Goal: Task Accomplishment & Management: Manage account settings

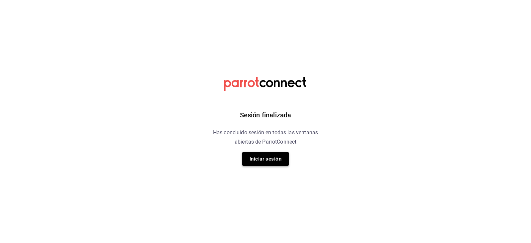
click at [266, 161] on button "Iniciar sesión" at bounding box center [265, 159] width 47 height 14
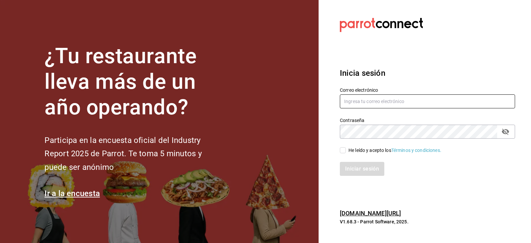
type input "cesiramd@gmail.com"
click at [342, 149] on input "He leído y acepto los Términos y condiciones." at bounding box center [343, 150] width 6 height 6
checkbox input "true"
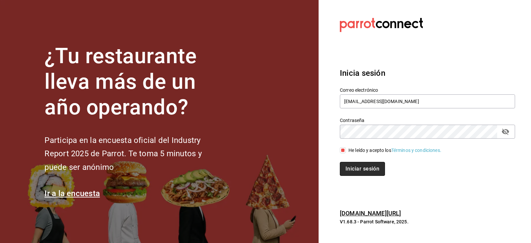
click at [358, 174] on button "Iniciar sesión" at bounding box center [362, 169] width 45 height 14
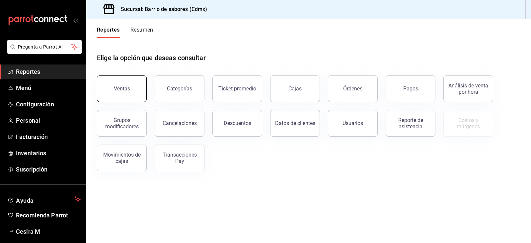
click at [122, 97] on button "Ventas" at bounding box center [122, 88] width 50 height 27
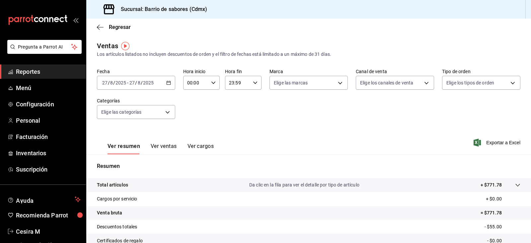
click at [162, 147] on button "Ver ventas" at bounding box center [164, 148] width 26 height 11
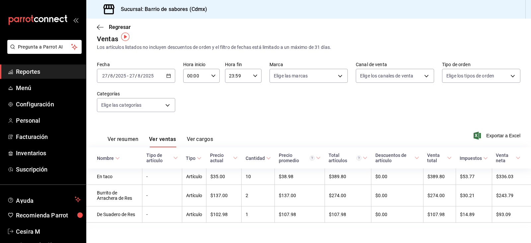
scroll to position [13, 0]
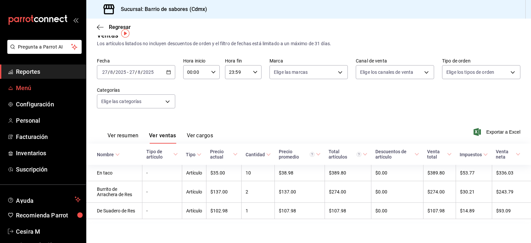
click at [39, 85] on span "Menú" at bounding box center [48, 87] width 65 height 9
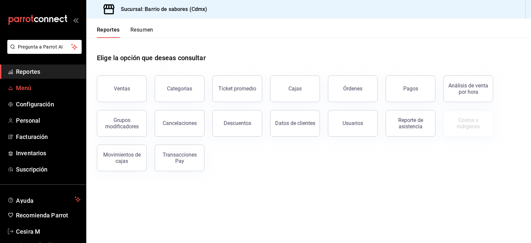
click at [22, 93] on link "Menú" at bounding box center [43, 88] width 86 height 14
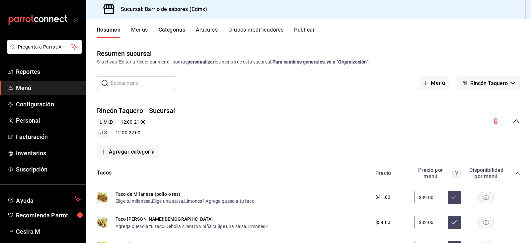
click at [204, 34] on button "Artículos" at bounding box center [207, 32] width 22 height 11
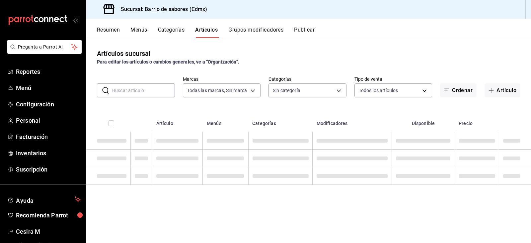
type input "54170aec-8ed1-4a83-91d9-e61a2f809249,df7bfe38-4ce9-448d-a052-554b50023395,f231c…"
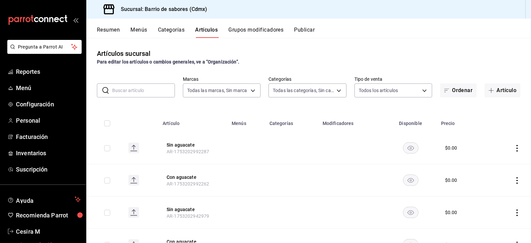
type input "d4f2c970-276d-471a-bc58-83fd5eec7f62,ac1f3768-58ea-4cf7-976a-fbc56a6832cd,56d72…"
click at [141, 91] on input "text" at bounding box center [143, 90] width 63 height 13
type input "h"
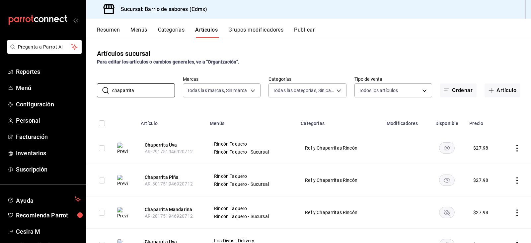
type input "chaparrita"
click at [442, 151] on rect "availability-product" at bounding box center [447, 147] width 15 height 11
click at [447, 178] on rect "availability-product" at bounding box center [447, 179] width 15 height 11
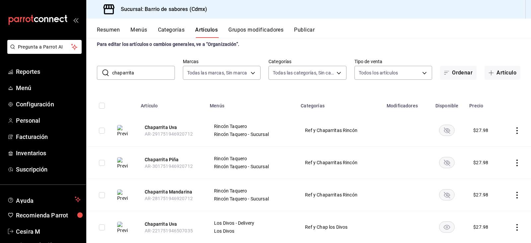
scroll to position [133, 0]
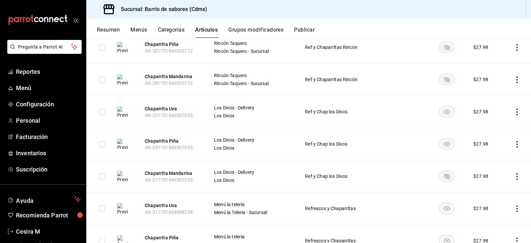
click at [444, 113] on rect "availability-product" at bounding box center [447, 111] width 15 height 11
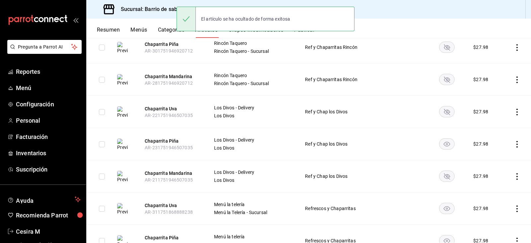
click at [446, 144] on rect "availability-product" at bounding box center [447, 143] width 15 height 11
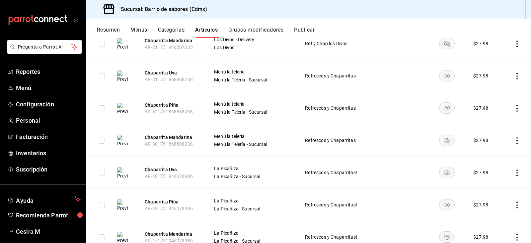
scroll to position [266, 0]
click at [449, 79] on rect "availability-product" at bounding box center [447, 75] width 15 height 11
click at [443, 115] on td at bounding box center [447, 108] width 37 height 32
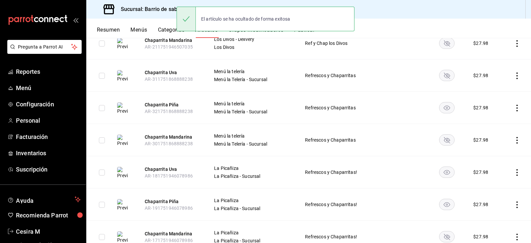
click at [443, 110] on rect "availability-product" at bounding box center [447, 107] width 15 height 11
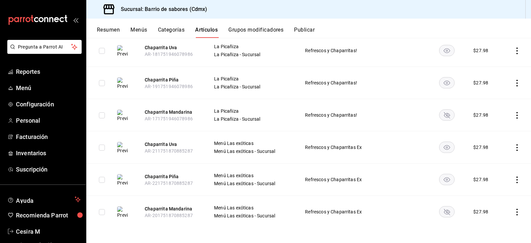
scroll to position [388, 0]
click at [443, 48] on rect "availability-product" at bounding box center [447, 49] width 15 height 11
click at [444, 78] on rect "availability-product" at bounding box center [447, 81] width 15 height 11
click at [445, 149] on rect "availability-product" at bounding box center [447, 146] width 15 height 11
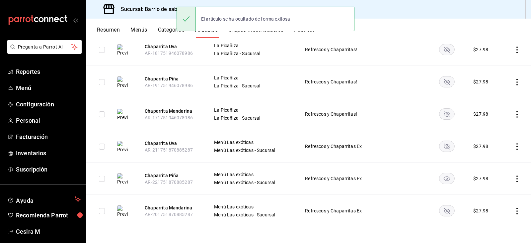
click at [444, 178] on icon "availability-product" at bounding box center [447, 178] width 6 height 5
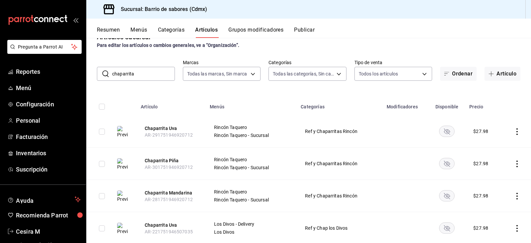
scroll to position [0, 0]
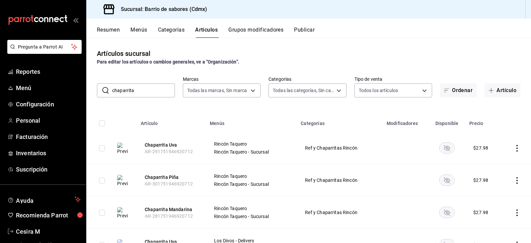
click at [143, 32] on button "Menús" at bounding box center [139, 32] width 17 height 11
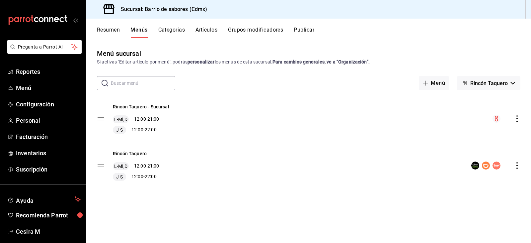
click at [111, 31] on button "Resumen" at bounding box center [108, 32] width 23 height 11
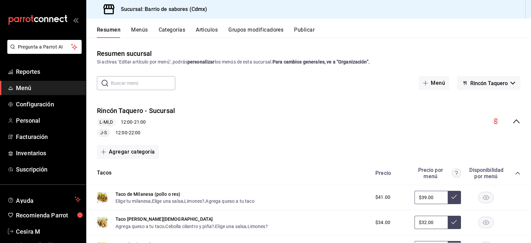
click at [144, 26] on div "Resumen Menús Categorías Artículos Grupos modificadores Publicar" at bounding box center [308, 28] width 445 height 19
click at [144, 27] on button "Menús" at bounding box center [139, 32] width 17 height 11
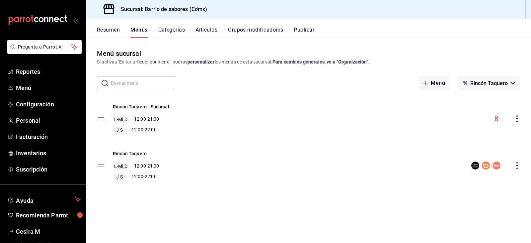
click at [102, 32] on button "Resumen" at bounding box center [108, 32] width 23 height 11
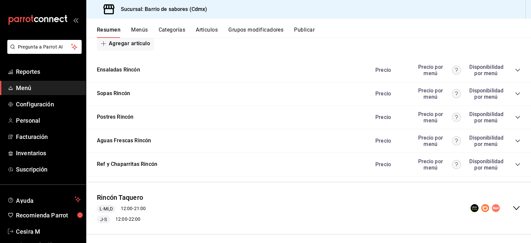
scroll to position [592, 0]
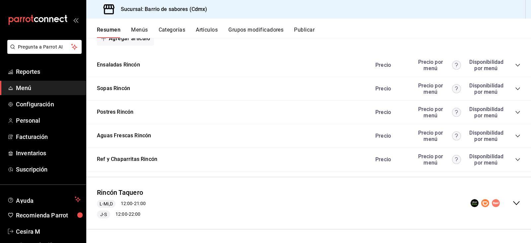
click at [378, 204] on div "Rincón Taquero L-Mi,D 12:00 - 21:00 J-S 12:00 - 22:00" at bounding box center [308, 203] width 445 height 42
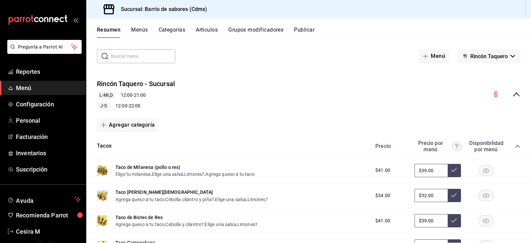
scroll to position [0, 0]
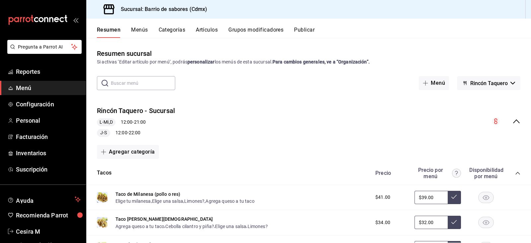
click at [480, 84] on span "Rincón Taquero" at bounding box center [490, 83] width 38 height 6
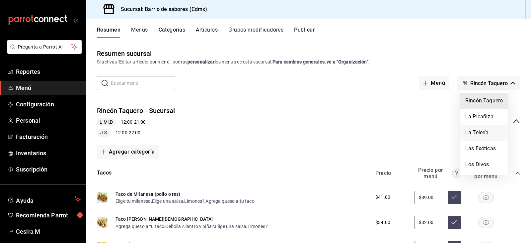
click at [480, 131] on li "La Telería" at bounding box center [484, 133] width 48 height 16
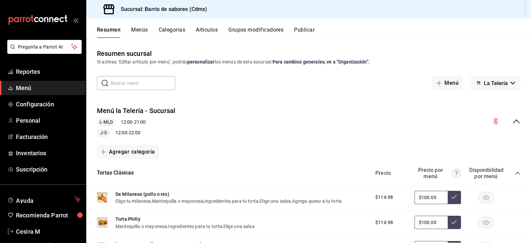
click at [519, 125] on div "Menú la Telería - Sucursal L-Mi,D 12:00 - 21:00 J-S 12:00 - 22:00" at bounding box center [308, 122] width 445 height 42
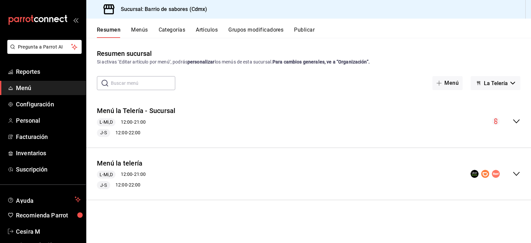
click at [319, 171] on div "Menú la telería L-Mi,D 12:00 - 21:00 J-S 12:00 - 22:00" at bounding box center [308, 174] width 445 height 42
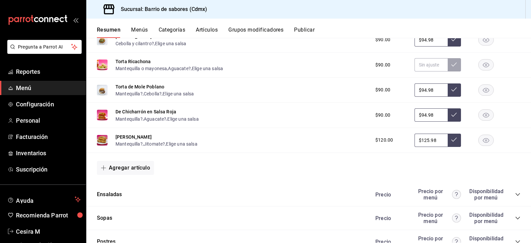
scroll to position [531, 0]
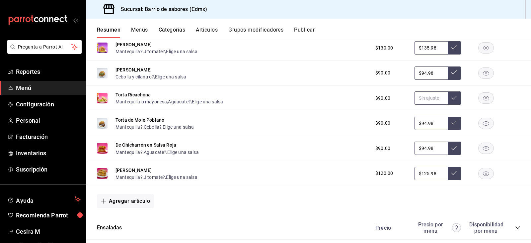
click at [423, 97] on input "text" at bounding box center [431, 97] width 33 height 13
type input "$92.98"
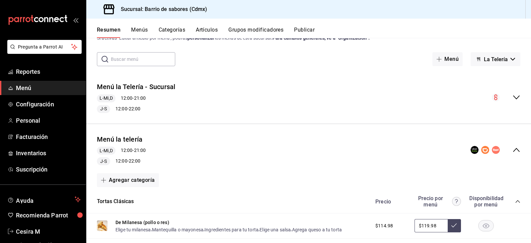
scroll to position [0, 0]
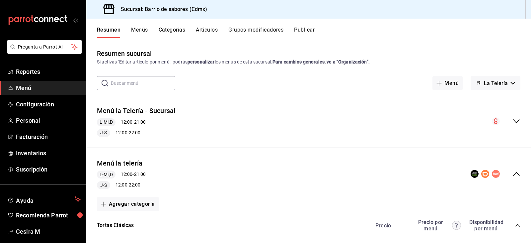
click at [498, 83] on span "La Telería" at bounding box center [496, 83] width 24 height 6
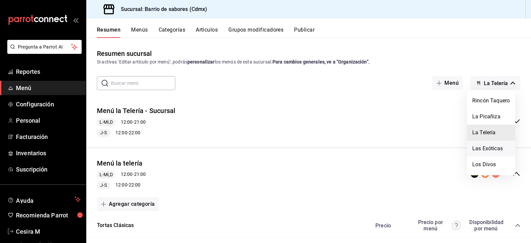
click at [506, 150] on li "Las Exóticas" at bounding box center [491, 149] width 48 height 16
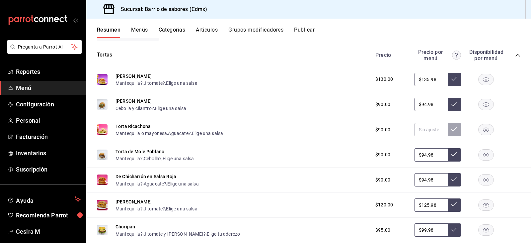
scroll to position [100, 0]
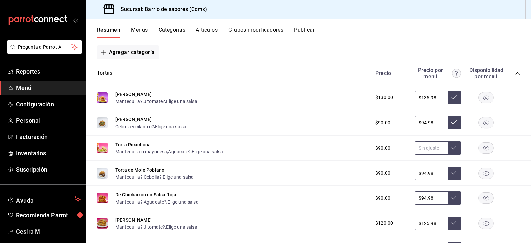
click at [420, 148] on input "text" at bounding box center [431, 147] width 33 height 13
type input "$92.98"
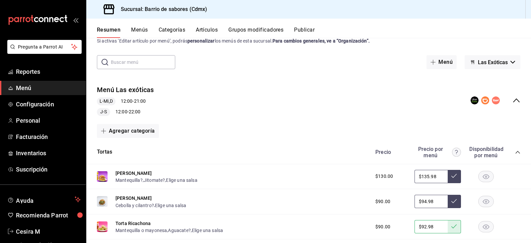
scroll to position [0, 0]
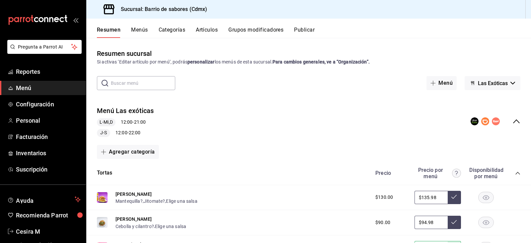
click at [490, 84] on span "Las Exóticas" at bounding box center [493, 83] width 30 height 6
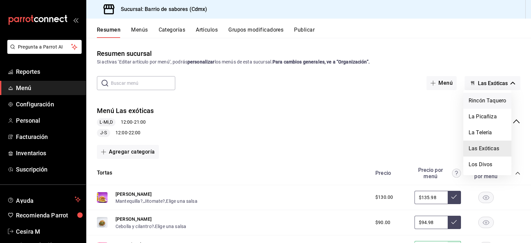
click at [488, 98] on li "Rincón Taquero" at bounding box center [488, 101] width 48 height 16
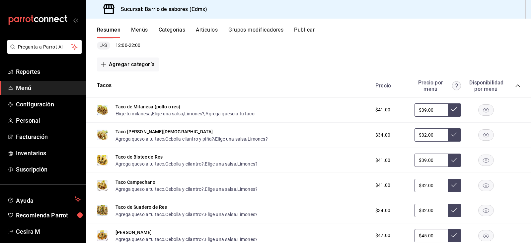
scroll to position [66, 0]
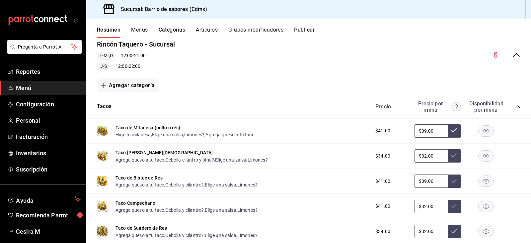
click at [513, 58] on icon "collapse-menu-row" at bounding box center [517, 55] width 8 height 8
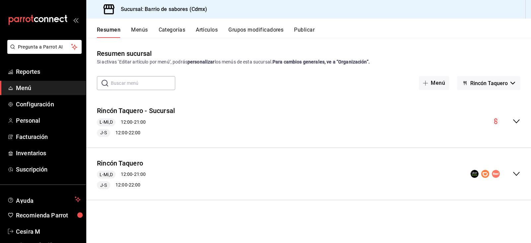
scroll to position [0, 0]
click at [512, 173] on div "collapse-menu-row" at bounding box center [496, 174] width 50 height 8
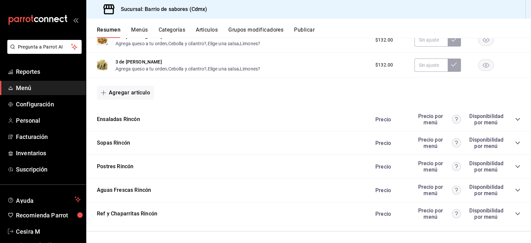
scroll to position [592, 0]
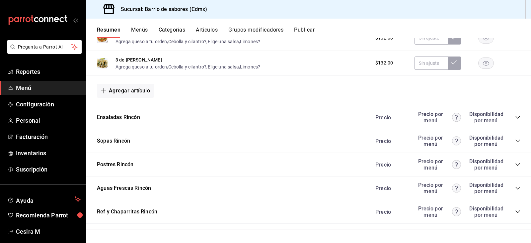
click at [186, 188] on div "Aguas Frescas Rincón Precio Precio por menú Disponibilidad por menú" at bounding box center [308, 188] width 445 height 24
click at [520, 214] on div "Ref y Chaparritas Rincón Precio Precio por menú Disponibilidad por menú" at bounding box center [308, 212] width 445 height 24
click at [516, 211] on icon "collapse-category-row" at bounding box center [518, 211] width 4 height 3
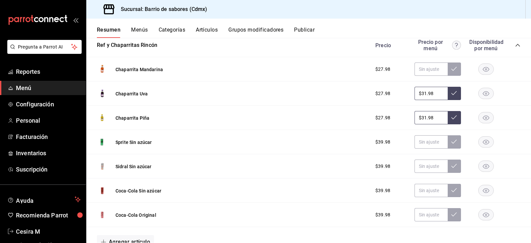
scroll to position [760, 0]
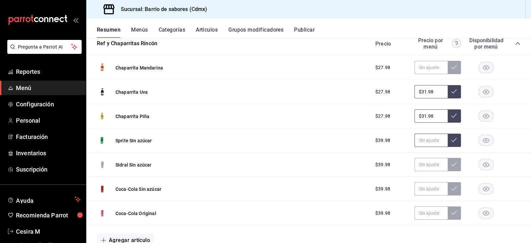
click at [428, 144] on input "text" at bounding box center [431, 140] width 33 height 13
click at [428, 143] on input "$44.98" at bounding box center [431, 140] width 33 height 13
type input "$44.98"
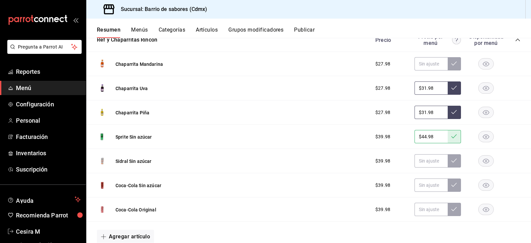
scroll to position [791, 0]
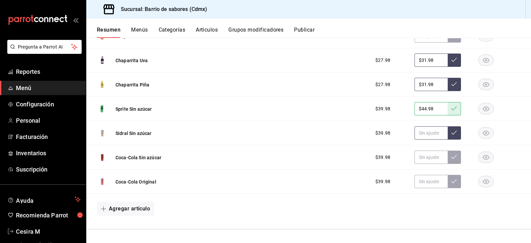
click at [431, 134] on input "text" at bounding box center [431, 132] width 33 height 13
paste input "$44.98"
type input "$44.98"
click at [432, 160] on input "text" at bounding box center [431, 156] width 33 height 13
paste input "$44.98"
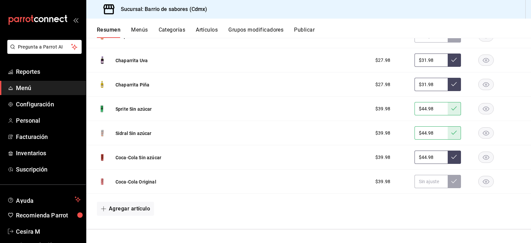
type input "$44.98"
click at [426, 177] on input "text" at bounding box center [431, 181] width 33 height 13
paste input "$44.98"
type input "$44.98"
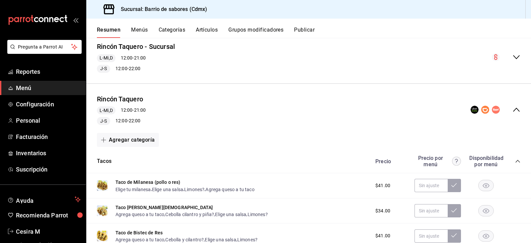
scroll to position [0, 0]
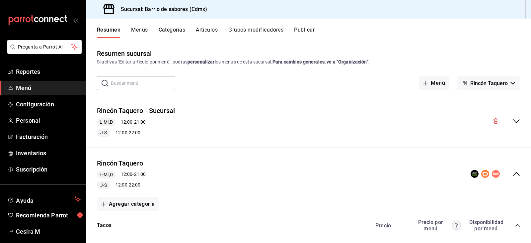
click at [502, 81] on span "Rincón Taquero" at bounding box center [490, 83] width 38 height 6
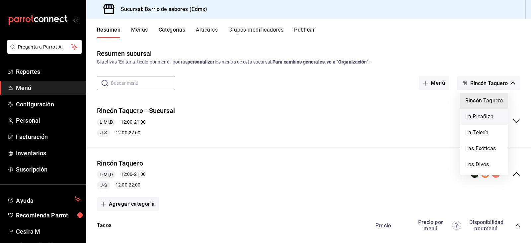
click at [498, 115] on li "La Picañiza" at bounding box center [484, 117] width 48 height 16
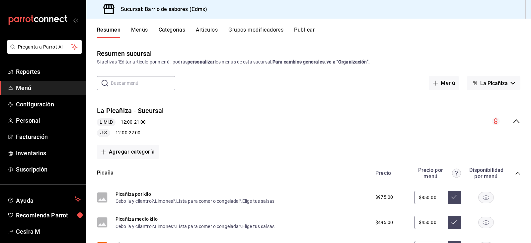
click at [508, 128] on div "La Picañiza - Sucursal L-Mi,D 12:00 - 21:00 J-S 12:00 - 22:00" at bounding box center [308, 122] width 445 height 42
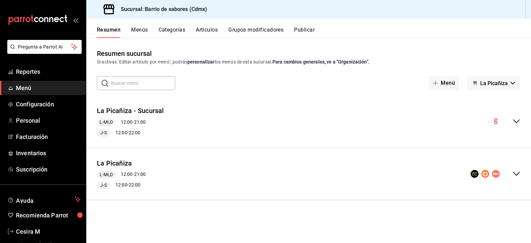
click at [510, 171] on div "collapse-menu-row" at bounding box center [496, 174] width 50 height 8
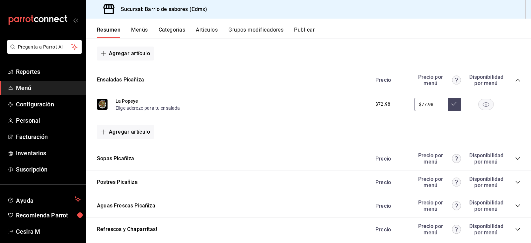
scroll to position [317, 0]
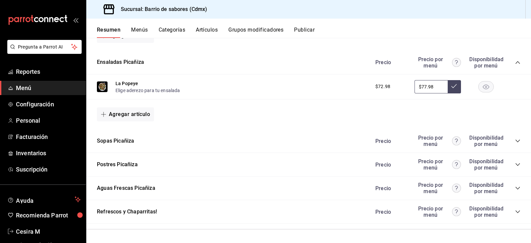
click at [192, 208] on div "Refrescos y Chaparritas! Precio Precio por menú Disponibilidad por menú" at bounding box center [308, 212] width 445 height 24
click at [517, 214] on div "Refrescos y Chaparritas! Precio Precio por menú Disponibilidad por menú" at bounding box center [308, 212] width 445 height 24
click at [516, 212] on icon "collapse-category-row" at bounding box center [518, 211] width 5 height 5
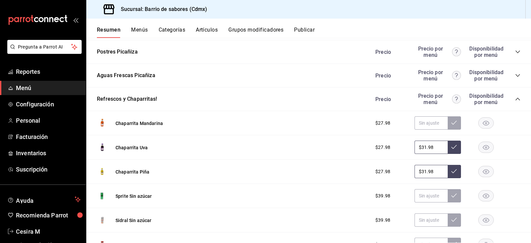
scroll to position [483, 0]
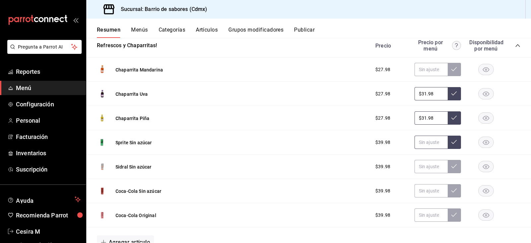
click at [426, 137] on input "text" at bounding box center [431, 142] width 33 height 13
paste input "$44.98"
type input "$44.98"
click at [429, 171] on input "text" at bounding box center [431, 166] width 33 height 13
paste input "$44.98"
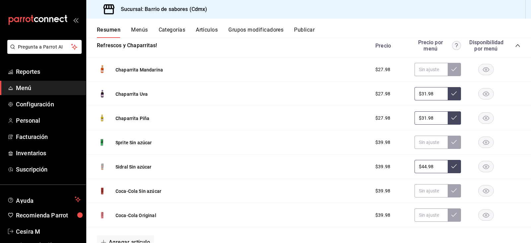
type input "$44.98"
click at [451, 169] on button at bounding box center [454, 166] width 13 height 13
click at [437, 145] on input "text" at bounding box center [431, 142] width 33 height 13
paste input "$44.98"
type input "$44.98"
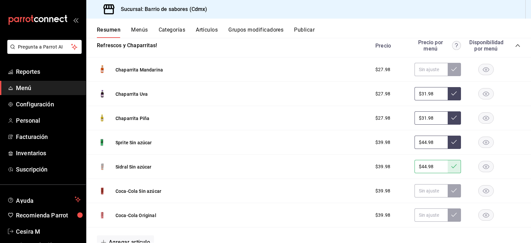
click at [452, 142] on icon at bounding box center [454, 141] width 5 height 5
click at [421, 190] on input "text" at bounding box center [431, 190] width 33 height 13
paste input "$44.98"
type input "$44.98"
click at [454, 192] on button at bounding box center [454, 190] width 13 height 13
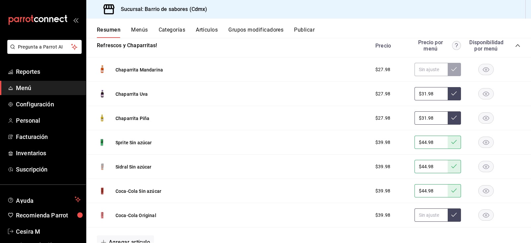
click at [425, 216] on input "text" at bounding box center [431, 214] width 33 height 13
paste input "$44.98"
type input "$44.98"
click at [452, 216] on icon at bounding box center [454, 214] width 5 height 5
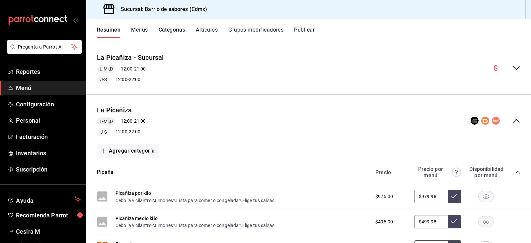
scroll to position [18, 0]
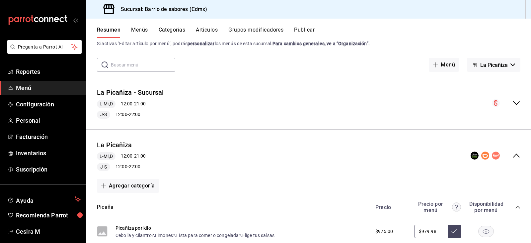
click at [506, 65] on button "La Picañiza" at bounding box center [493, 65] width 53 height 14
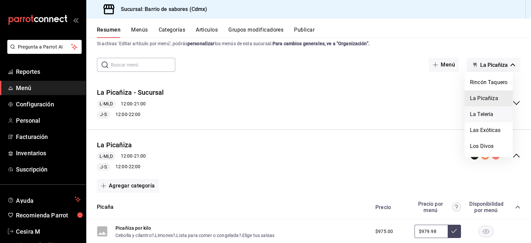
click at [489, 113] on li "La Telería" at bounding box center [489, 114] width 48 height 16
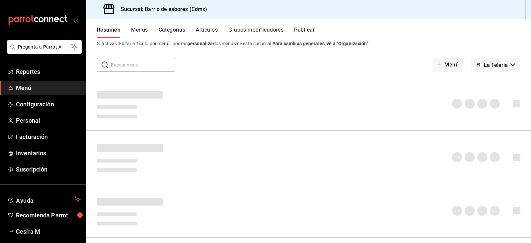
scroll to position [0, 0]
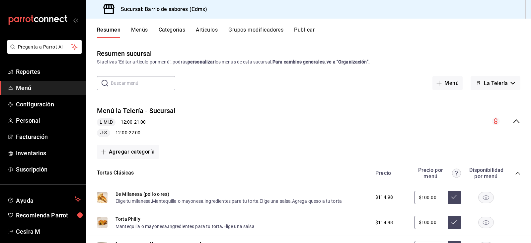
click at [514, 122] on icon "collapse-menu-row" at bounding box center [517, 121] width 8 height 8
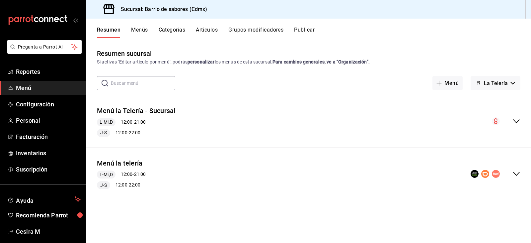
click at [525, 169] on div "Menú la telería L-Mi,D 12:00 - 21:00 J-S 12:00 - 22:00" at bounding box center [308, 174] width 445 height 42
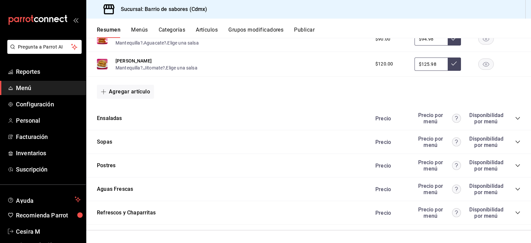
scroll to position [642, 0]
click at [516, 211] on icon "collapse-category-row" at bounding box center [518, 211] width 5 height 5
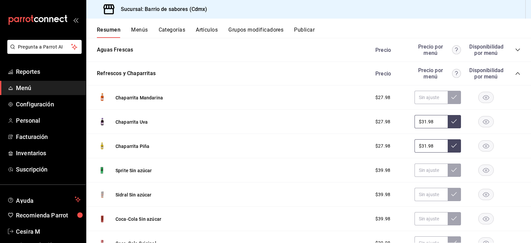
scroll to position [808, 0]
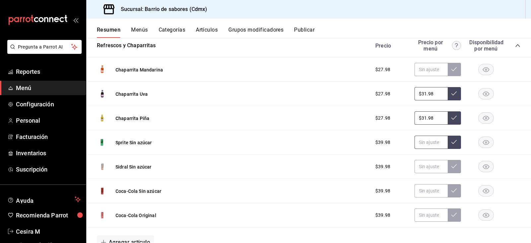
click at [428, 143] on input "text" at bounding box center [431, 142] width 33 height 13
paste input "$44.98"
type input "$44.98"
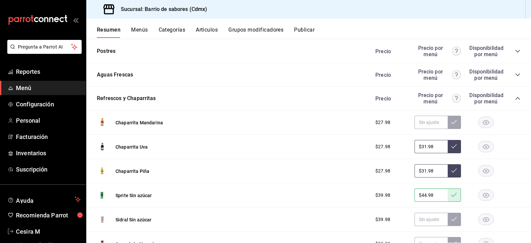
scroll to position [841, 0]
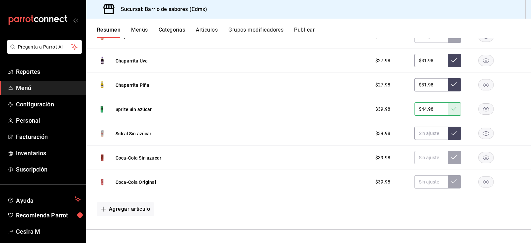
click at [431, 132] on input "text" at bounding box center [431, 133] width 33 height 13
paste input "$44.98"
type input "$44.98"
click at [429, 159] on input "text" at bounding box center [431, 157] width 33 height 13
paste input "$44.98"
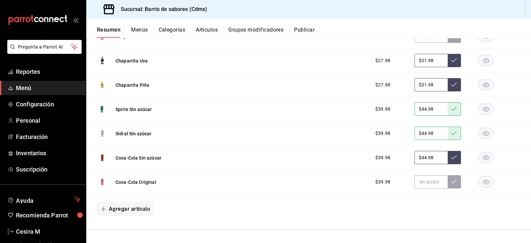
type input "$44.98"
click at [430, 182] on input "text" at bounding box center [431, 181] width 33 height 13
paste input "$44.98"
type input "$44.98"
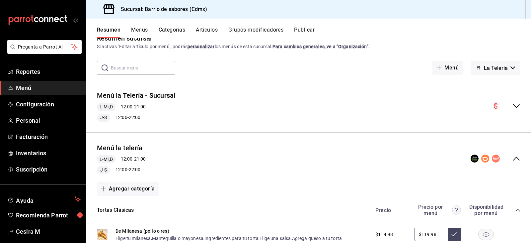
scroll to position [0, 0]
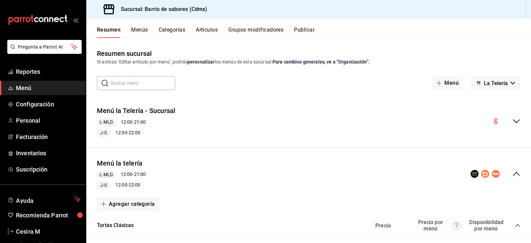
click at [503, 84] on span "La Telería" at bounding box center [496, 83] width 24 height 6
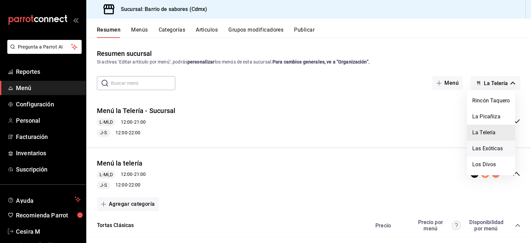
click at [494, 150] on li "Las Exóticas" at bounding box center [491, 149] width 48 height 16
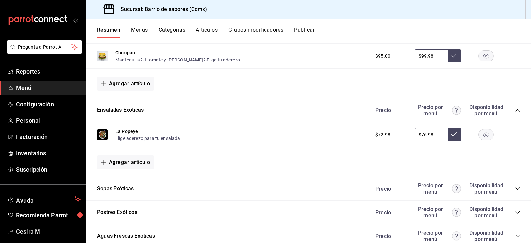
scroll to position [392, 0]
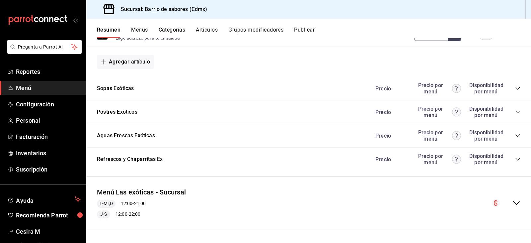
click at [517, 159] on div "Refrescos y Chaparritas Ex Precio Precio por menú Disponibilidad por menú" at bounding box center [308, 159] width 445 height 24
click at [516, 158] on icon "collapse-category-row" at bounding box center [518, 158] width 5 height 5
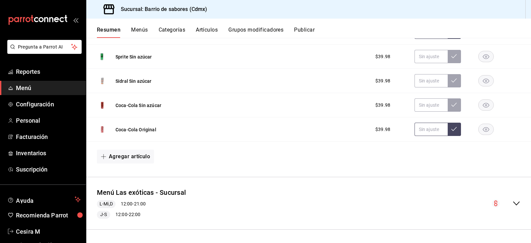
scroll to position [525, 0]
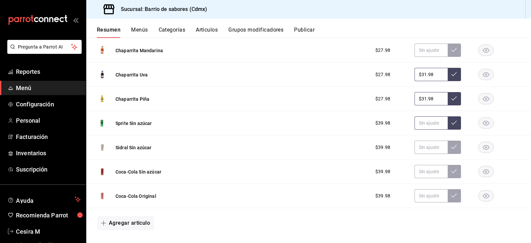
click at [431, 125] on input "text" at bounding box center [431, 122] width 33 height 13
paste input "$44.98"
type input "$44.98"
click at [430, 151] on input "text" at bounding box center [431, 147] width 33 height 13
paste input "$44.98"
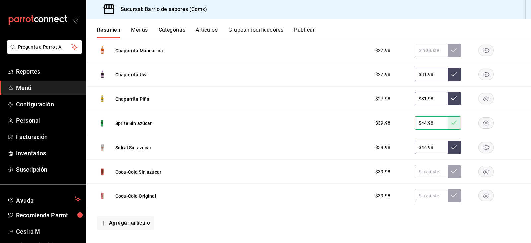
type input "$44.98"
click at [433, 167] on input "text" at bounding box center [431, 171] width 33 height 13
paste input "$44.98"
type input "$44.98"
click at [427, 200] on input "text" at bounding box center [431, 195] width 33 height 13
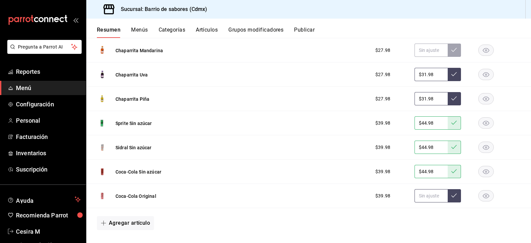
paste input "$44.98"
type input "$44.98"
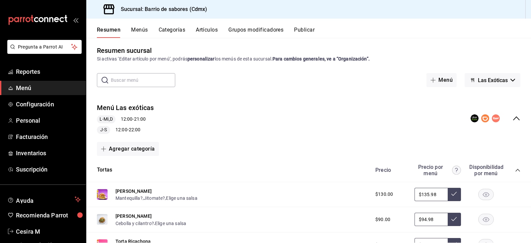
scroll to position [0, 0]
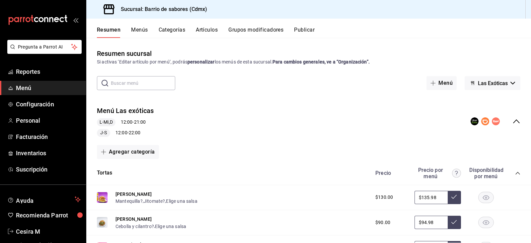
click at [506, 87] on button "Las Exóticas" at bounding box center [493, 83] width 56 height 14
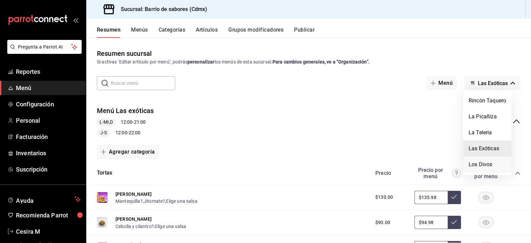
click at [507, 157] on li "Los Divos" at bounding box center [488, 164] width 48 height 16
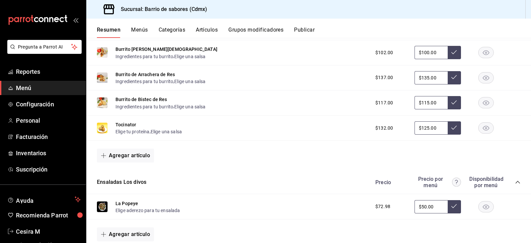
scroll to position [418, 0]
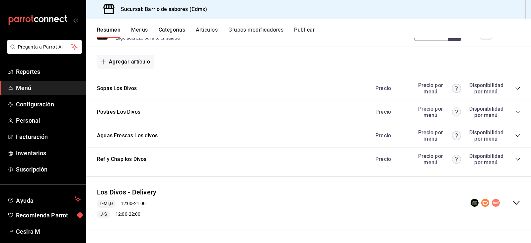
click at [517, 203] on div "Los Divos - Delivery L-Mi,D 12:00 - 21:00 J-S 12:00 - 22:00" at bounding box center [308, 203] width 445 height 42
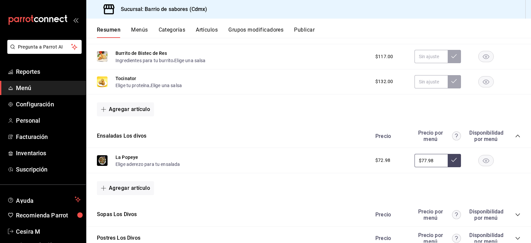
scroll to position [864, 0]
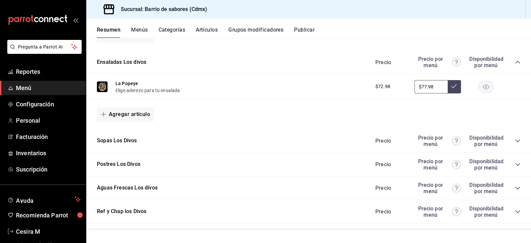
click at [506, 212] on div "Precio Precio por menú Disponibilidad por menú" at bounding box center [445, 211] width 152 height 13
click at [516, 214] on icon "collapse-category-row" at bounding box center [518, 211] width 5 height 5
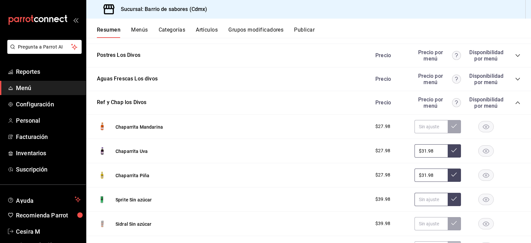
scroll to position [999, 0]
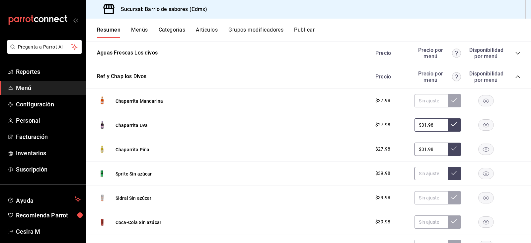
click at [425, 171] on input "text" at bounding box center [431, 173] width 33 height 13
paste input "$44.98"
type input "$44.98"
click at [425, 196] on input "text" at bounding box center [431, 197] width 33 height 13
paste input "$44.98"
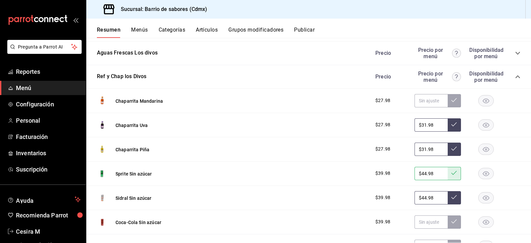
type input "$44.98"
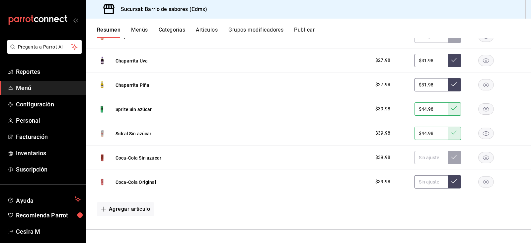
scroll to position [1064, 0]
click at [424, 157] on input "text" at bounding box center [431, 156] width 33 height 13
paste input "$44.98"
type input "$44.98"
click at [434, 181] on input "text" at bounding box center [431, 181] width 33 height 13
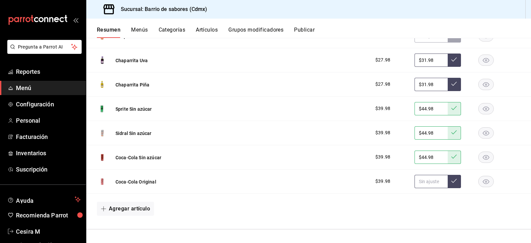
paste input "$44.98"
type input "$44.98"
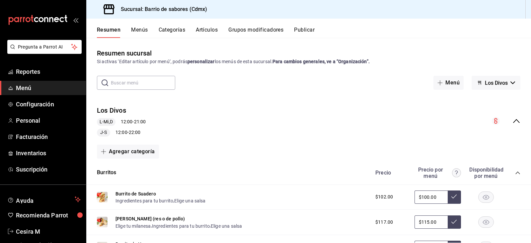
scroll to position [0, 0]
click at [502, 81] on span "Los Divos" at bounding box center [496, 83] width 23 height 6
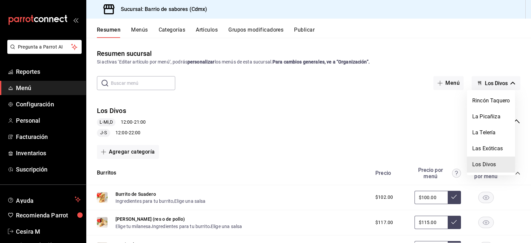
click at [274, 30] on div at bounding box center [265, 121] width 531 height 243
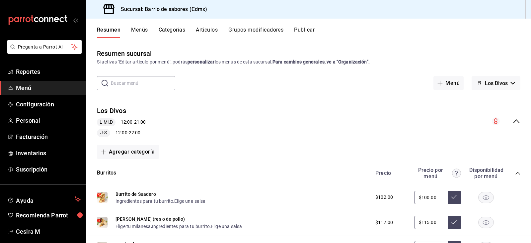
click at [274, 32] on button "Grupos modificadores" at bounding box center [256, 32] width 55 height 11
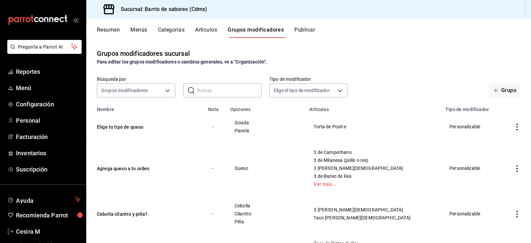
click at [240, 93] on input "text" at bounding box center [229, 90] width 64 height 13
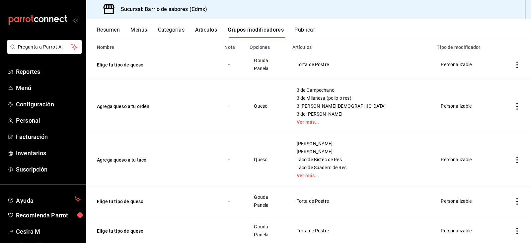
scroll to position [66, 0]
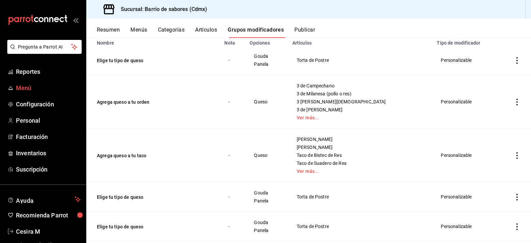
type input "queso"
click at [512, 151] on td "simple table" at bounding box center [518, 155] width 28 height 53
click at [517, 153] on icon "actions" at bounding box center [517, 155] width 1 height 7
click at [501, 169] on span "Editar" at bounding box center [492, 170] width 17 height 7
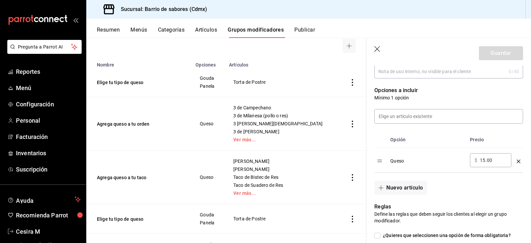
scroll to position [146, 0]
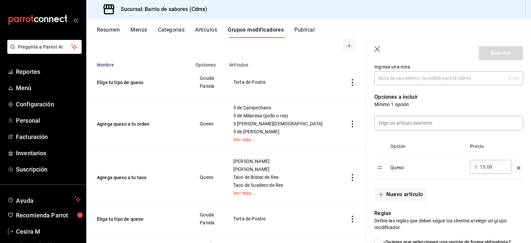
drag, startPoint x: 490, startPoint y: 167, endPoint x: 477, endPoint y: 173, distance: 15.2
click at [477, 173] on div "​ $ 15.00 ​" at bounding box center [491, 167] width 42 height 14
click at [483, 170] on input "15.00" at bounding box center [493, 166] width 27 height 7
click at [487, 166] on input "15.00" at bounding box center [493, 166] width 27 height 7
click at [484, 168] on input "15.00" at bounding box center [493, 166] width 27 height 7
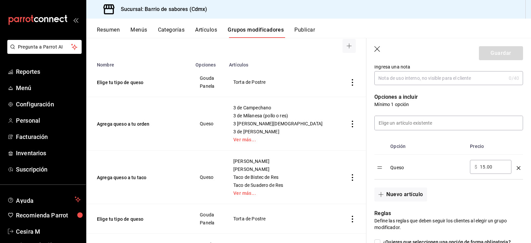
click at [487, 164] on input "15.00" at bounding box center [493, 166] width 27 height 7
type input "1.00"
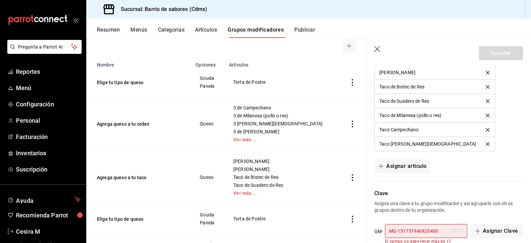
scroll to position [478, 0]
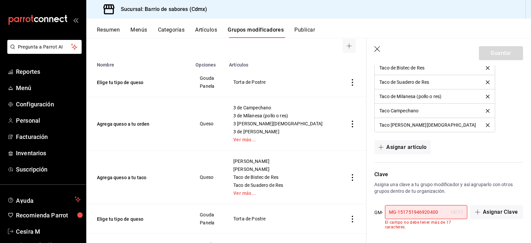
type input "38.00"
click at [445, 211] on div "MG-151751946920400 18 / 17 ​" at bounding box center [426, 212] width 82 height 14
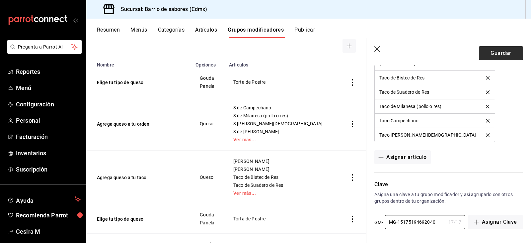
type input "MG-15175194692040"
click at [500, 53] on button "Guardar" at bounding box center [501, 53] width 44 height 14
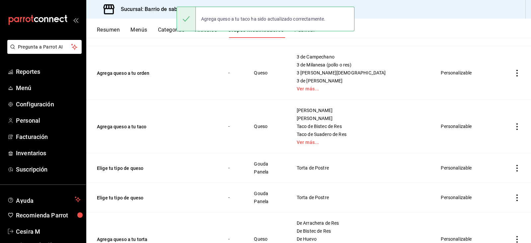
scroll to position [100, 0]
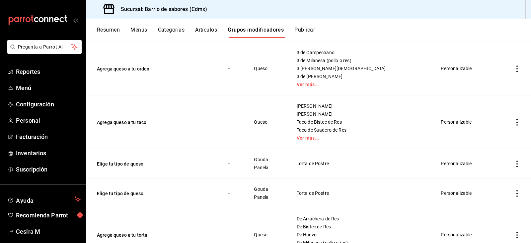
click at [514, 122] on icon "actions" at bounding box center [517, 122] width 7 height 7
click at [501, 137] on span "Editar" at bounding box center [492, 137] width 17 height 7
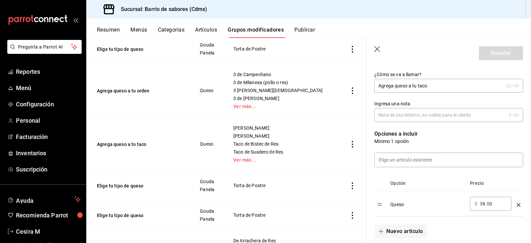
scroll to position [133, 0]
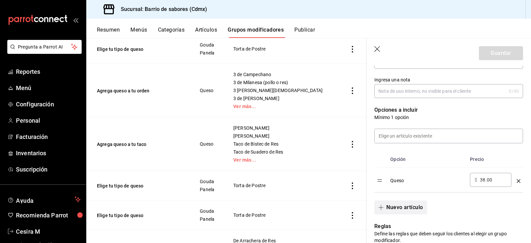
click at [401, 209] on button "Nuevo artículo" at bounding box center [401, 207] width 52 height 14
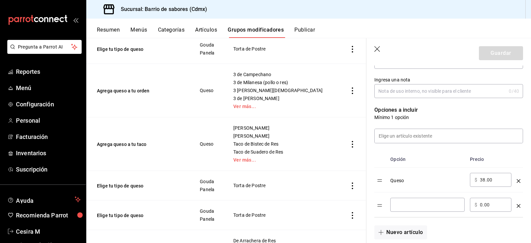
click at [404, 206] on input "optionsTable" at bounding box center [427, 204] width 65 height 7
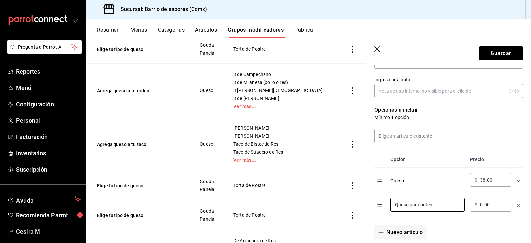
type input "Queso para orden"
click at [483, 207] on input "0.00" at bounding box center [493, 204] width 27 height 7
type input "38.00"
click at [444, 184] on td "Queso" at bounding box center [428, 179] width 80 height 25
click at [399, 181] on div "Queso" at bounding box center [428, 178] width 74 height 11
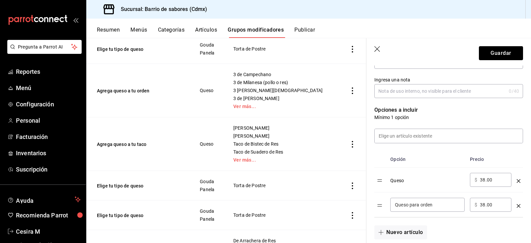
click at [517, 180] on icon "optionsTable" at bounding box center [519, 181] width 4 height 4
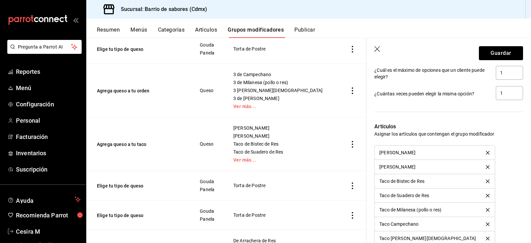
scroll to position [468, 0]
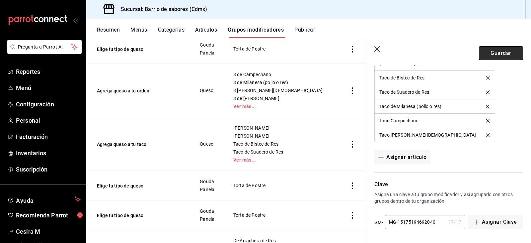
click at [494, 53] on button "Guardar" at bounding box center [501, 53] width 44 height 14
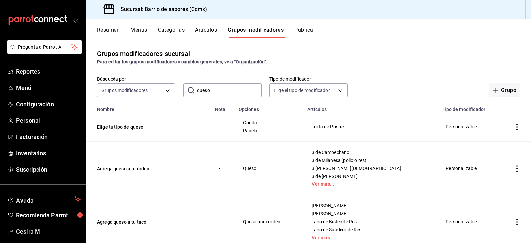
click at [514, 221] on icon "actions" at bounding box center [517, 222] width 7 height 7
click at [499, 199] on span "Editar" at bounding box center [492, 198] width 17 height 7
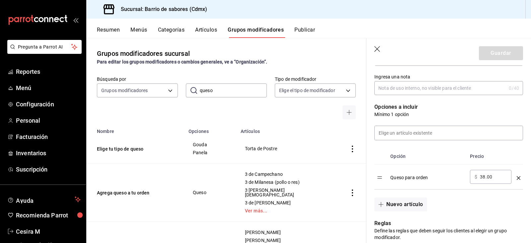
scroll to position [166, 0]
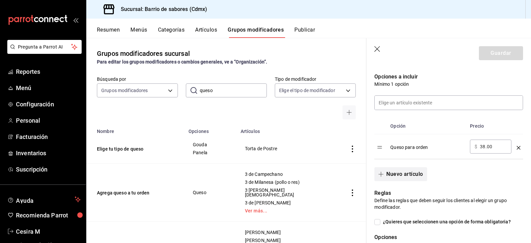
click at [407, 172] on button "Nuevo artículo" at bounding box center [401, 174] width 52 height 14
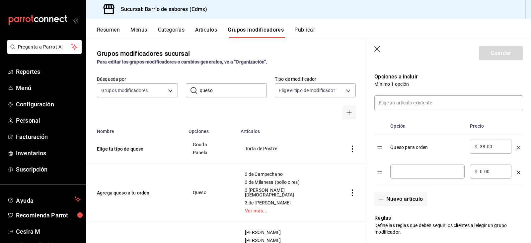
click at [438, 176] on div "​" at bounding box center [428, 171] width 74 height 14
click at [482, 171] on input "0.00" at bounding box center [493, 171] width 27 height 7
drag, startPoint x: 439, startPoint y: 171, endPoint x: 410, endPoint y: 172, distance: 29.2
click at [410, 172] on input "Queso para taco" at bounding box center [427, 171] width 65 height 7
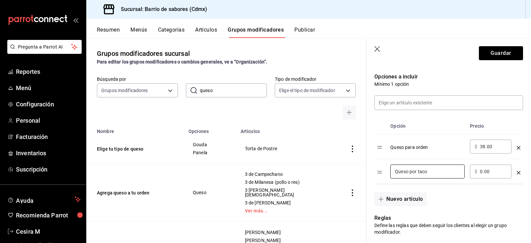
type input "Queso por taco"
click at [482, 170] on input "0.00" at bounding box center [493, 171] width 27 height 7
type input "15.00"
click at [517, 148] on icon "optionsTable" at bounding box center [519, 148] width 4 height 4
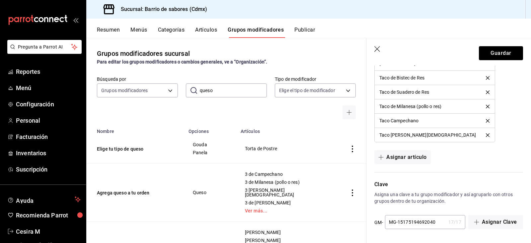
scroll to position [468, 0]
click at [497, 49] on button "Guardar" at bounding box center [501, 53] width 44 height 14
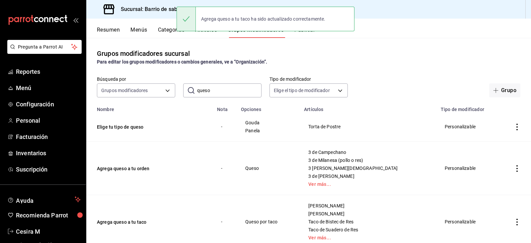
click at [514, 172] on icon "actions" at bounding box center [517, 168] width 7 height 7
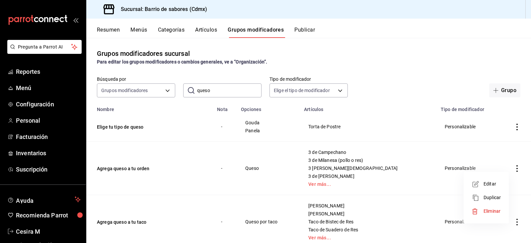
click at [484, 182] on div at bounding box center [478, 184] width 12 height 8
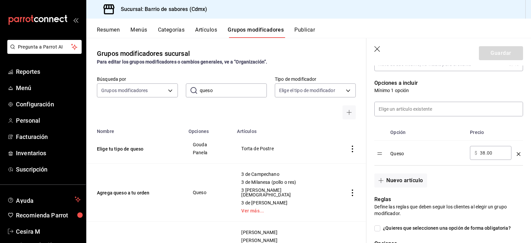
scroll to position [166, 0]
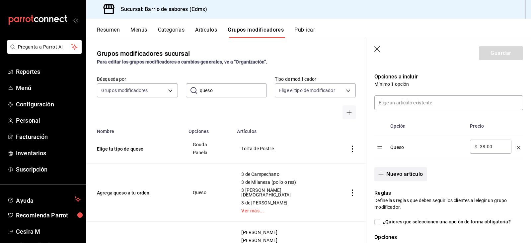
click at [417, 174] on button "Nuevo artículo" at bounding box center [401, 174] width 52 height 14
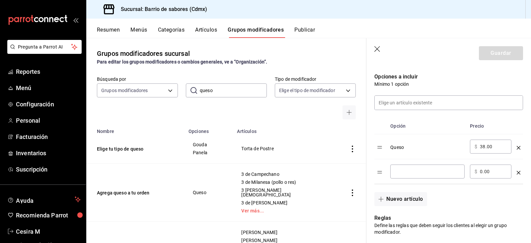
click at [417, 174] on input "optionsTable" at bounding box center [427, 171] width 65 height 7
type input "Queso por orden"
click at [481, 171] on input "0.00" at bounding box center [493, 171] width 27 height 7
click at [482, 173] on input "0.00" at bounding box center [493, 171] width 27 height 7
type input "38.00"
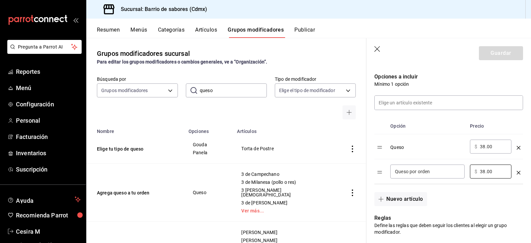
click at [515, 151] on td "optionsTable" at bounding box center [519, 146] width 9 height 25
click at [517, 148] on icon "optionsTable" at bounding box center [519, 148] width 4 height 4
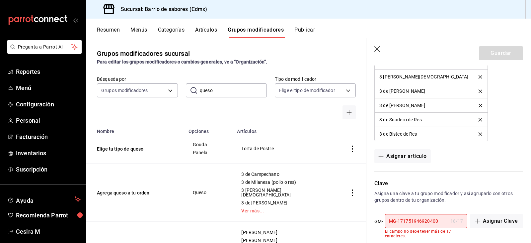
scroll to position [478, 0]
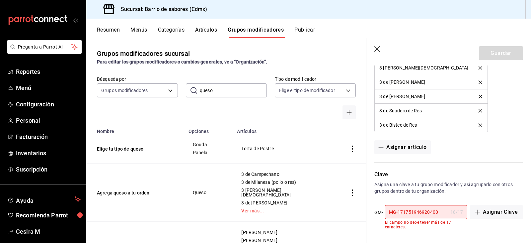
click at [443, 215] on input "MG-171751946920400" at bounding box center [416, 211] width 63 height 13
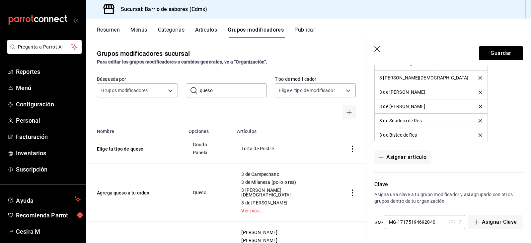
scroll to position [468, 0]
type input "MG-17175194692040"
click at [496, 59] on button "Guardar" at bounding box center [501, 53] width 44 height 14
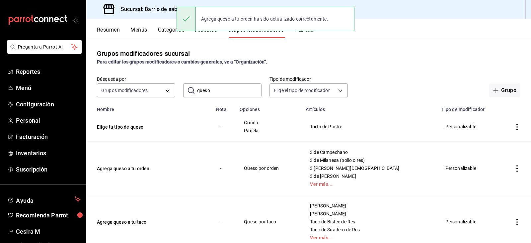
click at [514, 166] on icon "actions" at bounding box center [517, 168] width 7 height 7
click at [484, 180] on span "Editar" at bounding box center [492, 183] width 17 height 7
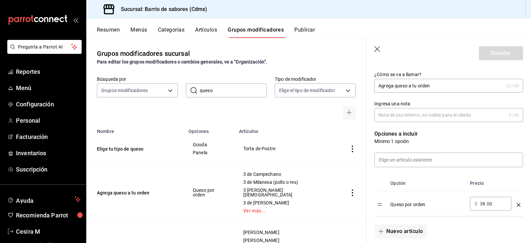
scroll to position [133, 0]
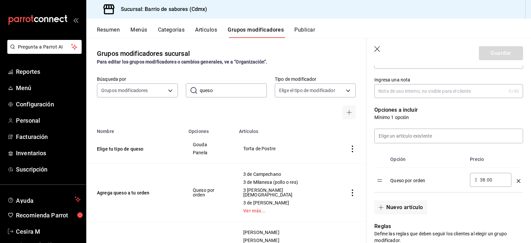
click at [378, 48] on icon "button" at bounding box center [378, 49] width 7 height 7
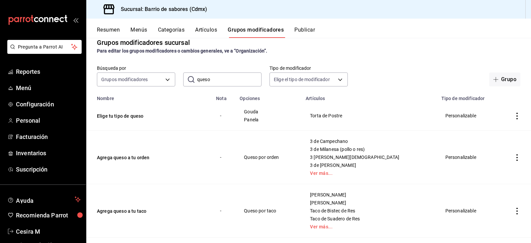
scroll to position [66, 0]
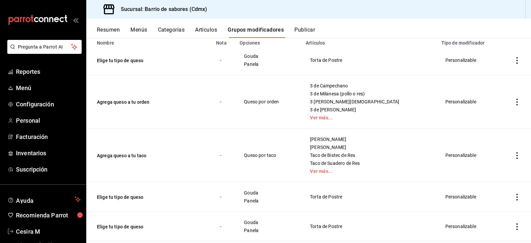
click at [514, 159] on td "simple table" at bounding box center [518, 155] width 28 height 53
click at [514, 155] on icon "actions" at bounding box center [517, 155] width 7 height 7
click at [483, 170] on div at bounding box center [478, 171] width 12 height 8
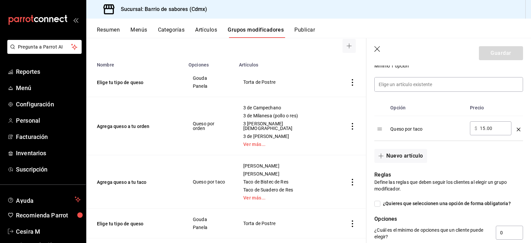
scroll to position [199, 0]
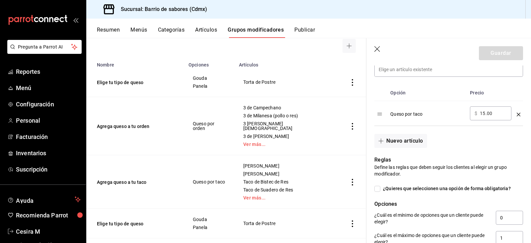
click at [379, 48] on icon "button" at bounding box center [378, 49] width 7 height 7
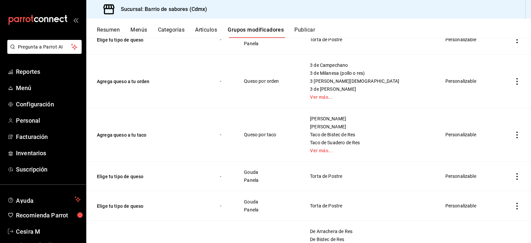
scroll to position [111, 0]
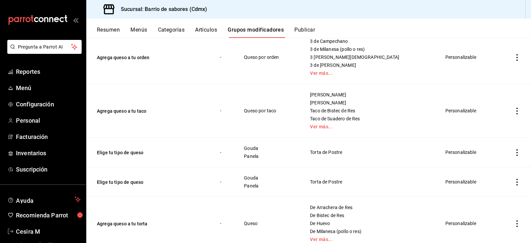
click at [514, 151] on icon "actions" at bounding box center [517, 152] width 7 height 7
click at [495, 171] on span "Editar" at bounding box center [492, 167] width 17 height 7
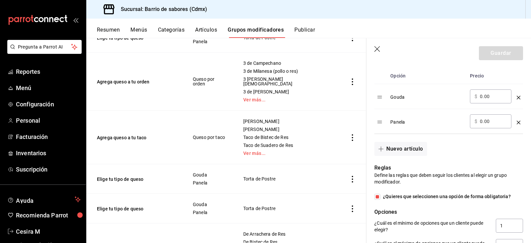
scroll to position [233, 0]
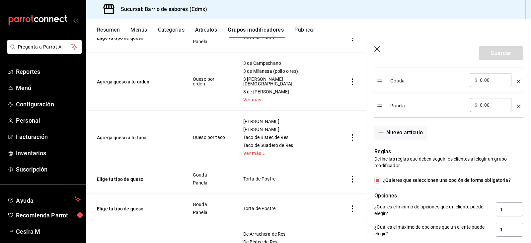
click at [377, 48] on icon "button" at bounding box center [378, 49] width 7 height 7
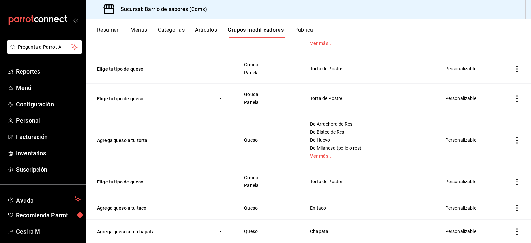
scroll to position [228, 0]
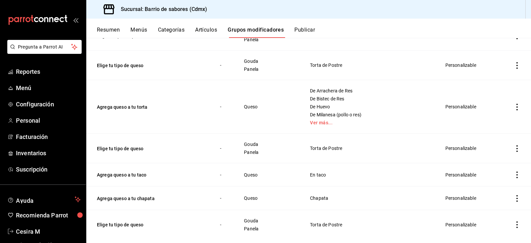
click at [514, 106] on icon "actions" at bounding box center [517, 107] width 7 height 7
click at [496, 125] on span "Editar" at bounding box center [492, 122] width 17 height 7
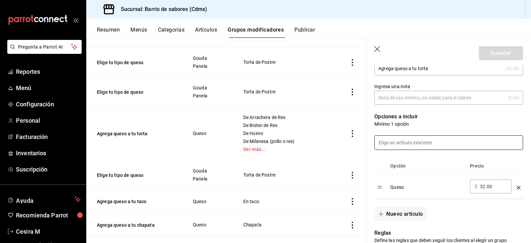
scroll to position [133, 0]
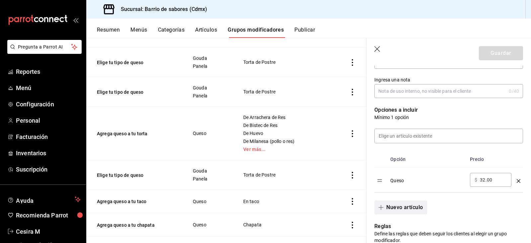
click at [394, 208] on button "Nuevo artículo" at bounding box center [401, 207] width 52 height 14
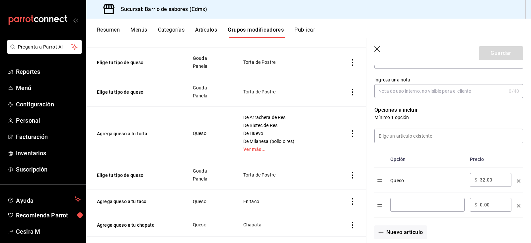
click at [407, 207] on input "optionsTable" at bounding box center [427, 204] width 65 height 7
click at [486, 176] on input "32.00" at bounding box center [493, 179] width 27 height 7
type input "34.00"
click at [517, 208] on div "optionsTable" at bounding box center [519, 203] width 4 height 11
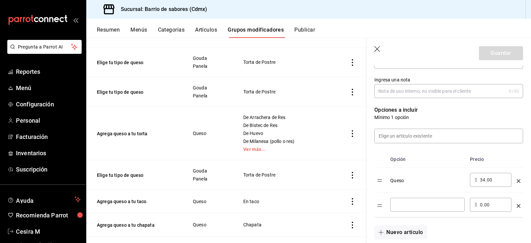
click at [517, 206] on icon "optionsTable" at bounding box center [519, 206] width 4 height 4
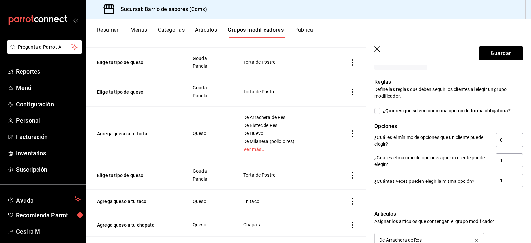
scroll to position [166, 0]
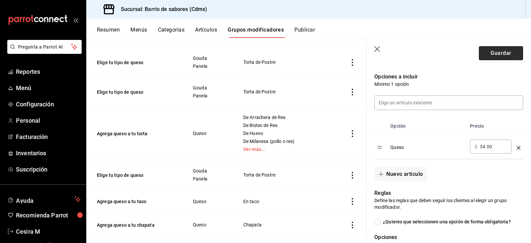
click at [488, 56] on button "Guardar" at bounding box center [501, 53] width 44 height 14
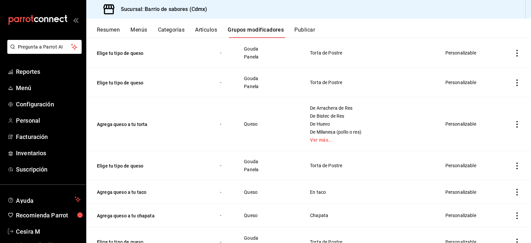
scroll to position [233, 0]
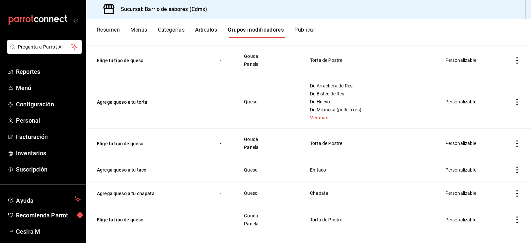
click at [514, 171] on icon "actions" at bounding box center [517, 169] width 7 height 7
click at [498, 182] on span "Editar" at bounding box center [492, 185] width 17 height 7
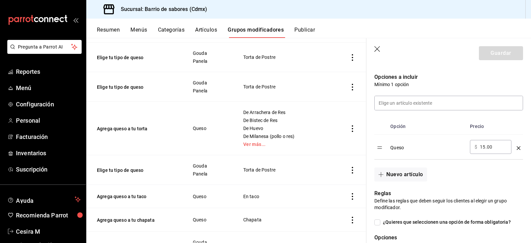
scroll to position [166, 0]
click at [484, 148] on input "15.00" at bounding box center [493, 146] width 27 height 7
click at [486, 145] on input "15.00" at bounding box center [493, 146] width 27 height 7
type input "1.00"
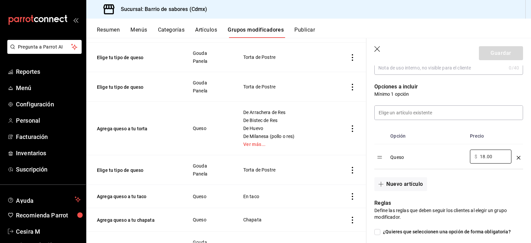
scroll to position [117, 0]
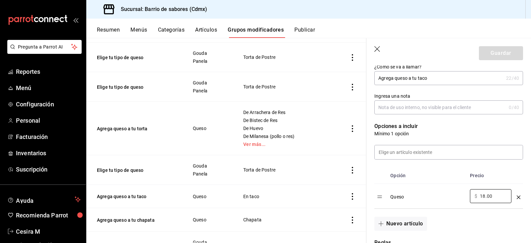
type input "18.00"
click at [522, 174] on div "Editar grupo modificador Los cambios realizados en este grupo modificador se ve…" at bounding box center [449, 228] width 165 height 559
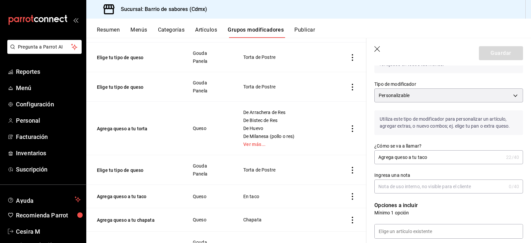
scroll to position [0, 0]
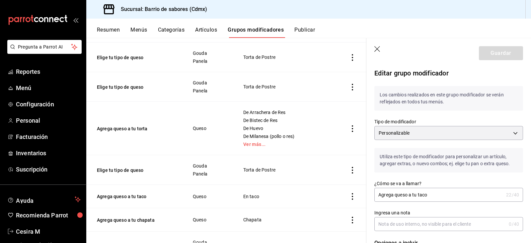
click at [469, 149] on p "Utiliza este tipo de modificador para personalizar un artículo, agregar extras,…" at bounding box center [449, 160] width 149 height 25
click at [488, 56] on div "Guardar" at bounding box center [501, 53] width 44 height 14
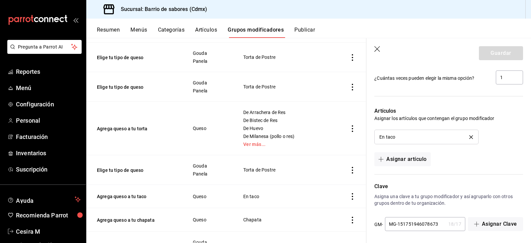
scroll to position [382, 0]
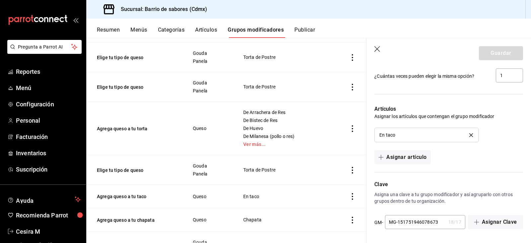
click at [436, 223] on input "MG-151751946078673" at bounding box center [415, 221] width 61 height 13
click at [437, 222] on input "MG-151751946078673" at bounding box center [415, 221] width 61 height 13
type input "MG-15175194607867"
click at [486, 53] on button "Guardar" at bounding box center [501, 53] width 44 height 14
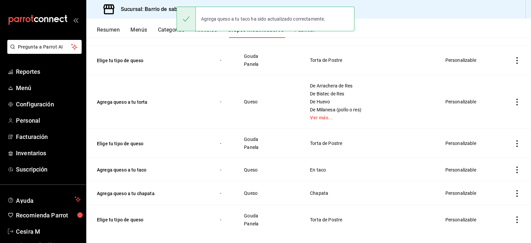
scroll to position [240, 0]
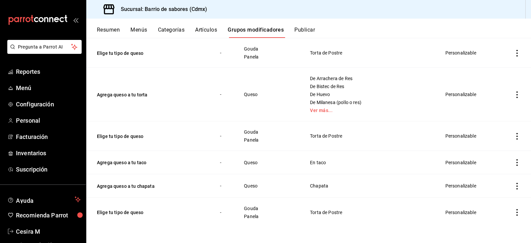
click at [514, 183] on icon "actions" at bounding box center [517, 186] width 7 height 7
click at [499, 196] on span "Editar" at bounding box center [492, 198] width 17 height 7
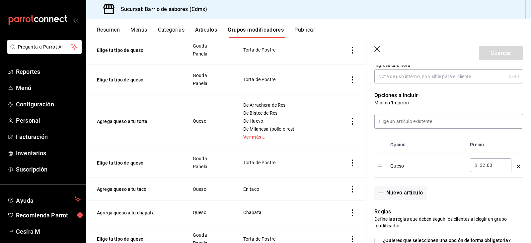
scroll to position [166, 0]
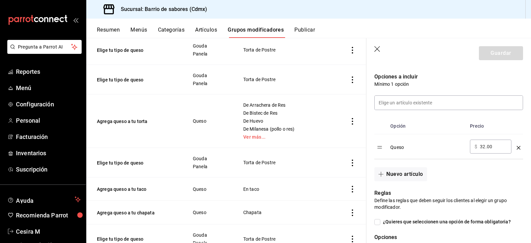
click at [485, 147] on input "32.00" at bounding box center [493, 146] width 27 height 7
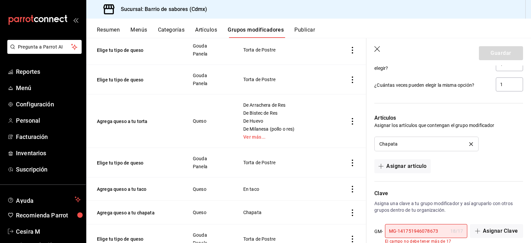
scroll to position [392, 0]
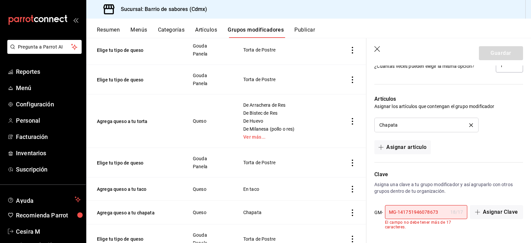
type input "34.00"
click at [436, 212] on input "MG-141751946078673" at bounding box center [416, 211] width 63 height 13
click at [439, 213] on input "MG-141751946078673" at bounding box center [416, 211] width 63 height 13
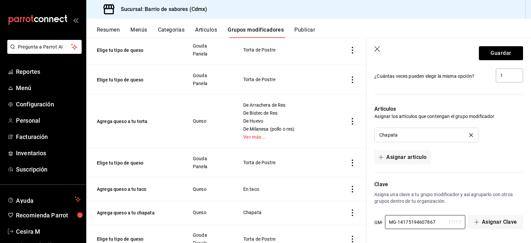
type input "MG-14175194607867"
click at [502, 45] on header "Guardar" at bounding box center [449, 51] width 165 height 27
click at [502, 50] on button "Guardar" at bounding box center [501, 53] width 44 height 14
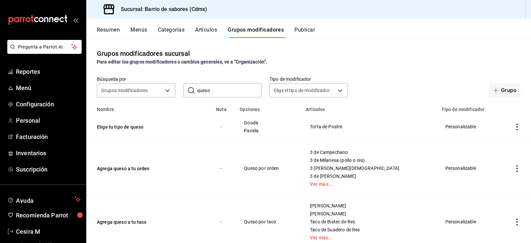
click at [514, 168] on icon "actions" at bounding box center [517, 168] width 7 height 7
click at [504, 179] on li "Editar" at bounding box center [487, 184] width 40 height 14
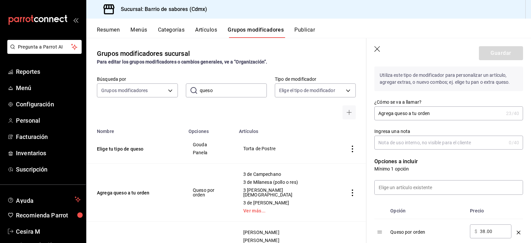
scroll to position [133, 0]
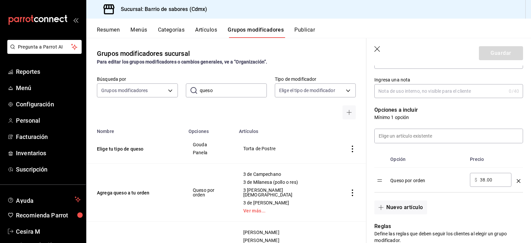
click at [380, 50] on icon "button" at bounding box center [378, 49] width 7 height 7
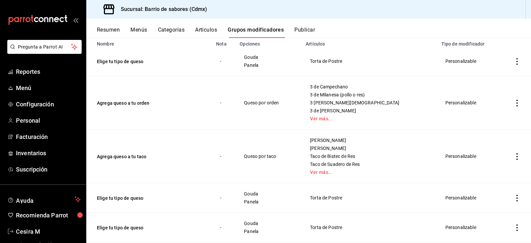
scroll to position [66, 0]
click at [514, 155] on icon "actions" at bounding box center [517, 155] width 7 height 7
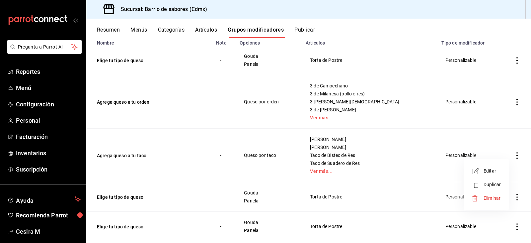
click at [480, 175] on li "Editar" at bounding box center [487, 171] width 40 height 14
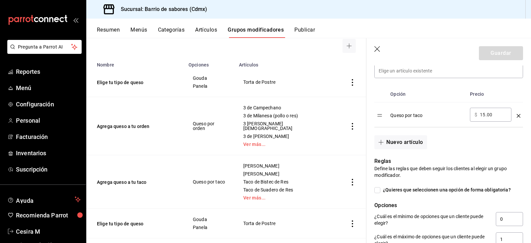
scroll to position [133, 0]
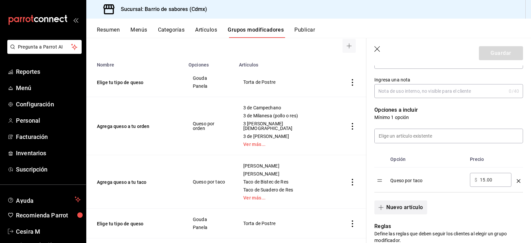
click at [417, 213] on button "Nuevo artículo" at bounding box center [401, 207] width 52 height 14
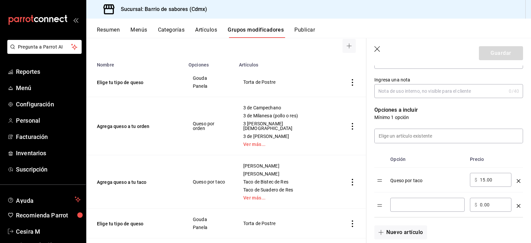
click at [516, 209] on td "optionsTable" at bounding box center [519, 204] width 9 height 25
click at [516, 205] on td "optionsTable" at bounding box center [519, 204] width 9 height 25
click at [517, 206] on icon "optionsTable" at bounding box center [519, 206] width 4 height 4
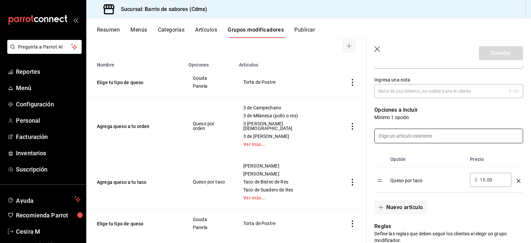
click at [450, 140] on input at bounding box center [449, 136] width 148 height 14
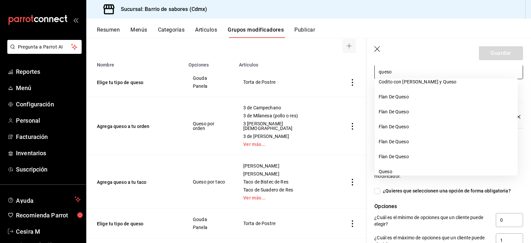
scroll to position [199, 0]
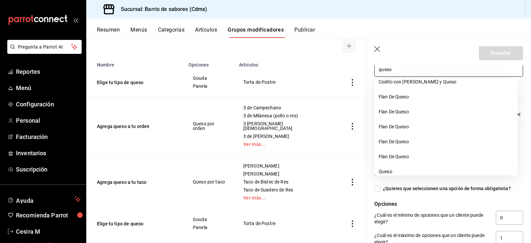
type input "queso"
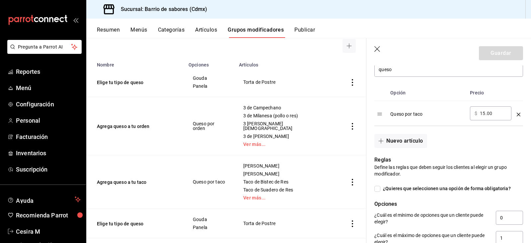
click at [523, 147] on div "Editar grupo modificador Los cambios realizados en este grupo modificador se ve…" at bounding box center [449, 188] width 165 height 645
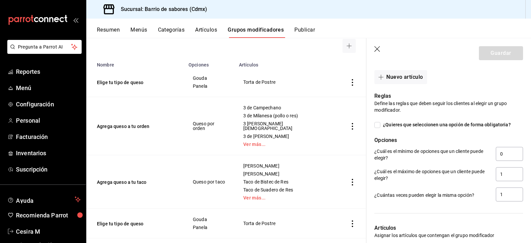
scroll to position [266, 0]
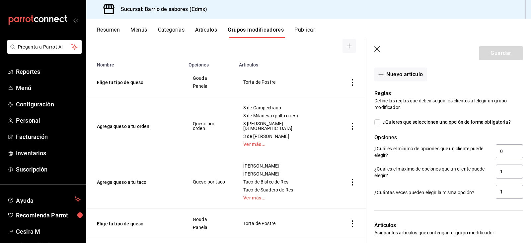
click at [376, 48] on icon "button" at bounding box center [378, 49] width 7 height 7
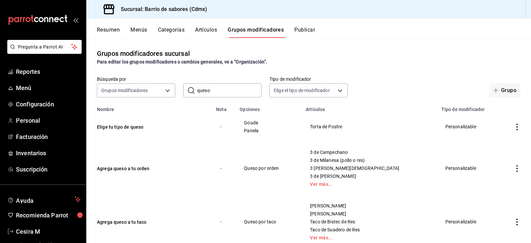
click at [514, 168] on icon "actions" at bounding box center [517, 168] width 7 height 7
click at [497, 185] on span "Editar" at bounding box center [492, 183] width 17 height 7
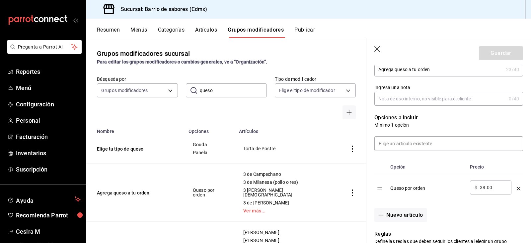
scroll to position [133, 0]
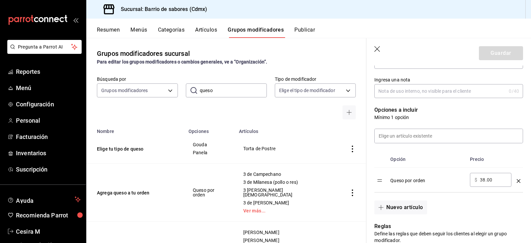
click at [379, 49] on icon "button" at bounding box center [378, 49] width 7 height 7
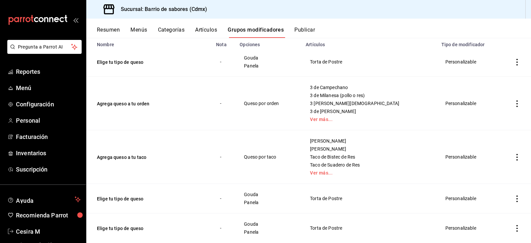
scroll to position [66, 0]
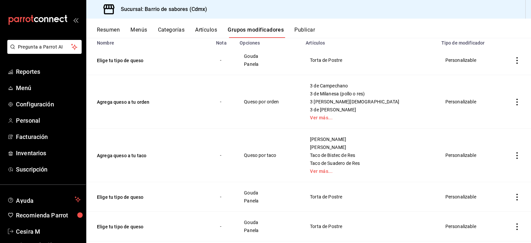
click at [514, 155] on icon "actions" at bounding box center [517, 155] width 7 height 7
click at [481, 171] on div at bounding box center [478, 171] width 12 height 8
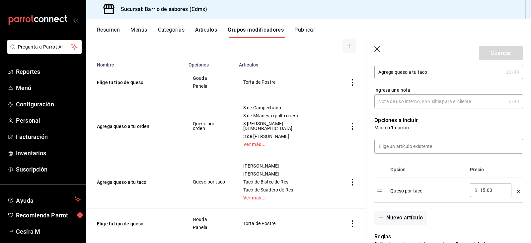
scroll to position [133, 0]
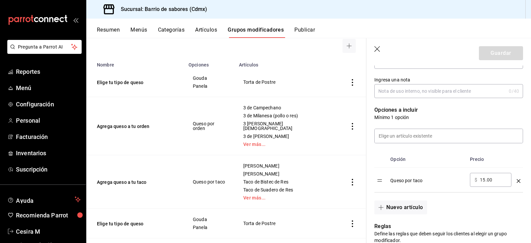
click at [379, 50] on icon "button" at bounding box center [378, 49] width 6 height 6
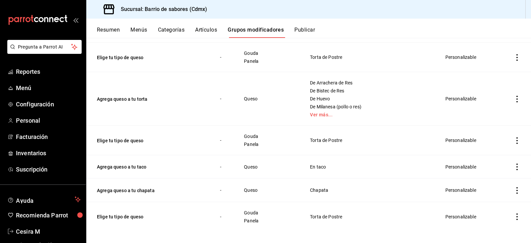
scroll to position [240, 0]
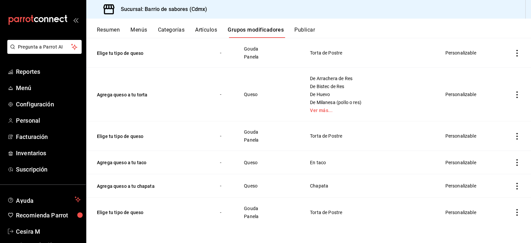
click at [514, 163] on icon "actions" at bounding box center [517, 162] width 7 height 7
click at [492, 174] on li "Editar" at bounding box center [487, 178] width 40 height 14
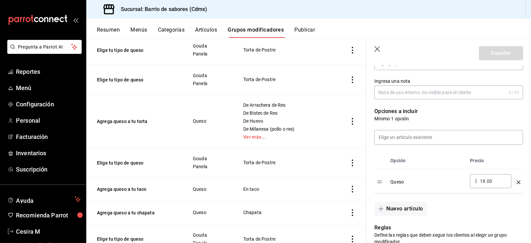
scroll to position [133, 0]
click at [378, 50] on icon "button" at bounding box center [378, 49] width 7 height 7
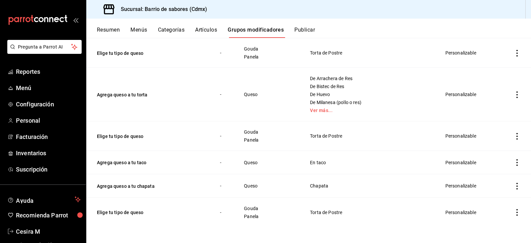
click at [514, 185] on icon "actions" at bounding box center [517, 186] width 7 height 7
click at [503, 198] on li "Editar" at bounding box center [487, 198] width 40 height 14
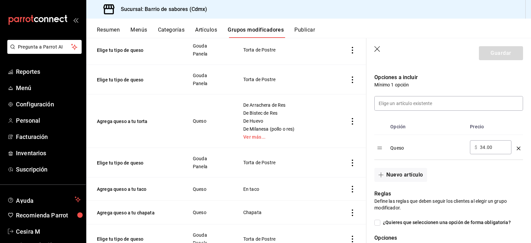
scroll to position [166, 0]
click at [379, 47] on icon "button" at bounding box center [378, 49] width 7 height 7
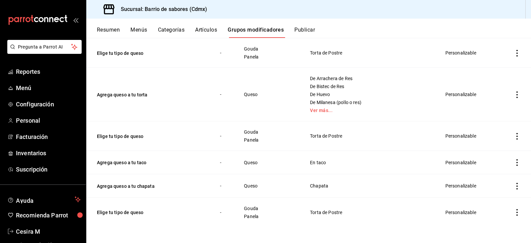
click at [514, 96] on icon "actions" at bounding box center [517, 94] width 7 height 7
click at [501, 112] on span "Editar" at bounding box center [492, 110] width 17 height 7
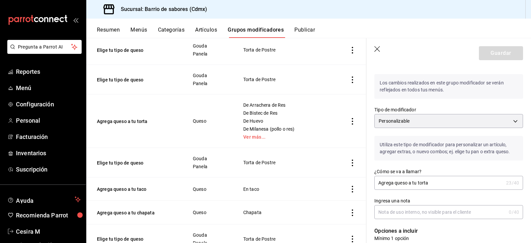
scroll to position [100, 0]
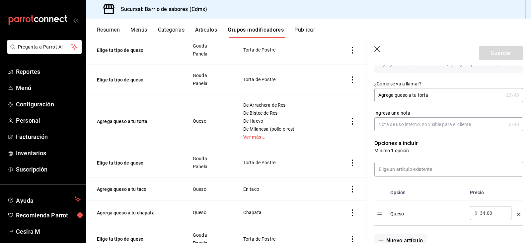
click at [377, 48] on icon "button" at bounding box center [378, 49] width 7 height 7
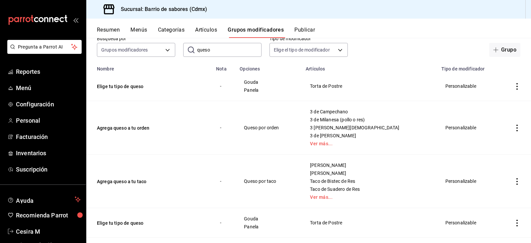
scroll to position [7, 0]
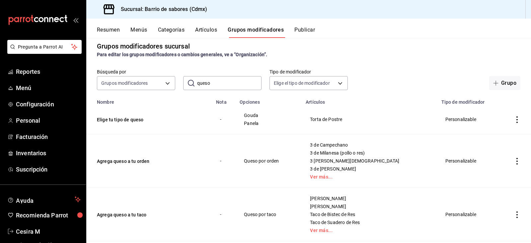
click at [222, 88] on input "queso" at bounding box center [229, 82] width 64 height 13
click at [222, 87] on input "queso" at bounding box center [229, 82] width 64 height 13
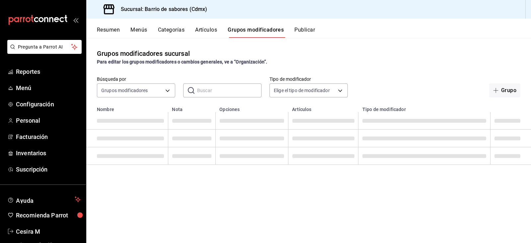
scroll to position [0, 0]
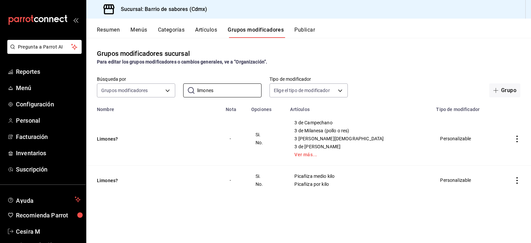
type input "limones"
click at [516, 141] on icon "actions" at bounding box center [517, 139] width 7 height 7
click at [498, 156] on span "Editar" at bounding box center [497, 154] width 17 height 7
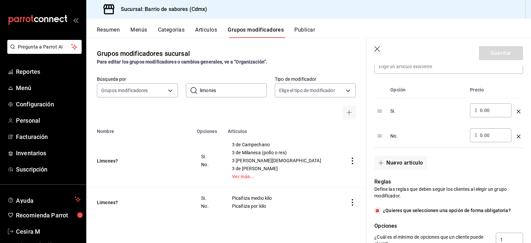
scroll to position [204, 0]
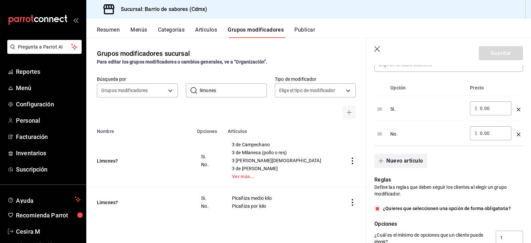
click at [408, 163] on button "Nuevo artículo" at bounding box center [401, 161] width 52 height 14
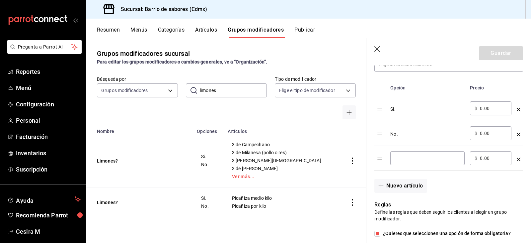
click at [416, 159] on input "optionsTable" at bounding box center [427, 158] width 65 height 7
type input "Con limones"
click at [407, 180] on button "Nuevo artículo" at bounding box center [401, 186] width 52 height 14
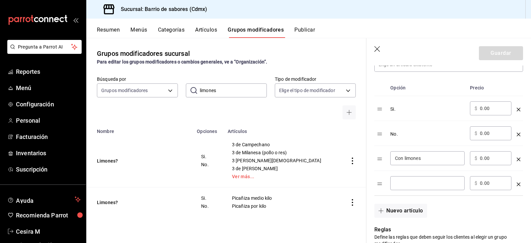
click at [407, 189] on div "​" at bounding box center [428, 183] width 74 height 14
type input "Sin limones"
click at [517, 108] on icon "optionsTable" at bounding box center [519, 110] width 4 height 4
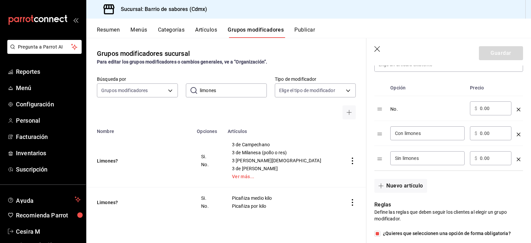
click at [517, 108] on icon "optionsTable" at bounding box center [519, 110] width 4 height 4
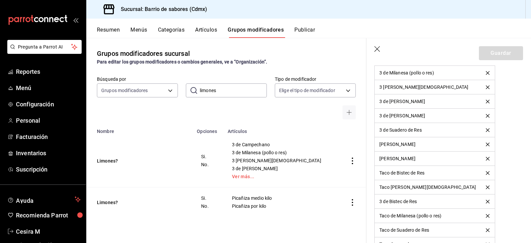
scroll to position [603, 0]
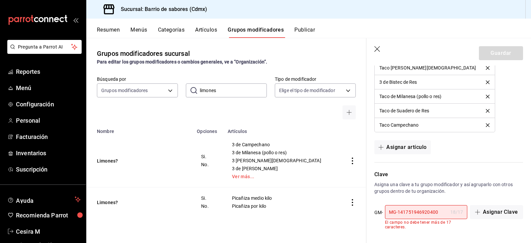
click at [444, 209] on input "MG-141751946920400" at bounding box center [416, 211] width 63 height 13
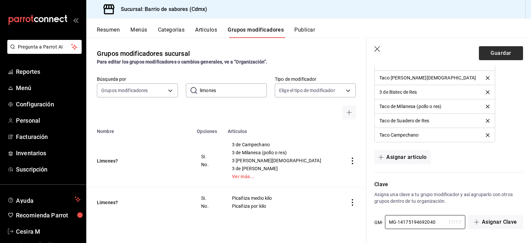
type input "MG-14175194692040"
click at [494, 52] on button "Guardar" at bounding box center [501, 53] width 44 height 14
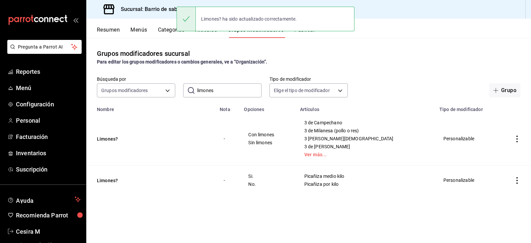
click at [518, 183] on icon "actions" at bounding box center [517, 180] width 1 height 7
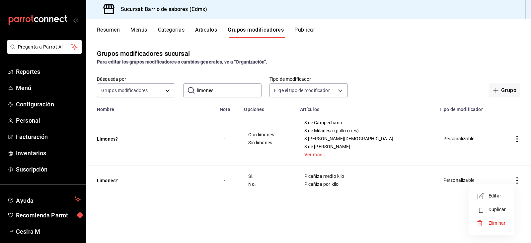
click at [502, 198] on span "Editar" at bounding box center [497, 195] width 17 height 7
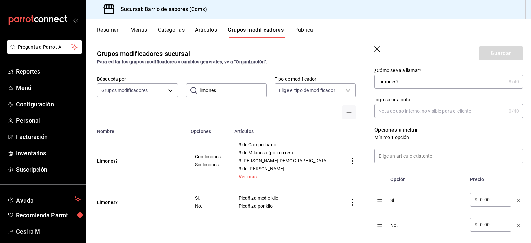
scroll to position [166, 0]
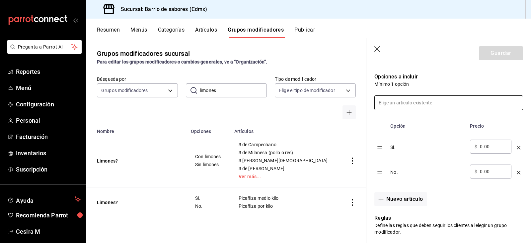
click at [422, 99] on input at bounding box center [449, 103] width 148 height 14
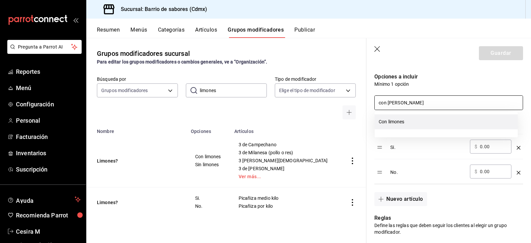
click at [407, 126] on li "Con limones" at bounding box center [446, 121] width 143 height 15
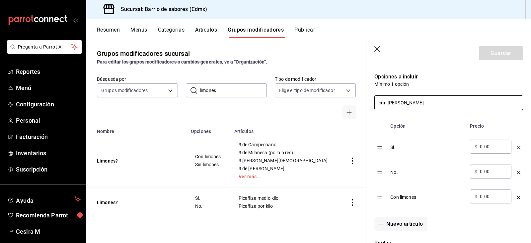
click at [425, 95] on div "con li" at bounding box center [449, 102] width 149 height 15
drag, startPoint x: 385, startPoint y: 105, endPoint x: 369, endPoint y: 102, distance: 15.8
click at [369, 102] on div "con li" at bounding box center [445, 98] width 157 height 23
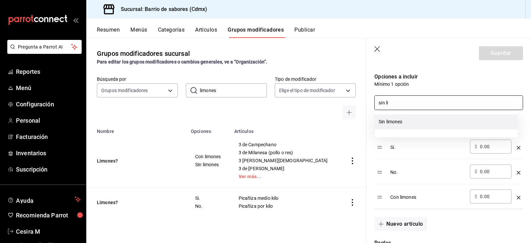
click at [403, 123] on li "Sin limones" at bounding box center [446, 121] width 143 height 15
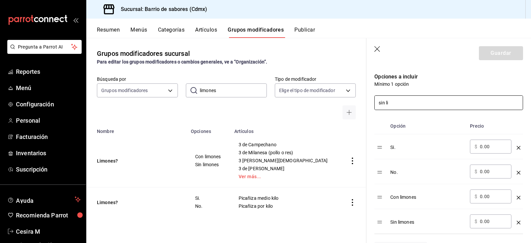
type input "sin li"
click at [517, 148] on icon "optionsTable" at bounding box center [519, 148] width 4 height 4
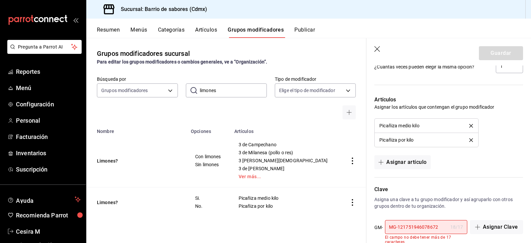
scroll to position [431, 0]
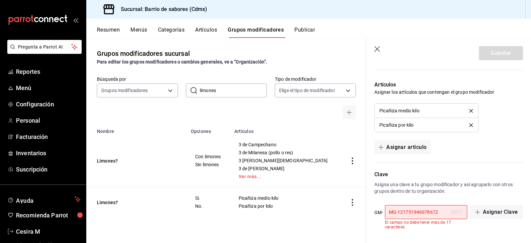
click at [445, 210] on div "MG-121751946078672 18 / 17 ​" at bounding box center [426, 212] width 82 height 14
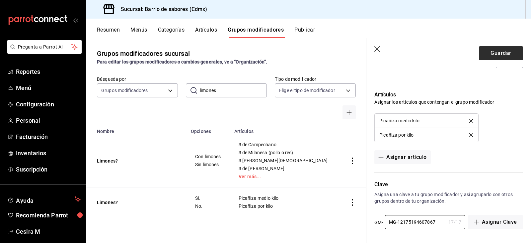
type input "MG-12175194607867"
click at [501, 56] on button "Guardar" at bounding box center [501, 53] width 44 height 14
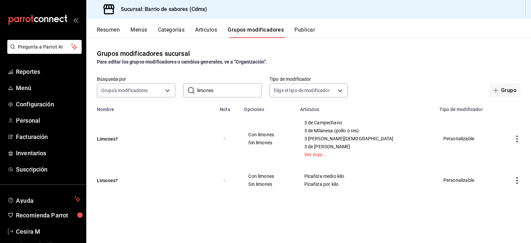
drag, startPoint x: 229, startPoint y: 93, endPoint x: 185, endPoint y: 89, distance: 44.3
click at [185, 89] on div "​ limones ​" at bounding box center [222, 90] width 78 height 14
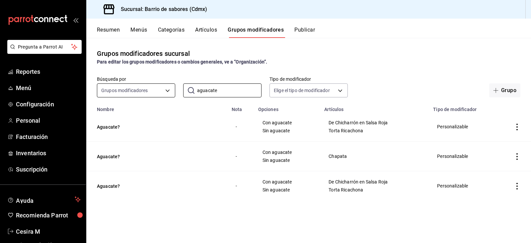
drag, startPoint x: 201, startPoint y: 89, endPoint x: 166, endPoint y: 89, distance: 35.5
click at [166, 89] on div "Búsqueda por Grupos modificadores GROUP ​ aguacate ​ Tipo de modificador Elige …" at bounding box center [308, 86] width 445 height 21
type input "?"
click at [237, 77] on div "Búsqueda por Grupos modificadores GROUP ​ ? ​ Tipo de modificador Elige el tipo…" at bounding box center [308, 86] width 445 height 21
click at [222, 84] on input "?" at bounding box center [229, 90] width 64 height 13
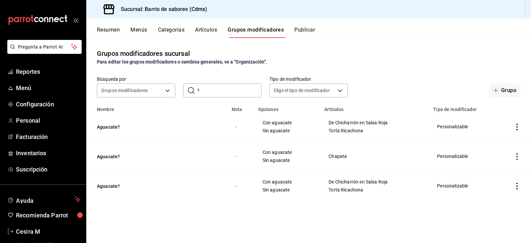
click at [222, 84] on input "?" at bounding box center [229, 90] width 64 height 13
click at [312, 72] on div "Grupos modificadores sucursal Para editar los grupos modificadores o cambios ge…" at bounding box center [308, 140] width 445 height 205
click at [184, 85] on div "​ ? ​" at bounding box center [222, 90] width 78 height 14
click at [223, 86] on input "?" at bounding box center [229, 90] width 64 height 13
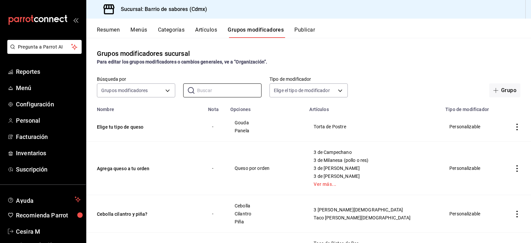
type input "?"
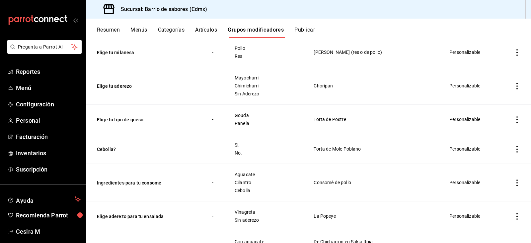
scroll to position [830, 0]
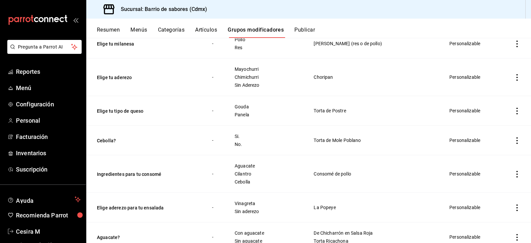
click at [515, 139] on icon "actions" at bounding box center [517, 140] width 7 height 7
click at [488, 155] on span "Editar" at bounding box center [492, 155] width 17 height 7
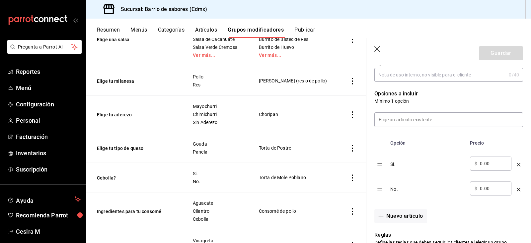
scroll to position [199, 0]
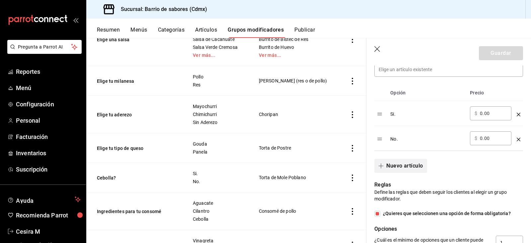
click at [412, 168] on button "Nuevo artículo" at bounding box center [401, 166] width 52 height 14
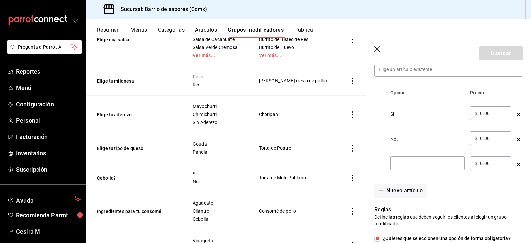
click at [416, 163] on input "optionsTable" at bounding box center [427, 163] width 65 height 7
type input "Con cebolla"
click at [402, 190] on button "Nuevo artículo" at bounding box center [401, 191] width 52 height 14
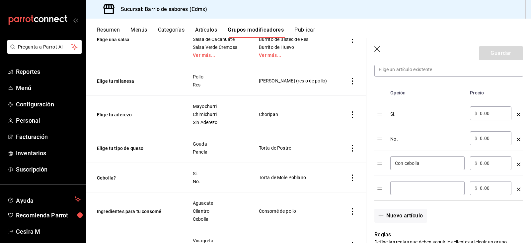
click at [410, 183] on div "​" at bounding box center [428, 188] width 74 height 14
type input "Sin cebolla"
click at [517, 116] on div "optionsTable" at bounding box center [519, 111] width 4 height 11
click at [517, 114] on icon "optionsTable" at bounding box center [519, 115] width 4 height 4
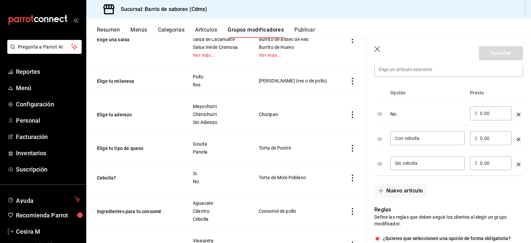
click at [517, 114] on icon "optionsTable" at bounding box center [519, 115] width 4 height 4
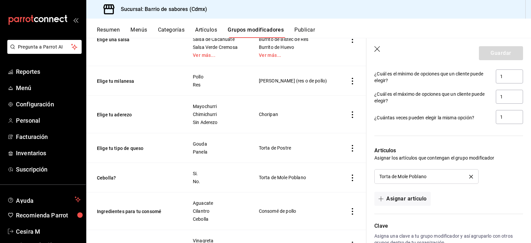
scroll to position [417, 0]
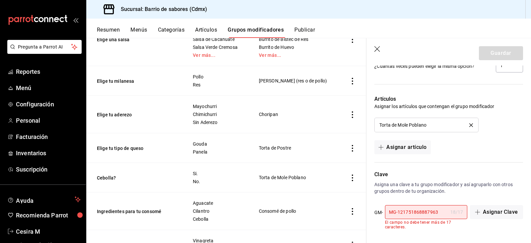
click at [451, 211] on div "18 / 17" at bounding box center [457, 212] width 13 height 7
click at [445, 211] on div "MG-121751868887963 18 / 17 ​" at bounding box center [426, 212] width 82 height 14
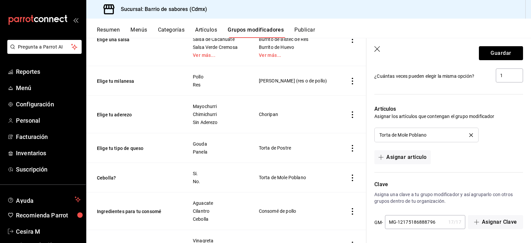
scroll to position [407, 0]
type input "MG-12175186888796"
click at [489, 54] on button "Guardar" at bounding box center [501, 53] width 44 height 14
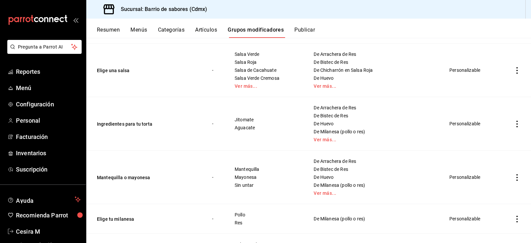
scroll to position [1229, 0]
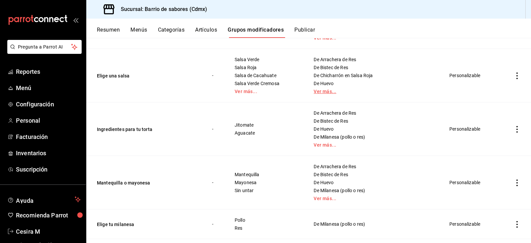
click at [345, 92] on link "Ver más..." at bounding box center [374, 91] width 120 height 5
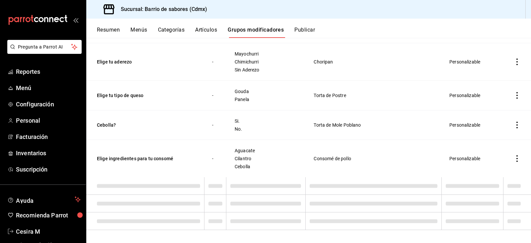
scroll to position [1922, 0]
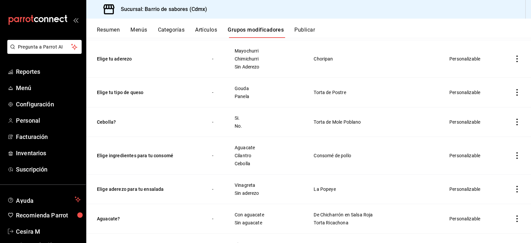
click at [515, 122] on icon "actions" at bounding box center [517, 122] width 7 height 7
click at [497, 134] on span "Editar" at bounding box center [492, 137] width 17 height 7
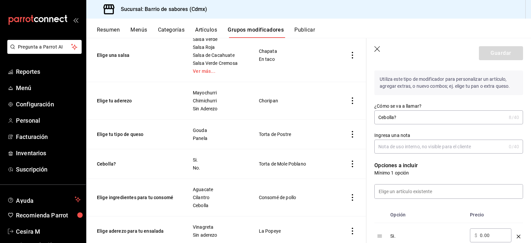
scroll to position [100, 0]
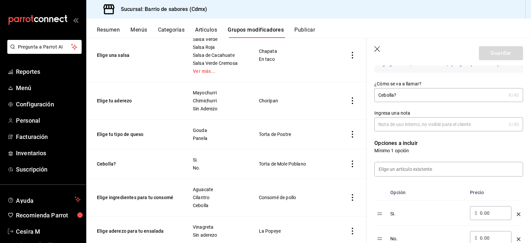
click at [404, 160] on div at bounding box center [445, 165] width 157 height 23
click at [395, 169] on input at bounding box center [449, 169] width 148 height 14
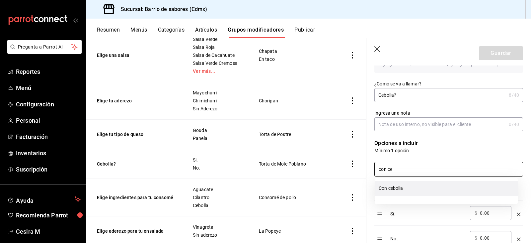
click at [399, 186] on li "Con cebolla" at bounding box center [446, 188] width 143 height 15
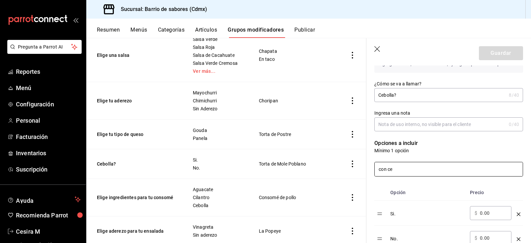
scroll to position [133, 0]
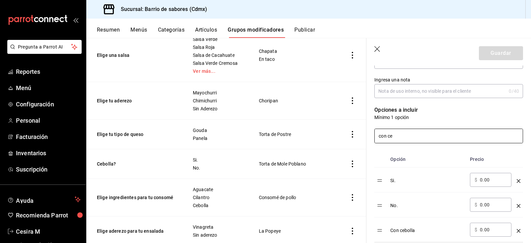
drag, startPoint x: 397, startPoint y: 138, endPoint x: 363, endPoint y: 134, distance: 34.2
click at [363, 134] on main "Grupos modificadores sucursal Para editar los grupos modificadores o cambios ge…" at bounding box center [308, 140] width 445 height 205
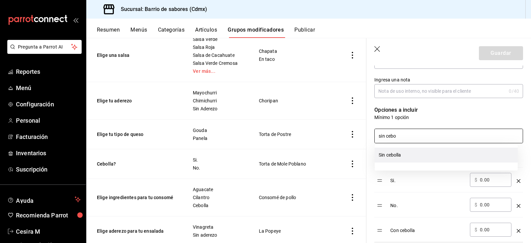
click at [388, 154] on li "Sin cebolla" at bounding box center [446, 154] width 143 height 15
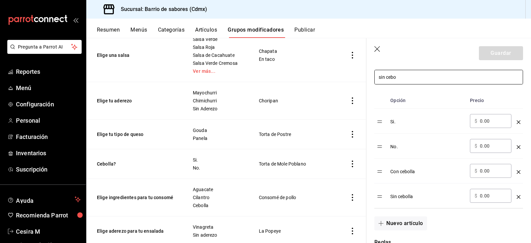
scroll to position [199, 0]
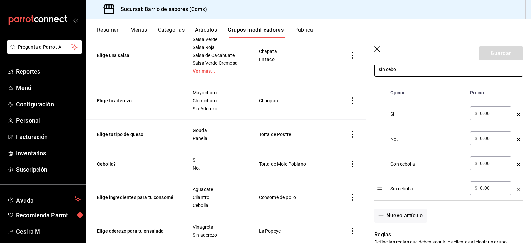
type input "sin cebo"
click at [515, 112] on td "optionsTable" at bounding box center [519, 113] width 9 height 25
click at [517, 114] on icon "optionsTable" at bounding box center [519, 115] width 4 height 4
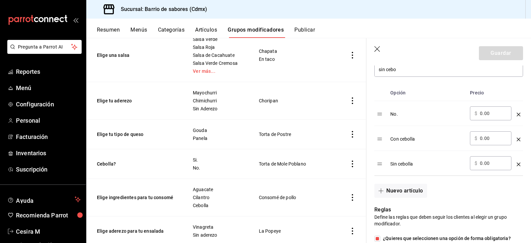
click at [517, 114] on icon "optionsTable" at bounding box center [519, 115] width 4 height 4
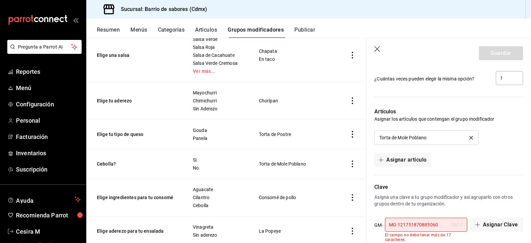
scroll to position [417, 0]
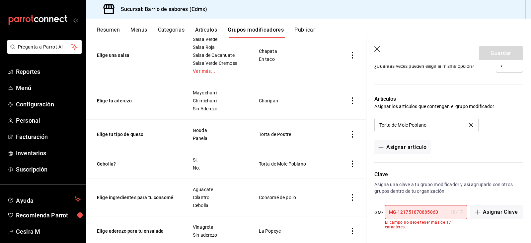
click at [437, 210] on input "MG-121751870885060" at bounding box center [416, 211] width 63 height 13
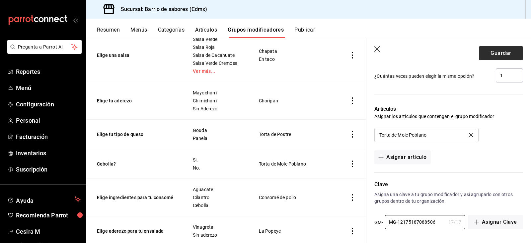
type input "MG-12175187088506"
click at [482, 52] on button "Guardar" at bounding box center [501, 53] width 44 height 14
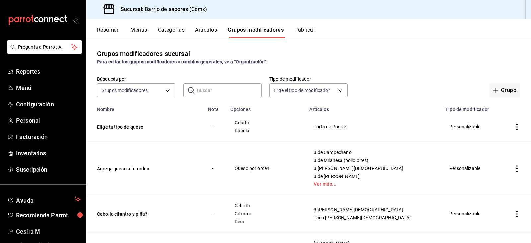
click at [447, 70] on div "Grupos modificadores sucursal Para editar los grupos modificadores o cambios ge…" at bounding box center [308, 140] width 445 height 205
click at [499, 93] on button "Grupo" at bounding box center [505, 90] width 31 height 14
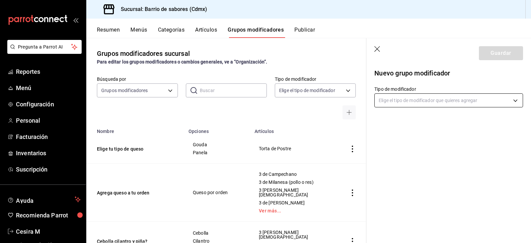
click at [447, 97] on body "Pregunta a Parrot AI Reportes Menú Configuración Personal Facturación Inventari…" at bounding box center [265, 121] width 531 height 243
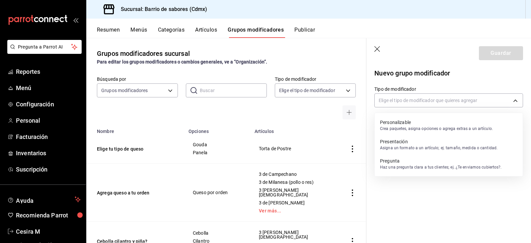
click at [318, 107] on div at bounding box center [265, 121] width 531 height 243
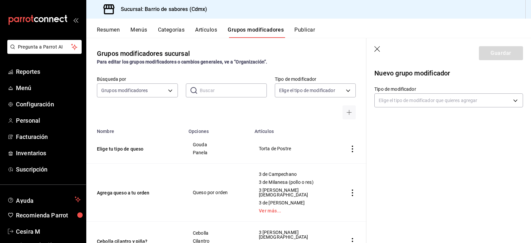
click at [379, 50] on icon "button" at bounding box center [378, 49] width 6 height 6
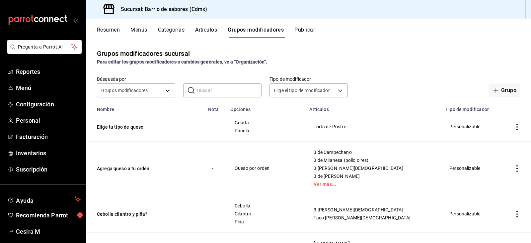
click at [510, 82] on div "Búsqueda por Grupos modificadores GROUP ​ ​ Tipo de modificador Elige el tipo d…" at bounding box center [308, 86] width 445 height 21
click at [509, 90] on button "Grupo" at bounding box center [505, 90] width 31 height 14
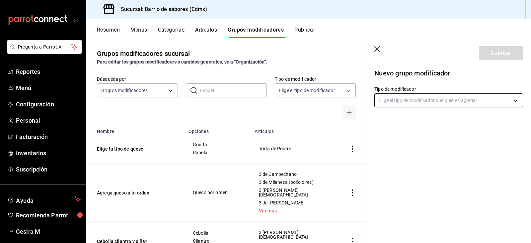
click at [428, 98] on body "Pregunta a Parrot AI Reportes Menú Configuración Personal Facturación Inventari…" at bounding box center [265, 121] width 531 height 243
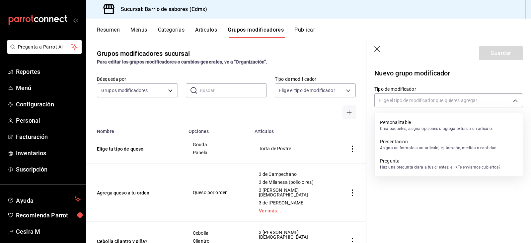
click at [420, 120] on p "Personalizable" at bounding box center [436, 122] width 113 height 7
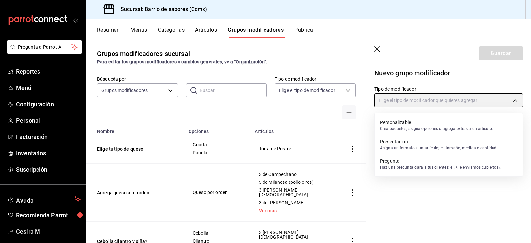
type input "CUSTOMIZABLE"
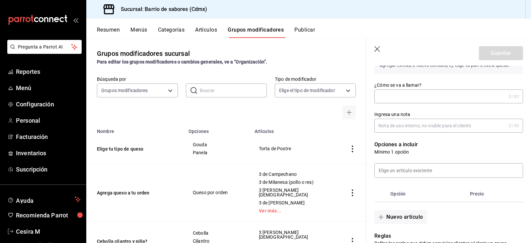
scroll to position [66, 0]
click at [421, 95] on input "¿Cómo se va a llamar?" at bounding box center [441, 95] width 132 height 13
type input "s"
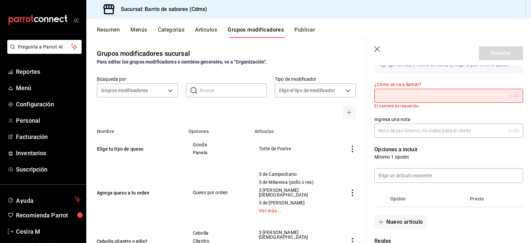
type input "e"
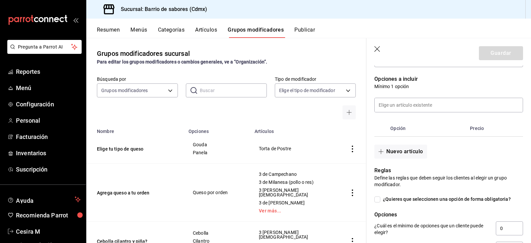
scroll to position [133, 0]
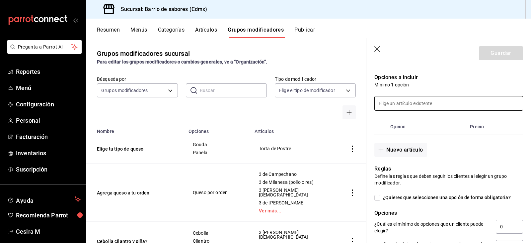
type input "Extra salsa"
click at [426, 102] on input at bounding box center [449, 103] width 148 height 14
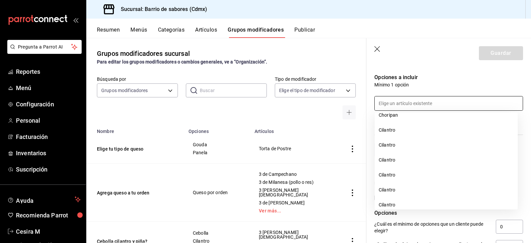
scroll to position [1372, 0]
click at [425, 104] on input at bounding box center [449, 103] width 148 height 14
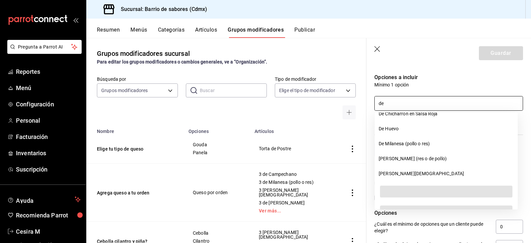
scroll to position [756, 0]
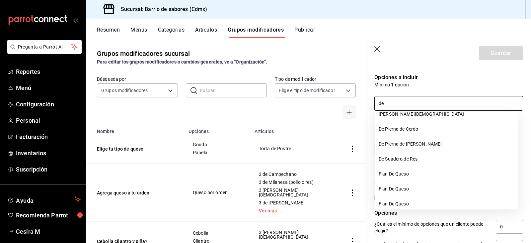
drag, startPoint x: 403, startPoint y: 104, endPoint x: 371, endPoint y: 104, distance: 31.6
click at [371, 104] on div "de" at bounding box center [445, 99] width 157 height 23
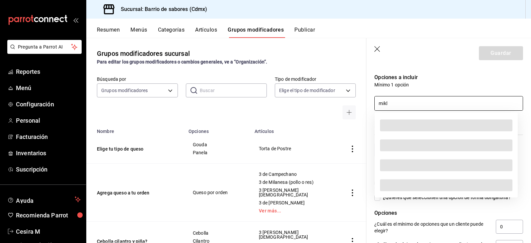
scroll to position [0, 0]
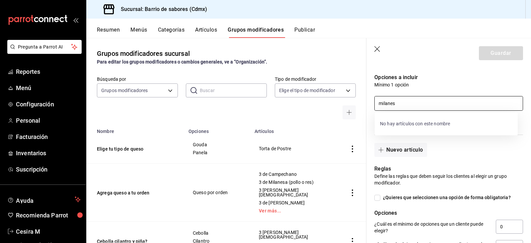
type input "milanesa"
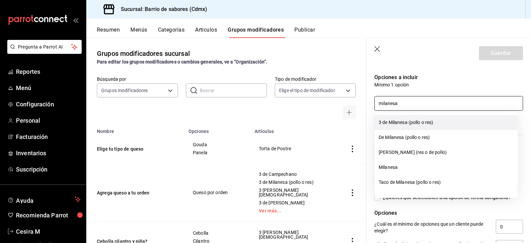
click at [414, 121] on li "3 de Milanesa (pollo o res)" at bounding box center [446, 122] width 143 height 15
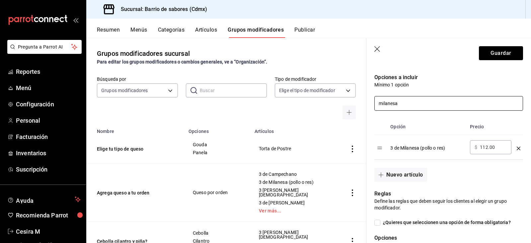
click at [417, 105] on input "milanesa" at bounding box center [449, 103] width 148 height 14
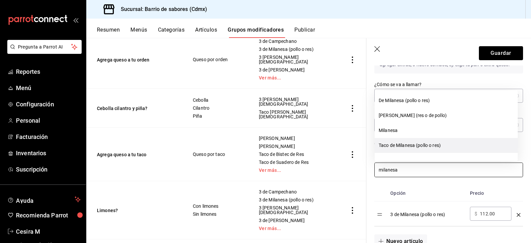
scroll to position [33, 0]
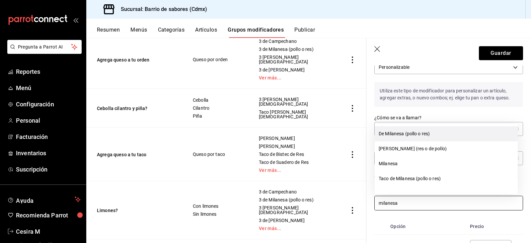
click at [418, 135] on li "De Milanesa (pollo o res)" at bounding box center [446, 133] width 143 height 15
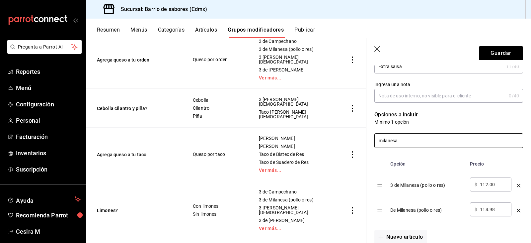
scroll to position [100, 0]
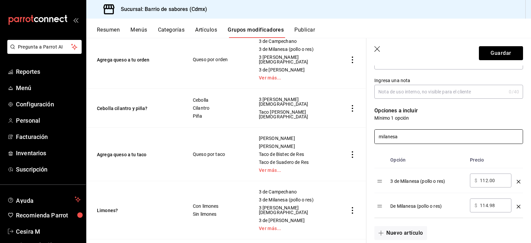
click at [442, 135] on input "milanesa" at bounding box center [449, 137] width 148 height 14
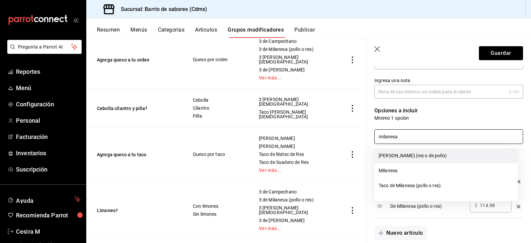
click at [442, 154] on li "De Milanesa (res o de pollo)" at bounding box center [446, 155] width 143 height 15
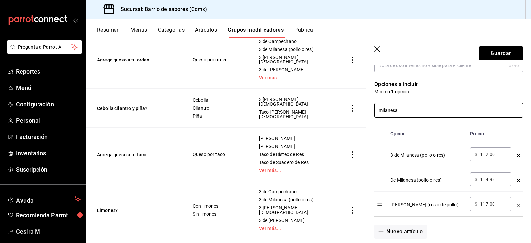
scroll to position [133, 0]
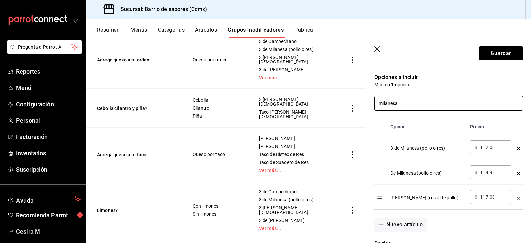
click at [411, 102] on input "milanesa" at bounding box center [449, 103] width 148 height 14
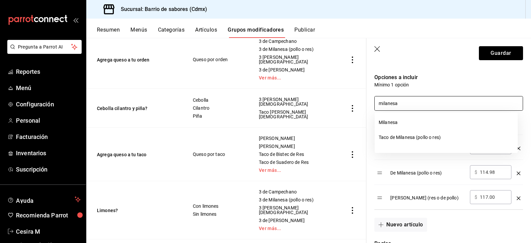
click at [411, 102] on input "milanesa" at bounding box center [449, 103] width 148 height 14
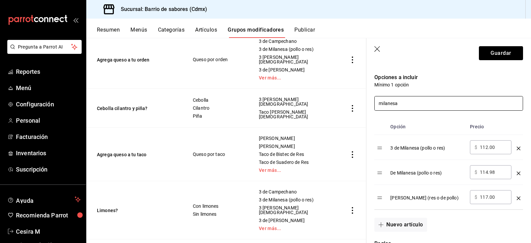
click at [411, 102] on input "milanesa" at bounding box center [449, 103] width 148 height 14
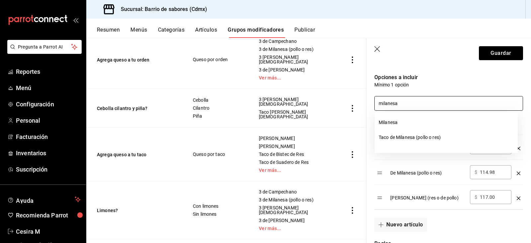
click at [411, 102] on input "milanesa" at bounding box center [449, 103] width 148 height 14
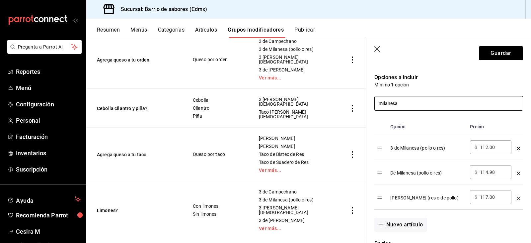
drag, startPoint x: 411, startPoint y: 102, endPoint x: 372, endPoint y: 109, distance: 39.6
click at [372, 109] on div "milanesa" at bounding box center [445, 99] width 157 height 23
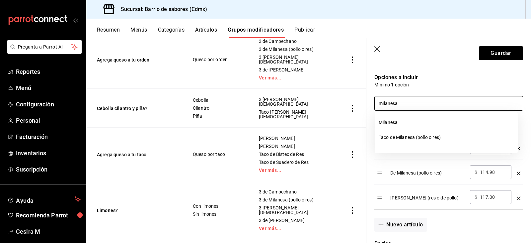
type input "milanesa"
click at [467, 180] on td "De Milanesa (pollo o res)" at bounding box center [428, 172] width 80 height 25
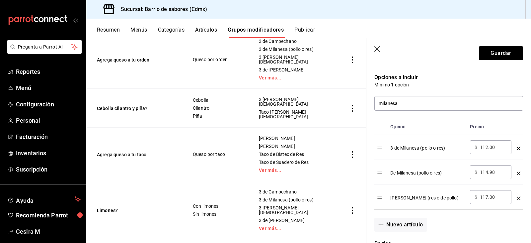
click at [517, 196] on icon "optionsTable" at bounding box center [519, 198] width 4 height 4
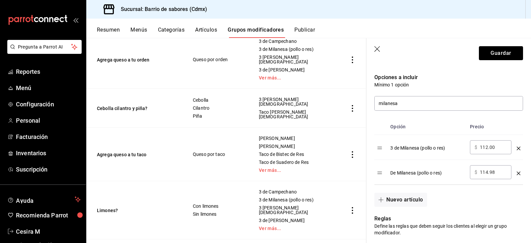
click at [517, 150] on div "optionsTable" at bounding box center [519, 145] width 4 height 11
click at [517, 149] on icon "optionsTable" at bounding box center [519, 148] width 4 height 4
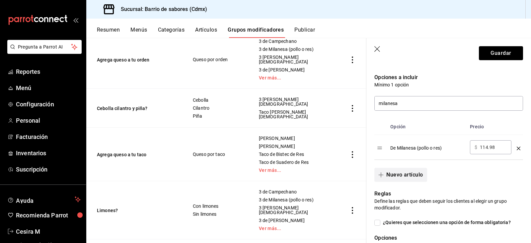
click at [410, 175] on button "Nuevo artículo" at bounding box center [401, 175] width 52 height 14
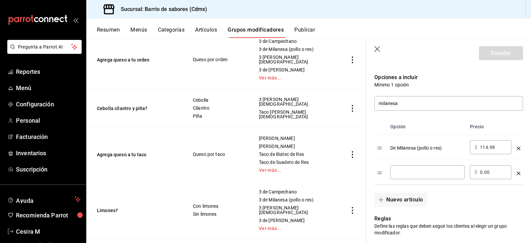
click at [410, 175] on input "optionsTable" at bounding box center [427, 172] width 65 height 7
click at [515, 174] on td "optionsTable" at bounding box center [519, 172] width 9 height 25
click at [517, 172] on icon "optionsTable" at bounding box center [519, 173] width 4 height 4
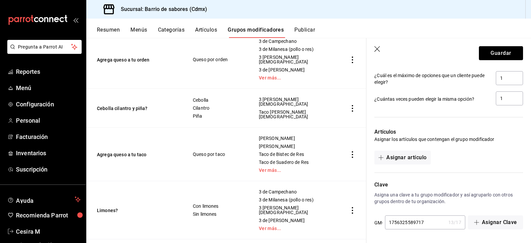
scroll to position [327, 0]
click at [408, 158] on button "Asignar artículo" at bounding box center [403, 157] width 56 height 14
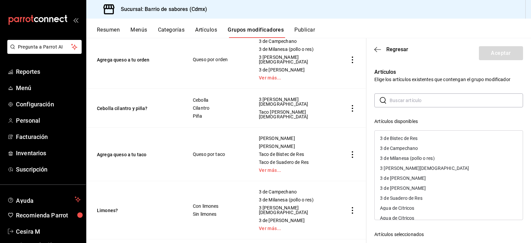
click at [418, 101] on input "text" at bounding box center [457, 100] width 134 height 13
click at [409, 104] on input "text" at bounding box center [457, 100] width 134 height 13
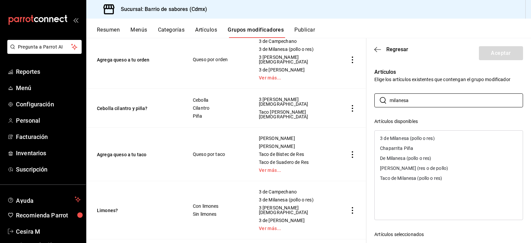
type input "milanesa"
click at [426, 158] on div "De Milanesa (pollo o res)" at bounding box center [405, 158] width 51 height 5
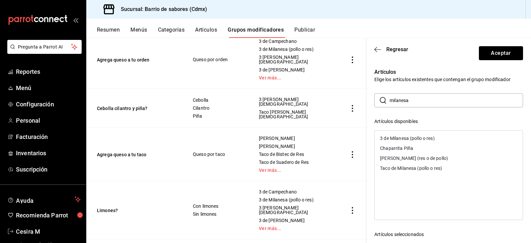
click at [447, 79] on p "Elige los artículos existentes que contengan el grupo modificador" at bounding box center [449, 79] width 149 height 7
click at [440, 96] on input "milanesa" at bounding box center [457, 100] width 134 height 13
click at [434, 96] on input "milanesa" at bounding box center [457, 100] width 134 height 13
click at [413, 117] on div "​ milanesa ​ Artículos disponibles 3 de Milanesa (pollo o res) Chaparrita Piña …" at bounding box center [449, 211] width 149 height 237
click at [380, 51] on icon "button" at bounding box center [378, 50] width 7 height 6
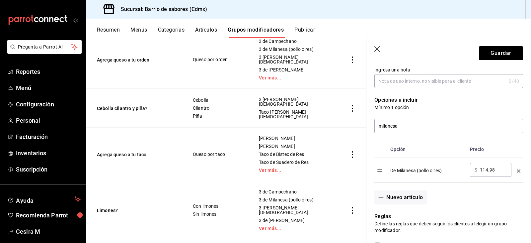
scroll to position [95, 0]
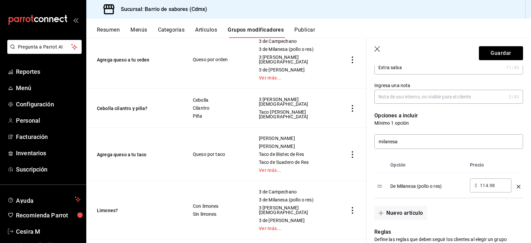
click at [516, 187] on td "optionsTable" at bounding box center [519, 185] width 9 height 25
click at [517, 185] on icon "optionsTable" at bounding box center [519, 187] width 4 height 4
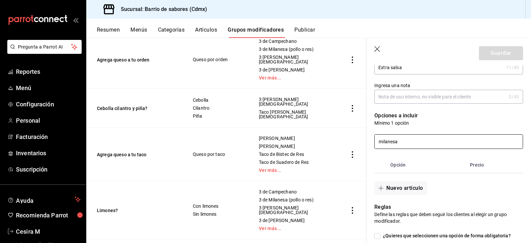
click at [407, 145] on input "milanesa" at bounding box center [449, 142] width 148 height 14
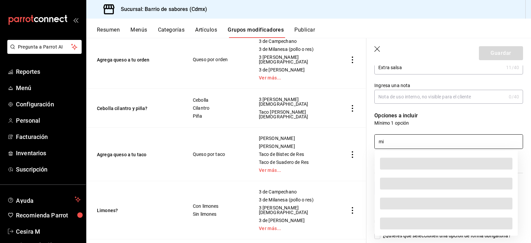
type input "m"
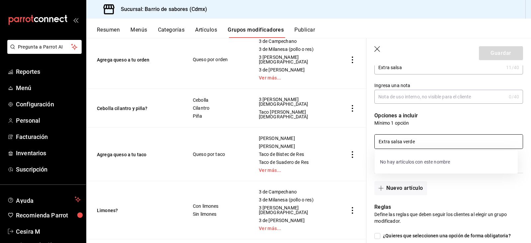
click at [450, 136] on input "Extra salsa verde" at bounding box center [449, 142] width 148 height 14
type input "Extra salsa verde"
click at [395, 185] on button "Nuevo artículo" at bounding box center [401, 188] width 52 height 14
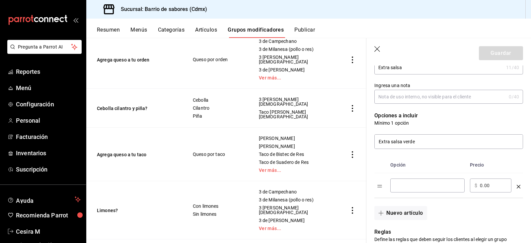
click at [409, 184] on input "optionsTable" at bounding box center [427, 185] width 65 height 7
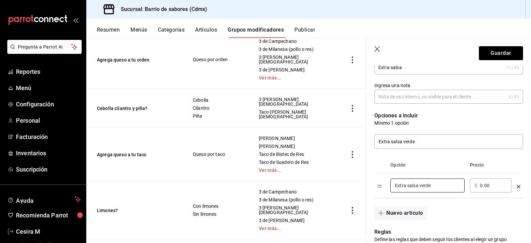
type input "Extra salsa verde"
drag, startPoint x: 487, startPoint y: 185, endPoint x: 478, endPoint y: 185, distance: 8.3
click at [478, 185] on div "​ $ 0.00 ​" at bounding box center [491, 185] width 42 height 14
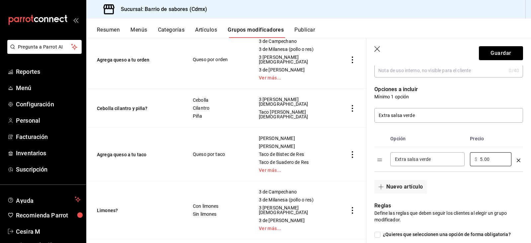
scroll to position [128, 0]
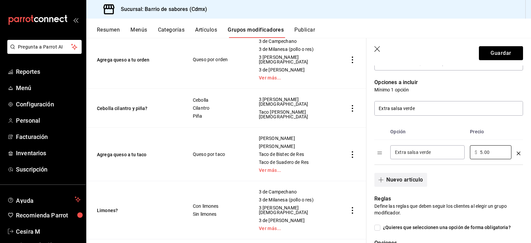
type input "5.00"
click at [401, 178] on button "Nuevo artículo" at bounding box center [401, 180] width 52 height 14
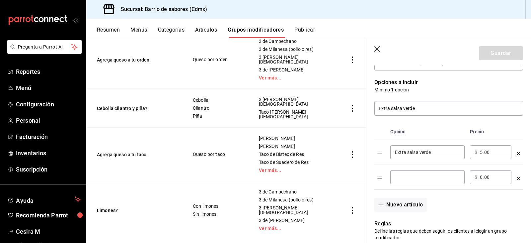
click at [427, 173] on div "​" at bounding box center [428, 177] width 74 height 14
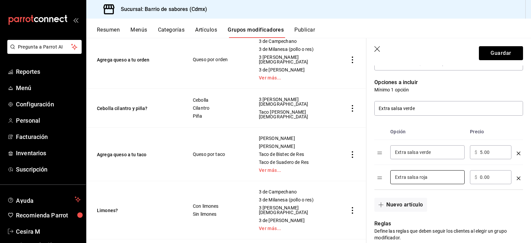
type input "Extra salsa roja"
click at [505, 182] on div "​ $ 0.00 ​" at bounding box center [491, 177] width 42 height 14
drag, startPoint x: 498, startPoint y: 176, endPoint x: 494, endPoint y: 177, distance: 4.0
click at [498, 176] on input "0.00" at bounding box center [493, 177] width 27 height 7
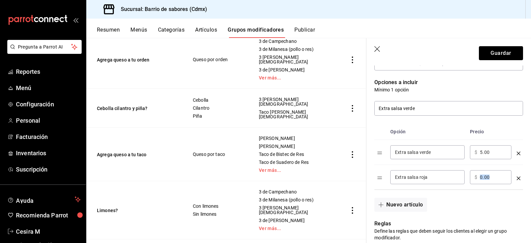
click at [482, 175] on input "0.00" at bounding box center [493, 177] width 27 height 7
click at [482, 177] on input "0.00" at bounding box center [493, 177] width 27 height 7
type input "0.00"
type input "5.00"
click at [413, 205] on button "Nuevo artículo" at bounding box center [401, 205] width 52 height 14
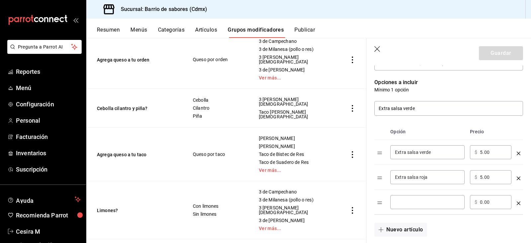
click at [414, 200] on input "optionsTable" at bounding box center [427, 202] width 65 height 7
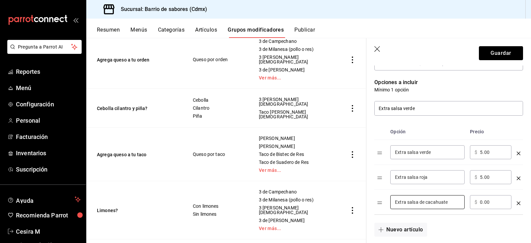
type input "Extra salsa de cacahuate"
click at [481, 201] on input "0.00" at bounding box center [493, 202] width 27 height 7
click at [482, 202] on input "0.00" at bounding box center [493, 202] width 27 height 7
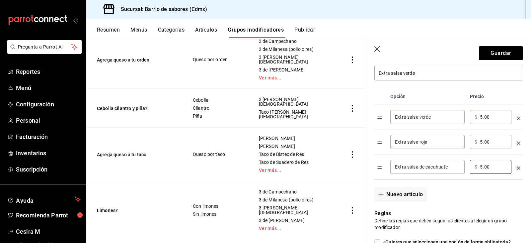
scroll to position [194, 0]
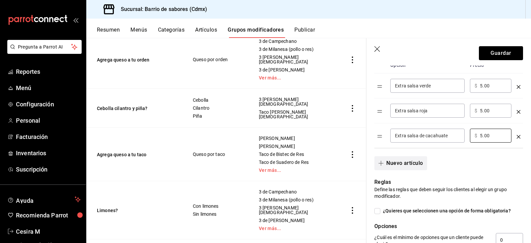
type input "5.00"
click at [412, 164] on button "Nuevo artículo" at bounding box center [401, 163] width 52 height 14
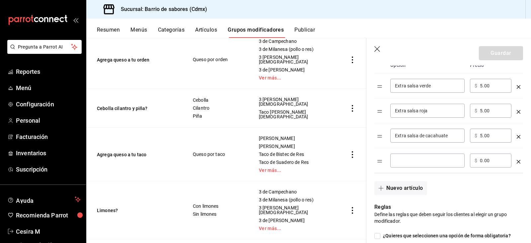
click at [403, 167] on div "​" at bounding box center [428, 160] width 74 height 14
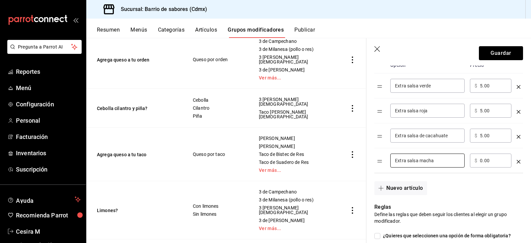
type input "Extra salsa macha"
click at [482, 162] on input "0.00" at bounding box center [493, 160] width 27 height 7
type input "7.00"
click at [482, 137] on input "5.00" at bounding box center [493, 135] width 27 height 7
type input "7.00"
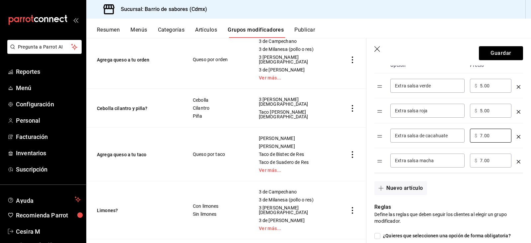
click at [483, 112] on input "5.00" at bounding box center [493, 110] width 27 height 7
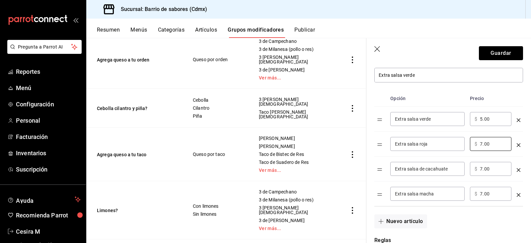
type input "7.00"
click at [483, 119] on input "5.00" at bounding box center [493, 119] width 27 height 7
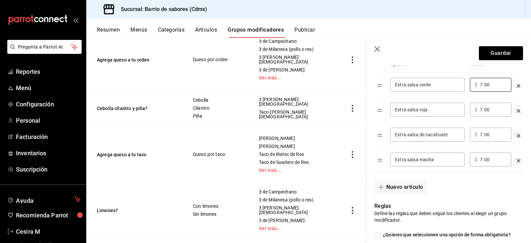
scroll to position [199, 0]
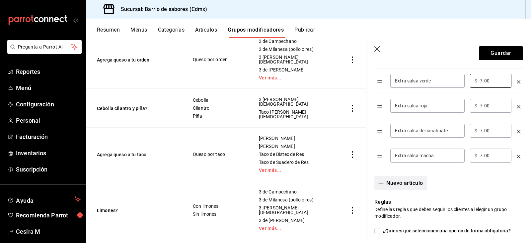
type input "7.00"
click at [415, 183] on button "Nuevo artículo" at bounding box center [401, 183] width 52 height 14
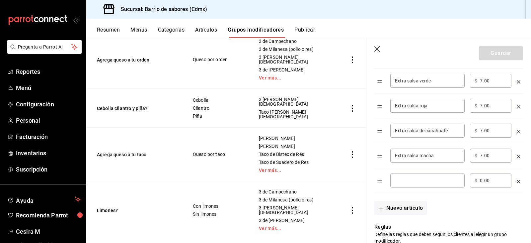
click at [427, 178] on input "optionsTable" at bounding box center [427, 180] width 65 height 7
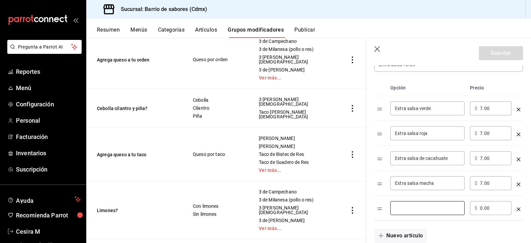
scroll to position [66, 0]
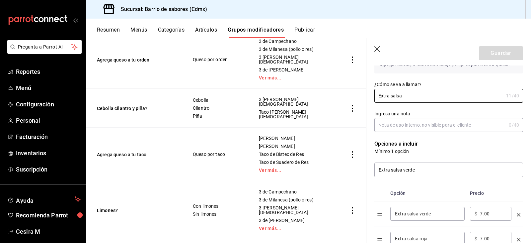
drag, startPoint x: 407, startPoint y: 94, endPoint x: 367, endPoint y: 90, distance: 39.4
click at [367, 90] on div "¿Cómo se va a llamar? Extra salsa 11 /40 ¿Cómo se va a llamar?" at bounding box center [445, 87] width 157 height 29
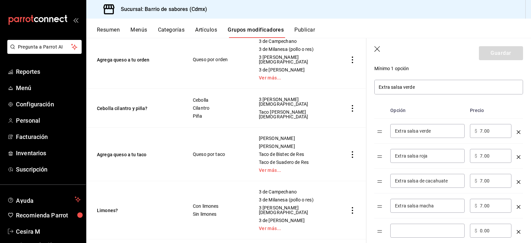
scroll to position [233, 0]
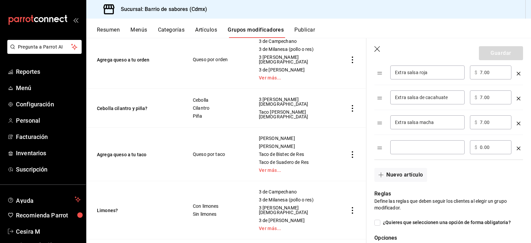
type input "Picante extra"
click at [425, 150] on input "optionsTable" at bounding box center [427, 147] width 65 height 7
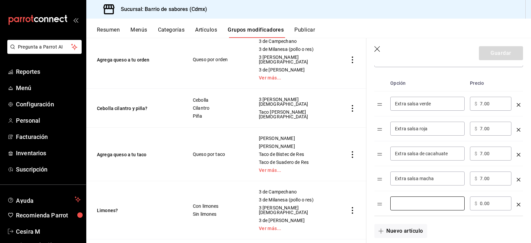
scroll to position [199, 0]
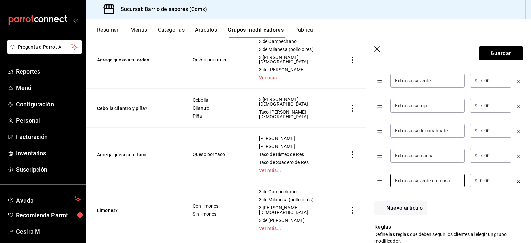
type input "Extra salsa verde cremosa"
click at [482, 182] on input "0.00" at bounding box center [493, 180] width 27 height 7
type input "7.00"
click at [411, 211] on button "Nuevo artículo" at bounding box center [401, 208] width 52 height 14
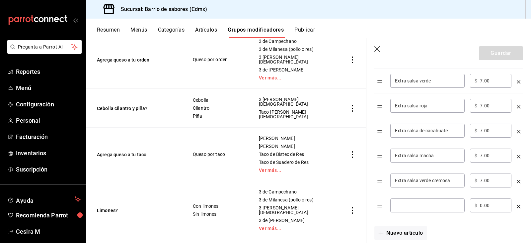
click at [412, 210] on div "​" at bounding box center [428, 205] width 74 height 14
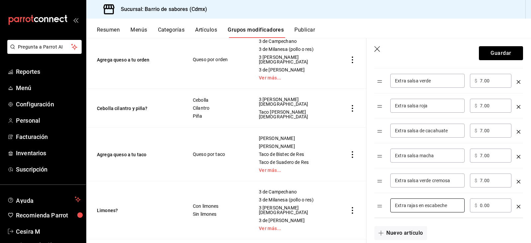
type input "Extra rajas en escabeche"
click at [482, 205] on input "0.00" at bounding box center [493, 205] width 27 height 7
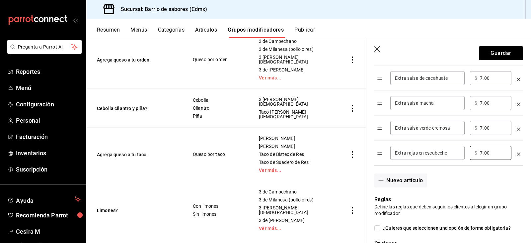
scroll to position [266, 0]
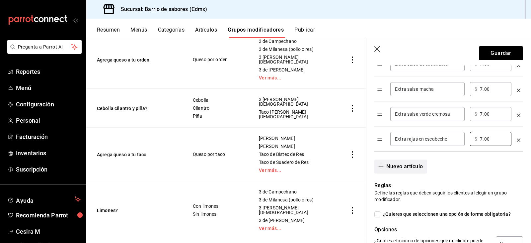
type input "7.00"
click at [411, 167] on button "Nuevo artículo" at bounding box center [401, 166] width 52 height 14
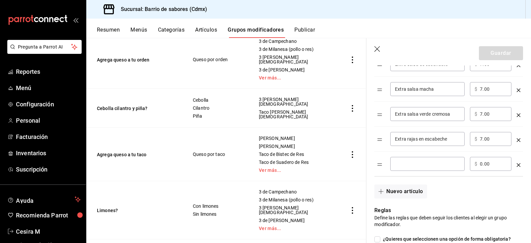
click at [412, 167] on input "optionsTable" at bounding box center [427, 163] width 65 height 7
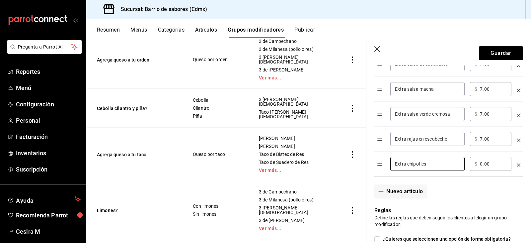
type input "Extra chipotles"
click at [482, 162] on input "0.00" at bounding box center [493, 163] width 27 height 7
click at [483, 166] on input "0.00" at bounding box center [493, 163] width 27 height 7
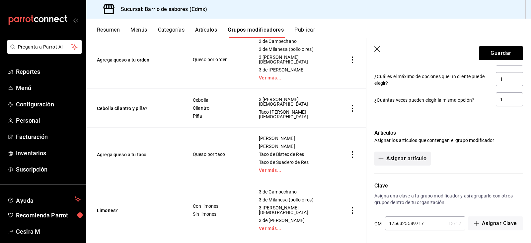
scroll to position [477, 0]
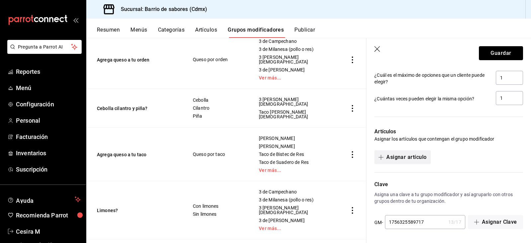
type input "7.00"
click at [412, 156] on button "Asignar artículo" at bounding box center [403, 157] width 56 height 14
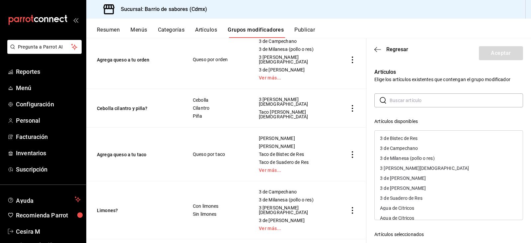
click at [420, 103] on input "text" at bounding box center [457, 100] width 134 height 13
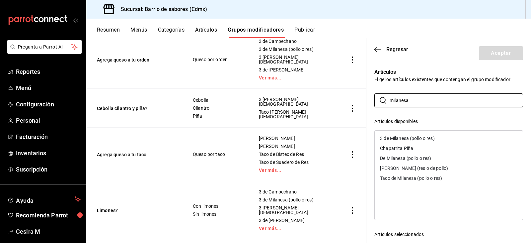
type input "milanesa"
click at [425, 161] on div "De Milanesa (pollo o res)" at bounding box center [449, 158] width 148 height 10
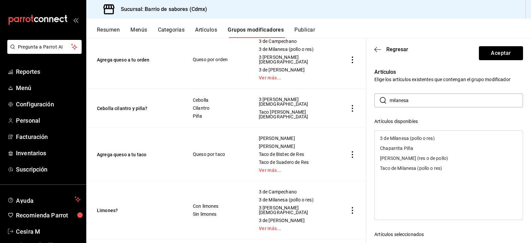
click at [475, 121] on div "Artículos disponibles" at bounding box center [449, 121] width 149 height 7
click at [423, 120] on div "Artículos disponibles" at bounding box center [449, 121] width 149 height 7
click at [381, 51] on icon "button" at bounding box center [378, 50] width 7 height 6
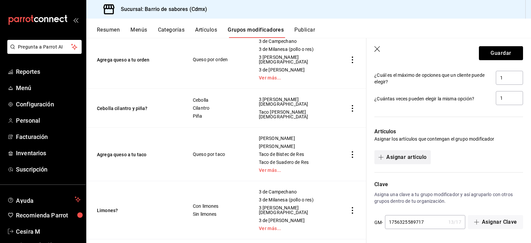
click at [400, 159] on button "Asignar artículo" at bounding box center [403, 157] width 56 height 14
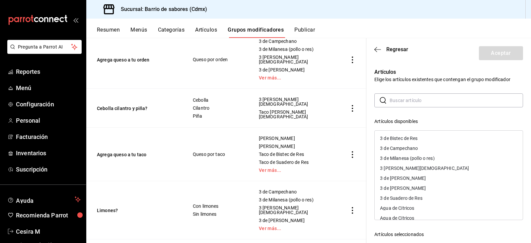
click at [419, 106] on input "text" at bounding box center [457, 100] width 134 height 13
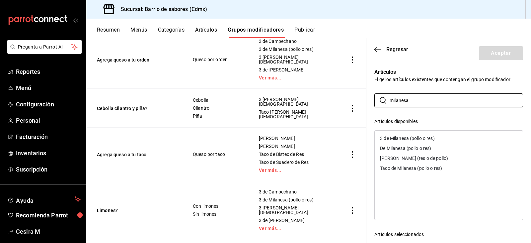
type input "milanesa"
click at [428, 148] on div "De Milanesa (pollo o res)" at bounding box center [405, 148] width 51 height 5
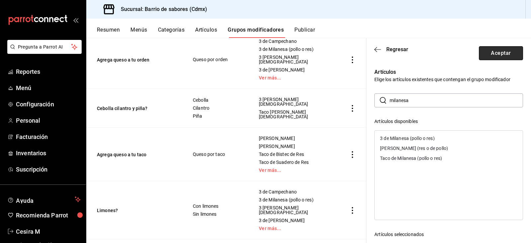
click at [492, 53] on button "Aceptar" at bounding box center [501, 53] width 44 height 14
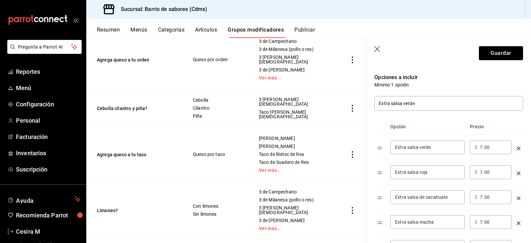
scroll to position [0, 0]
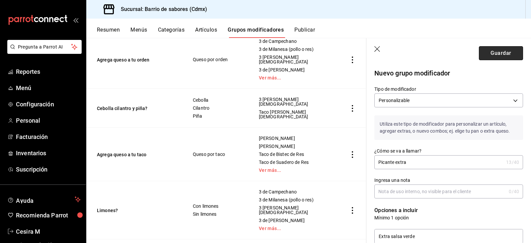
click at [496, 55] on button "Guardar" at bounding box center [501, 53] width 44 height 14
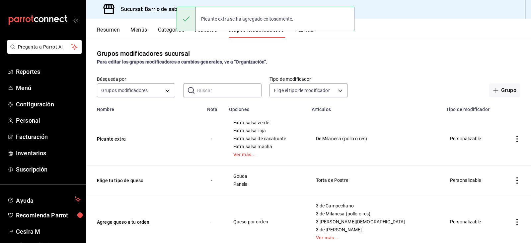
click at [514, 138] on icon "actions" at bounding box center [517, 139] width 7 height 7
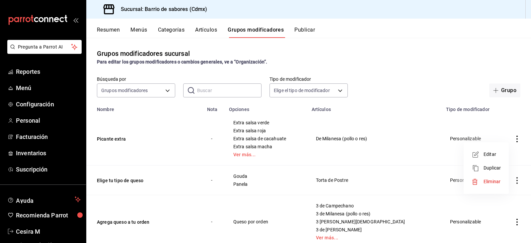
click at [485, 158] on li "Editar" at bounding box center [487, 154] width 40 height 14
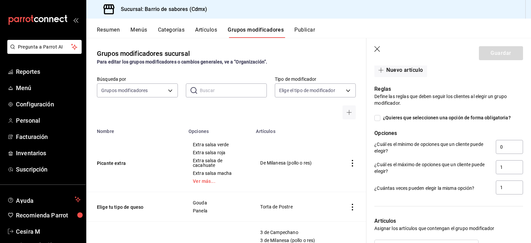
scroll to position [432, 0]
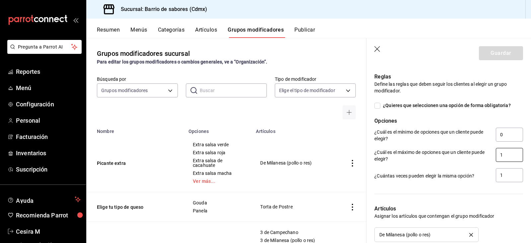
click at [499, 155] on input "1" at bounding box center [509, 155] width 27 height 14
type input "7"
click at [514, 173] on input "1" at bounding box center [509, 175] width 27 height 14
click at [490, 57] on button "Guardar" at bounding box center [501, 53] width 44 height 14
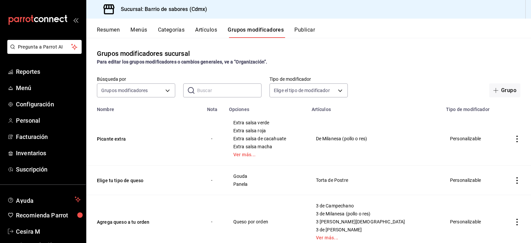
click at [216, 35] on button "Artículos" at bounding box center [206, 32] width 22 height 11
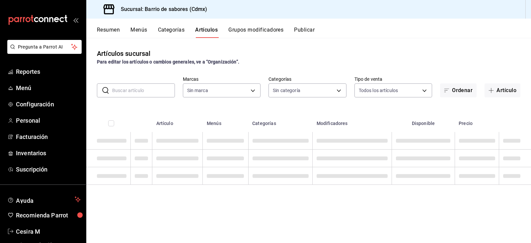
type input "54170aec-8ed1-4a83-91d9-e61a2f809249,df7bfe38-4ce9-448d-a052-554b50023395,f231c…"
type input "d4f2c970-276d-471a-bc58-83fd5eec7f62,ac1f3768-58ea-4cf7-976a-fbc56a6832cd,56d72…"
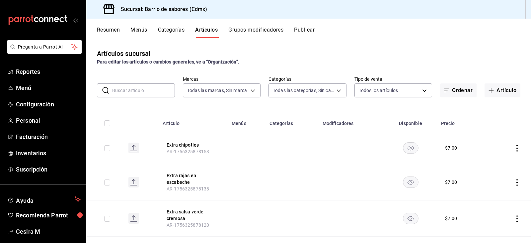
click at [150, 89] on input "text" at bounding box center [143, 90] width 63 height 13
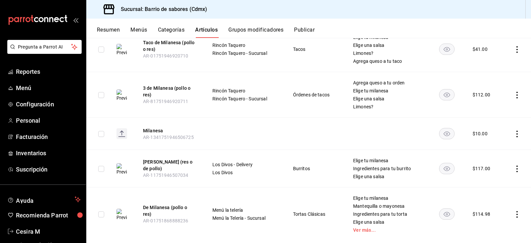
scroll to position [119, 0]
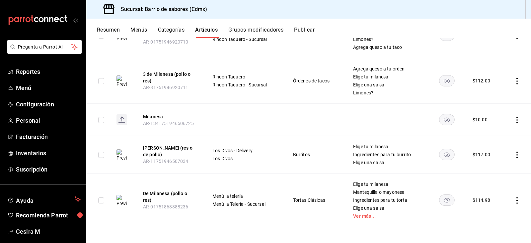
type input "milanesa"
click at [514, 198] on icon "actions" at bounding box center [517, 200] width 7 height 7
click at [497, 197] on span "Editar" at bounding box center [492, 198] width 17 height 7
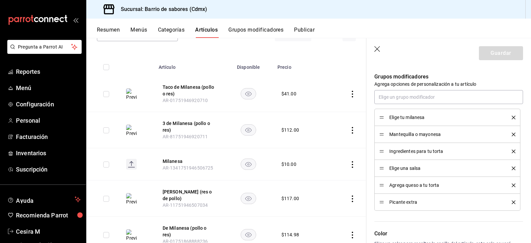
scroll to position [332, 0]
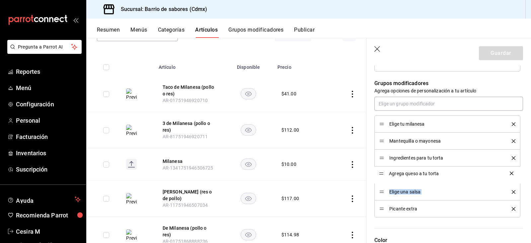
drag, startPoint x: 381, startPoint y: 192, endPoint x: 381, endPoint y: 173, distance: 18.6
click at [504, 52] on button "Guardar" at bounding box center [501, 53] width 44 height 14
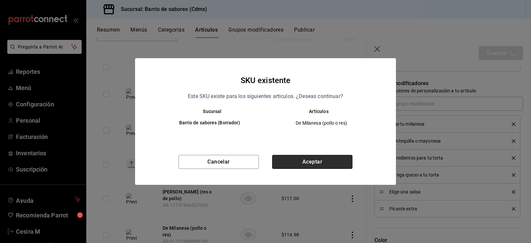
click at [333, 164] on button "Aceptar" at bounding box center [312, 162] width 80 height 14
type textarea "x"
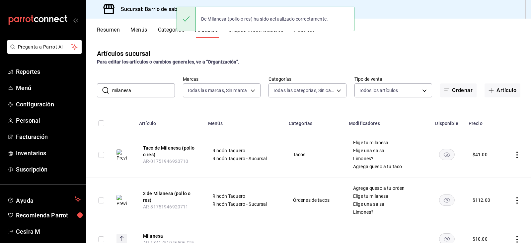
click at [155, 88] on input "milanesa" at bounding box center [143, 90] width 63 height 13
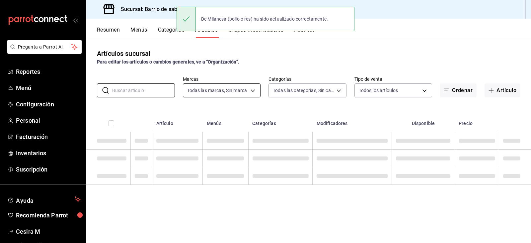
click at [211, 87] on body "Pregunta a Parrot AI Reportes Menú Configuración Personal Facturación Inventari…" at bounding box center [265, 121] width 531 height 243
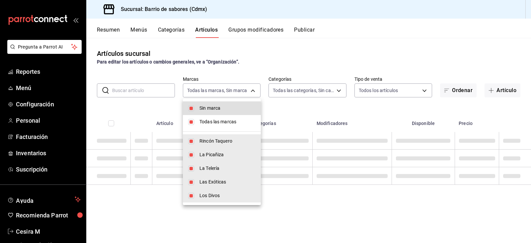
click at [212, 107] on span "Sin marca" at bounding box center [228, 108] width 56 height 7
checkbox input "false"
click at [211, 119] on span "Todas las marcas" at bounding box center [228, 121] width 56 height 7
checkbox input "false"
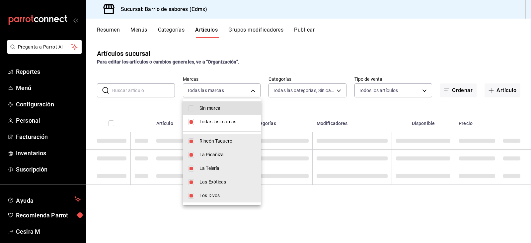
checkbox input "false"
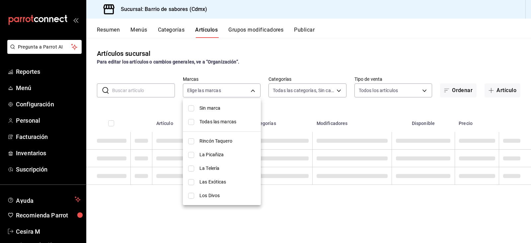
click at [186, 162] on li "La Telería" at bounding box center [222, 168] width 78 height 14
type input "f231ca7b-9579-4cc9-a10b-cb862871352d"
checkbox input "true"
click at [249, 76] on div at bounding box center [265, 121] width 531 height 243
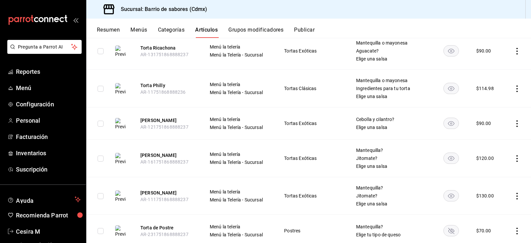
scroll to position [66, 0]
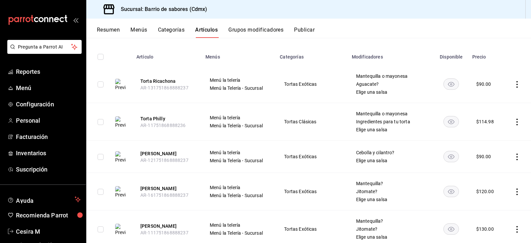
click at [514, 83] on icon "actions" at bounding box center [517, 84] width 7 height 7
click at [496, 96] on span "Editar" at bounding box center [492, 99] width 17 height 7
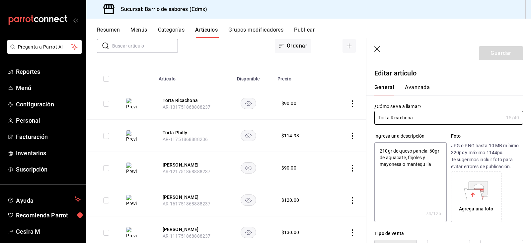
type textarea "x"
type input "$90.00"
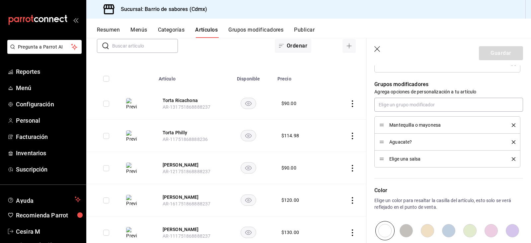
scroll to position [332, 0]
click at [423, 100] on input "text" at bounding box center [449, 104] width 149 height 14
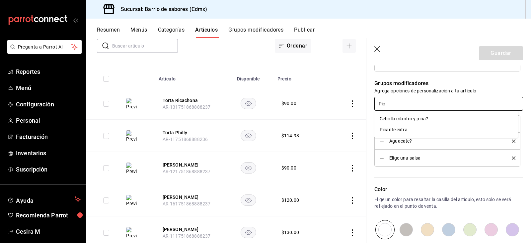
type input "Pica"
click at [412, 122] on li "Picante extra" at bounding box center [447, 118] width 144 height 11
type textarea "x"
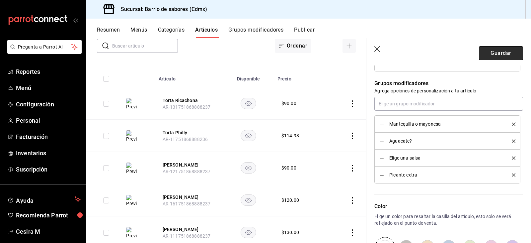
click at [492, 51] on button "Guardar" at bounding box center [501, 53] width 44 height 14
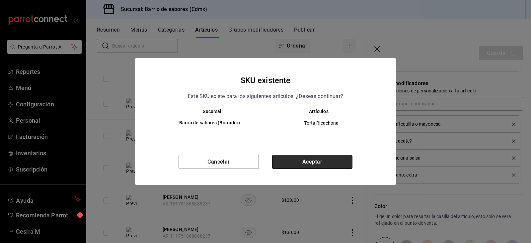
click at [298, 163] on button "Aceptar" at bounding box center [312, 162] width 80 height 14
type textarea "x"
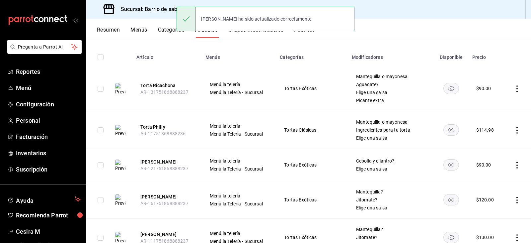
scroll to position [66, 0]
click at [515, 128] on icon "actions" at bounding box center [517, 130] width 7 height 7
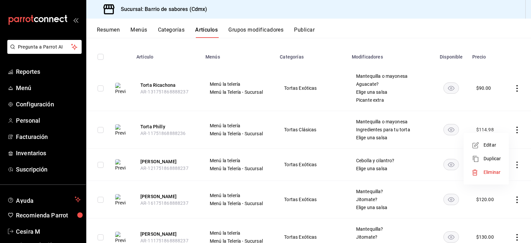
click at [502, 147] on li "Editar" at bounding box center [487, 145] width 40 height 14
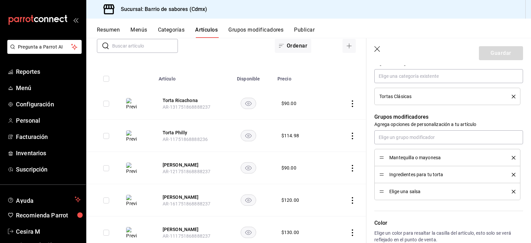
scroll to position [299, 0]
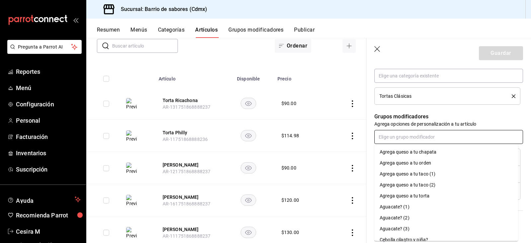
click at [418, 133] on input "text" at bounding box center [449, 137] width 149 height 14
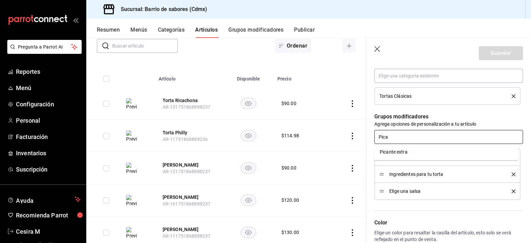
type input "Pican"
click at [415, 153] on li "Picante extra" at bounding box center [447, 151] width 144 height 11
type textarea "x"
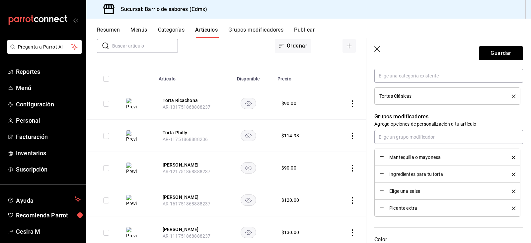
click at [499, 52] on button "Guardar" at bounding box center [501, 53] width 44 height 14
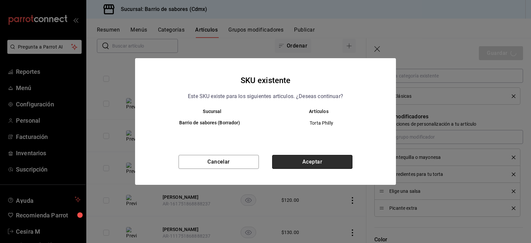
click at [331, 163] on button "Aceptar" at bounding box center [312, 162] width 80 height 14
type textarea "x"
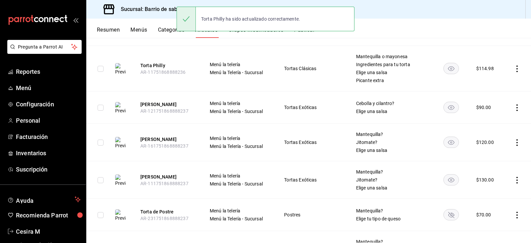
scroll to position [133, 0]
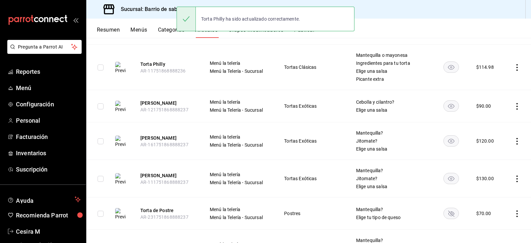
click at [516, 107] on icon "actions" at bounding box center [517, 106] width 7 height 7
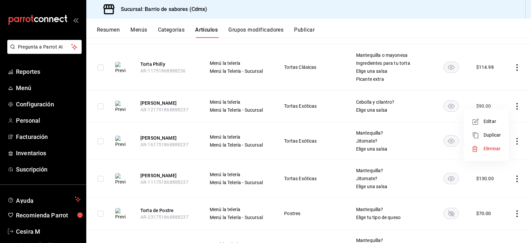
click at [496, 116] on li "Editar" at bounding box center [487, 122] width 40 height 14
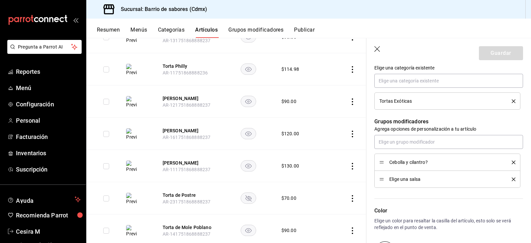
scroll to position [299, 0]
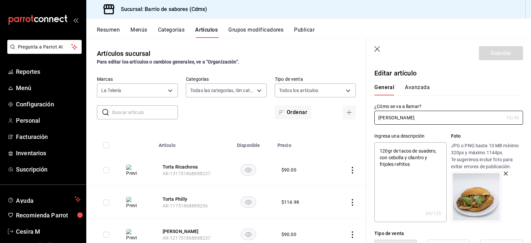
scroll to position [299, 0]
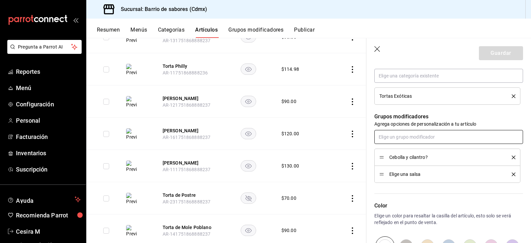
click at [439, 144] on body "Pregunta a Parrot AI Reportes Menú Configuración Personal Facturación Inventari…" at bounding box center [265, 121] width 531 height 243
type input "Picante"
click at [439, 148] on li "Picante extra" at bounding box center [447, 151] width 144 height 11
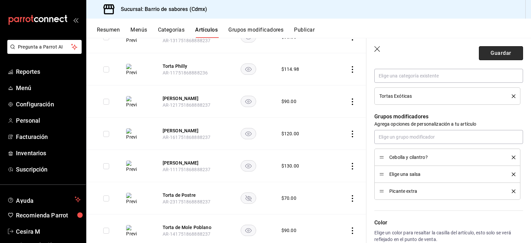
click at [507, 53] on button "Guardar" at bounding box center [501, 53] width 44 height 14
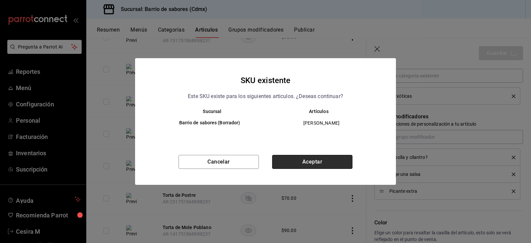
click at [327, 162] on button "Aceptar" at bounding box center [312, 162] width 80 height 14
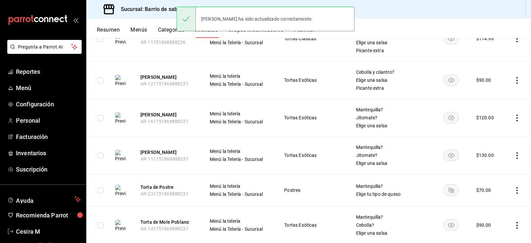
scroll to position [166, 0]
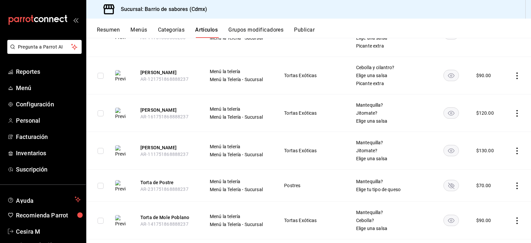
click at [514, 116] on icon "actions" at bounding box center [517, 113] width 7 height 7
click at [485, 133] on li "Editar" at bounding box center [487, 129] width 40 height 14
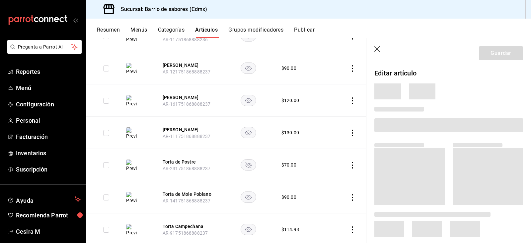
scroll to position [153, 0]
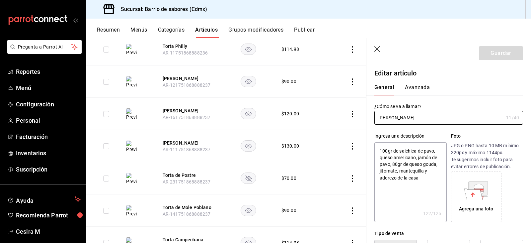
type textarea "x"
type input "$120.00"
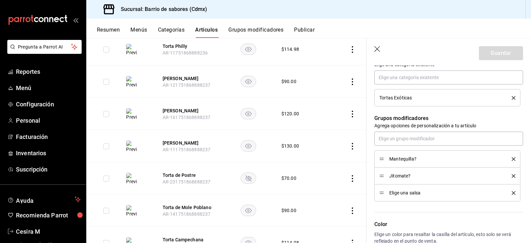
scroll to position [299, 0]
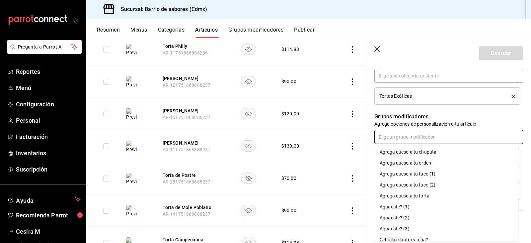
click at [429, 140] on input "text" at bounding box center [449, 137] width 149 height 14
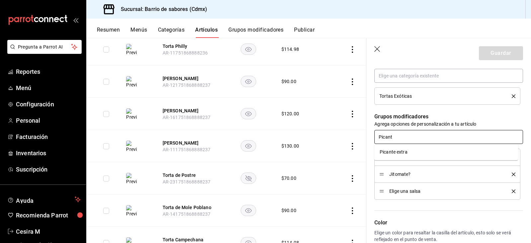
type input "Picante"
click at [421, 149] on li "Picante extra" at bounding box center [447, 151] width 144 height 11
type textarea "x"
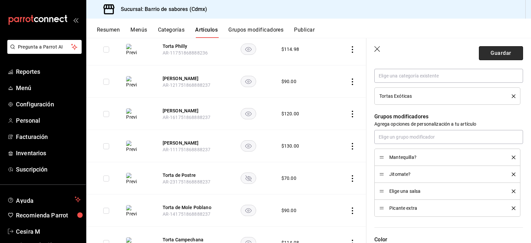
click at [493, 53] on button "Guardar" at bounding box center [501, 53] width 44 height 14
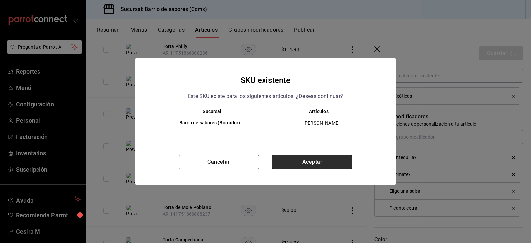
click at [315, 164] on button "Aceptar" at bounding box center [312, 162] width 80 height 14
type textarea "x"
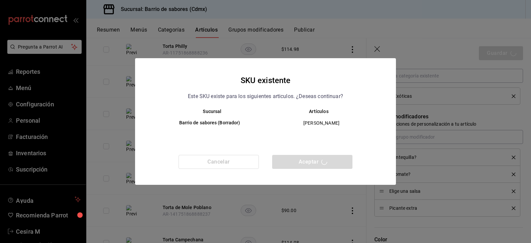
type textarea "x"
type input "AR-1756326014084"
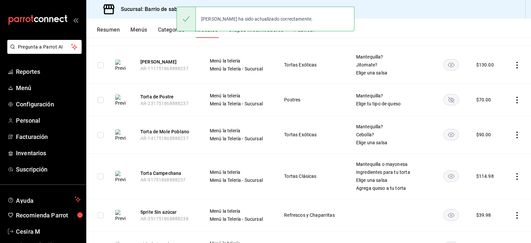
scroll to position [266, 0]
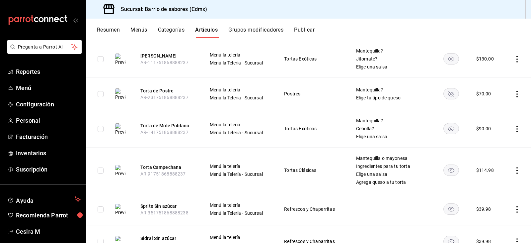
click at [514, 56] on icon "actions" at bounding box center [517, 59] width 7 height 7
click at [497, 74] on span "Editar" at bounding box center [492, 74] width 17 height 7
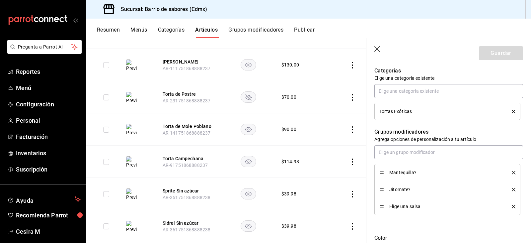
scroll to position [299, 0]
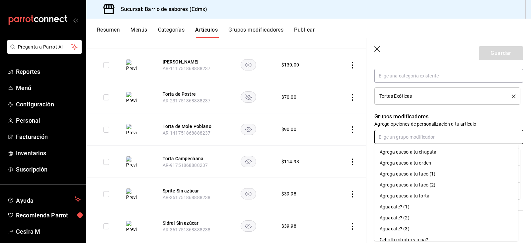
click at [411, 142] on input "text" at bounding box center [449, 137] width 149 height 14
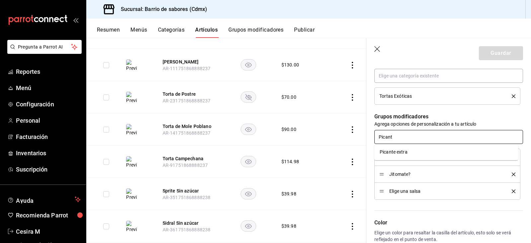
type input "Picante"
click at [411, 151] on li "Picante extra" at bounding box center [447, 151] width 144 height 11
type textarea "x"
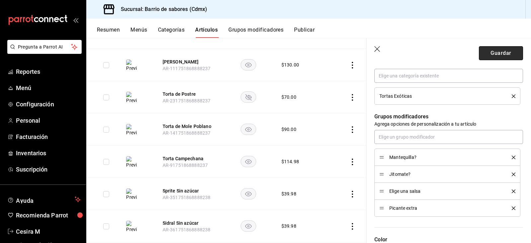
click at [506, 53] on button "Guardar" at bounding box center [501, 53] width 44 height 14
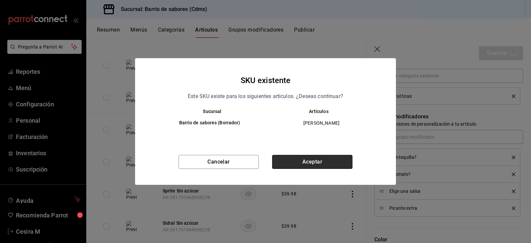
click at [310, 167] on button "Aceptar" at bounding box center [312, 162] width 80 height 14
type textarea "x"
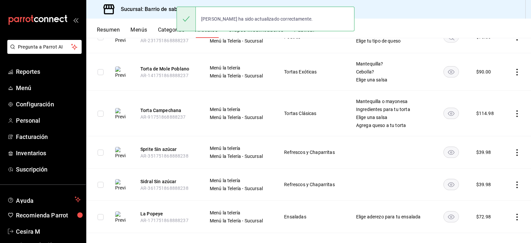
scroll to position [332, 0]
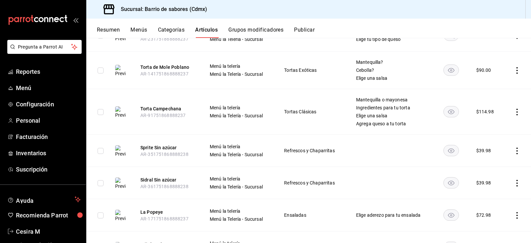
click at [514, 69] on icon "actions" at bounding box center [517, 70] width 7 height 7
click at [491, 87] on span "Editar" at bounding box center [492, 85] width 17 height 7
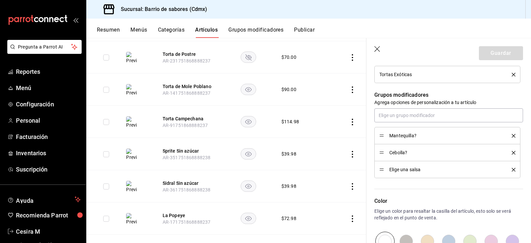
scroll to position [332, 0]
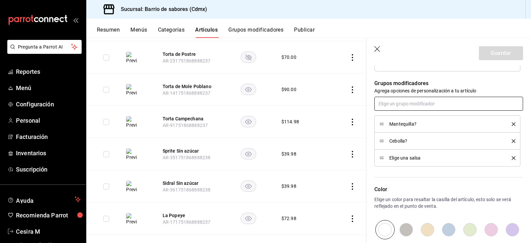
click at [430, 104] on input "text" at bounding box center [449, 104] width 149 height 14
type input "Picante"
click at [431, 117] on li "Picante extra" at bounding box center [447, 118] width 144 height 11
type textarea "x"
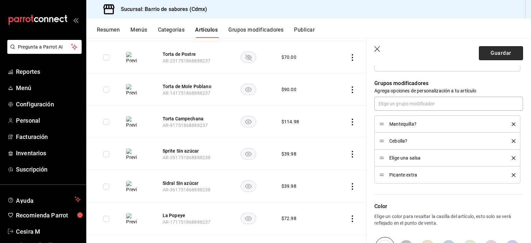
click at [503, 48] on button "Guardar" at bounding box center [501, 53] width 44 height 14
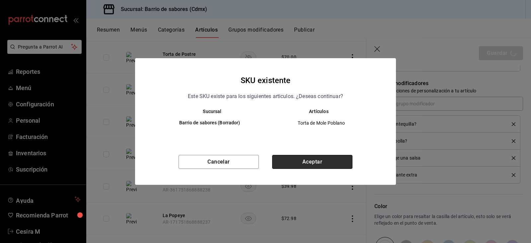
click at [316, 166] on button "Aceptar" at bounding box center [312, 162] width 80 height 14
type textarea "x"
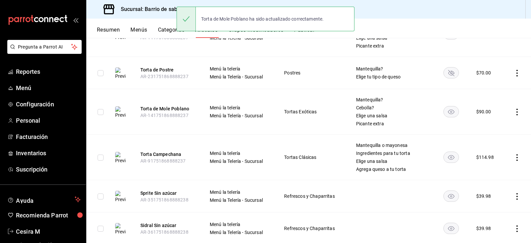
scroll to position [332, 0]
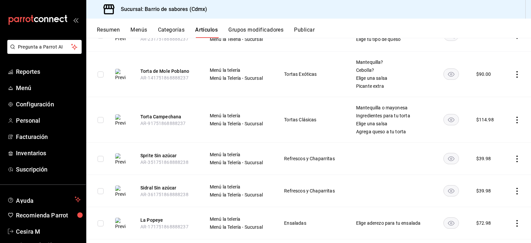
click at [514, 117] on icon "actions" at bounding box center [517, 120] width 7 height 7
click at [491, 141] on li "Editar" at bounding box center [487, 135] width 40 height 14
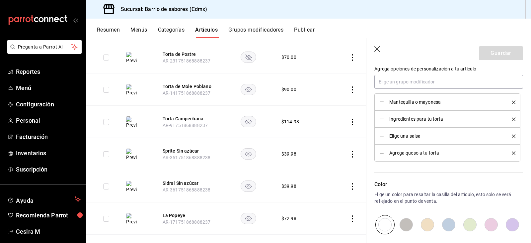
scroll to position [332, 0]
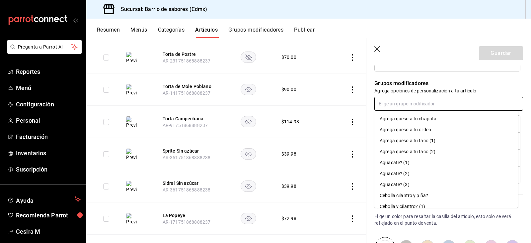
click at [422, 99] on input "text" at bounding box center [449, 104] width 149 height 14
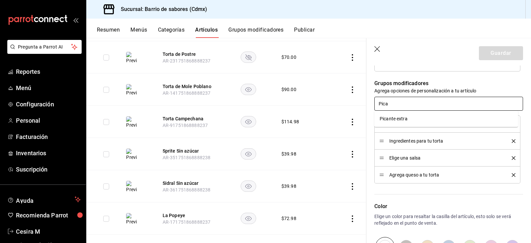
type input "Pican"
click at [404, 118] on div "Picante extra" at bounding box center [394, 118] width 28 height 7
type textarea "x"
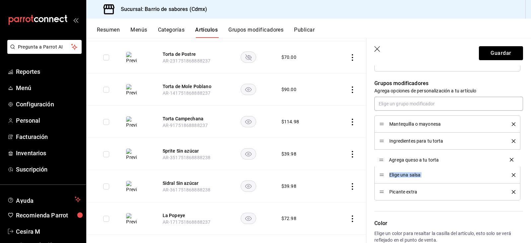
drag, startPoint x: 380, startPoint y: 174, endPoint x: 380, endPoint y: 159, distance: 15.3
click at [490, 52] on button "Guardar" at bounding box center [501, 53] width 44 height 14
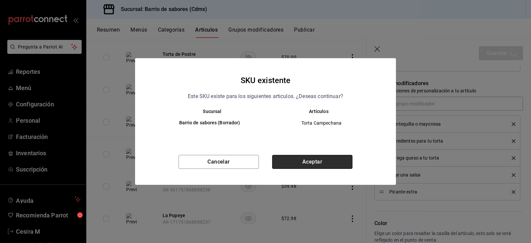
click at [307, 161] on button "Aceptar" at bounding box center [312, 162] width 80 height 14
type textarea "x"
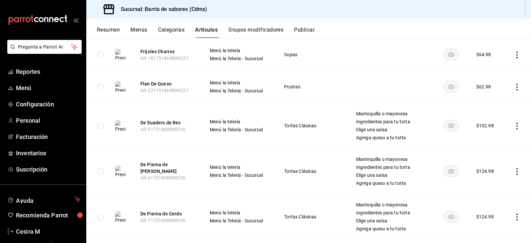
scroll to position [565, 0]
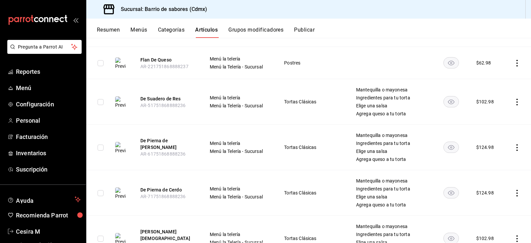
click at [515, 100] on icon "actions" at bounding box center [517, 102] width 7 height 7
click at [492, 119] on span "Editar" at bounding box center [492, 117] width 17 height 7
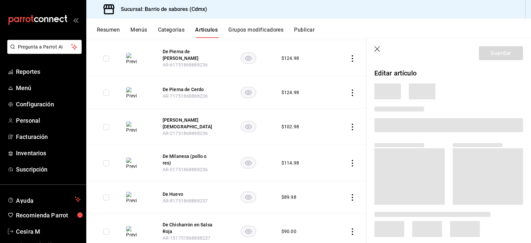
scroll to position [472, 0]
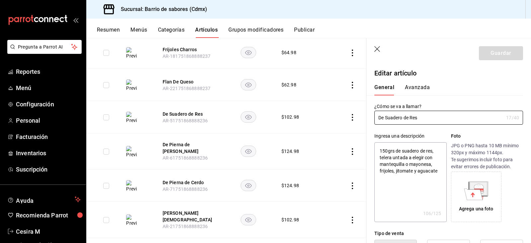
type textarea "x"
type input "$102.98"
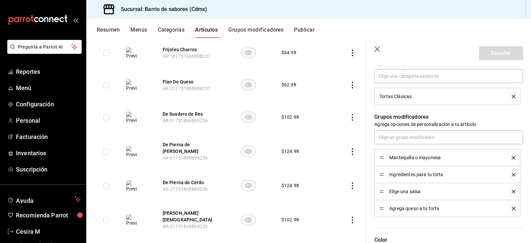
scroll to position [299, 0]
click at [417, 142] on input "text" at bounding box center [449, 137] width 149 height 14
type input "Picante"
click at [401, 156] on li "Picante extra" at bounding box center [447, 151] width 144 height 11
type textarea "x"
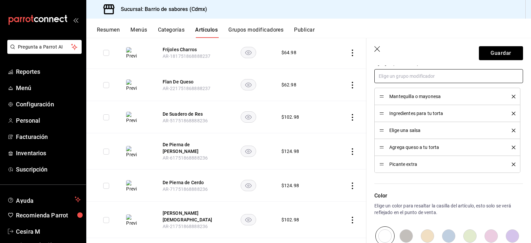
scroll to position [365, 0]
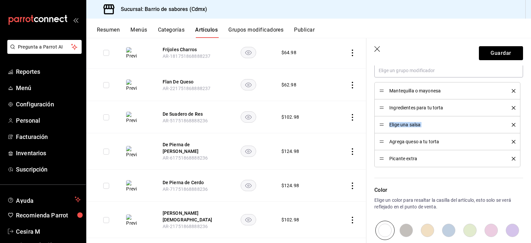
drag, startPoint x: 385, startPoint y: 144, endPoint x: 384, endPoint y: 127, distance: 17.6
click at [384, 127] on ul "Mantequilla o mayonesa Ingredientes para tu torta Elige una salsa Agrega queso …" at bounding box center [449, 124] width 149 height 85
click at [496, 53] on button "Guardar" at bounding box center [501, 53] width 44 height 14
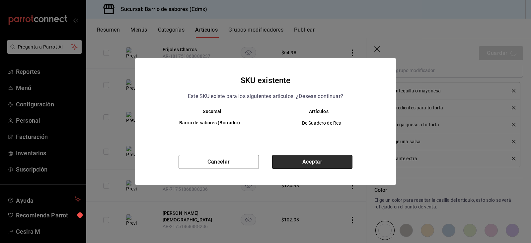
click at [317, 159] on button "Aceptar" at bounding box center [312, 162] width 80 height 14
type textarea "x"
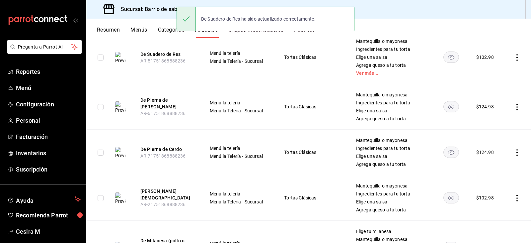
scroll to position [598, 0]
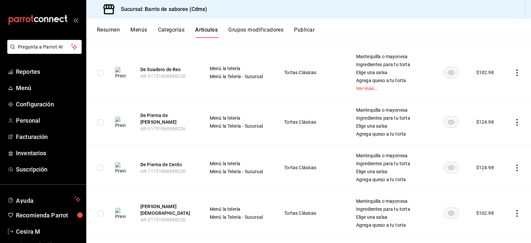
click at [514, 120] on icon "actions" at bounding box center [517, 122] width 7 height 7
click at [504, 136] on li "Editar" at bounding box center [487, 138] width 40 height 14
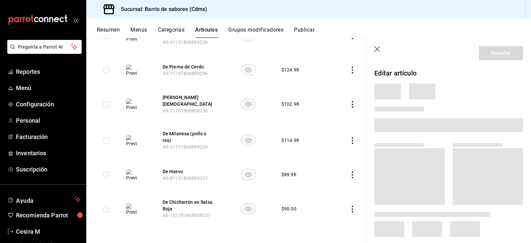
scroll to position [505, 0]
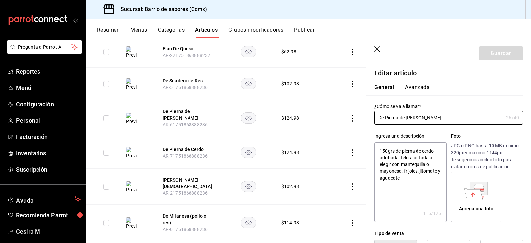
type textarea "x"
type input "$124.98"
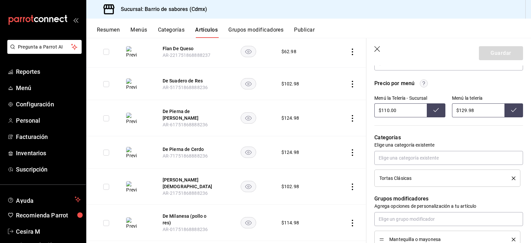
scroll to position [266, 0]
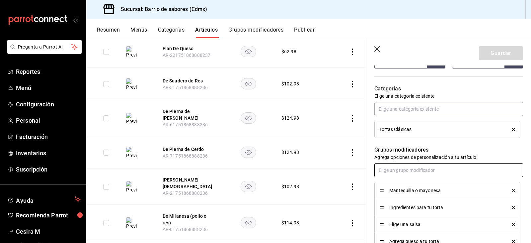
click at [411, 172] on input "text" at bounding box center [449, 170] width 149 height 14
type input "Pican"
click at [412, 185] on li "Picante extra" at bounding box center [447, 185] width 144 height 11
type textarea "x"
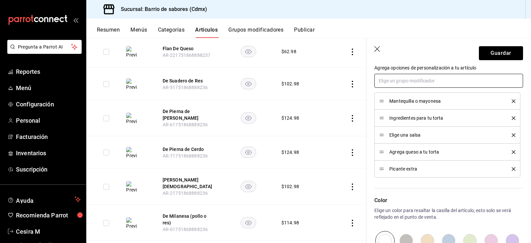
scroll to position [365, 0]
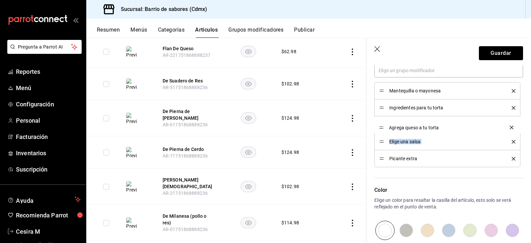
drag, startPoint x: 381, startPoint y: 141, endPoint x: 383, endPoint y: 123, distance: 17.3
click at [502, 51] on button "Guardar" at bounding box center [501, 53] width 44 height 14
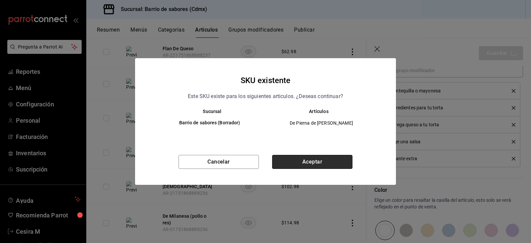
click at [308, 162] on button "Aceptar" at bounding box center [312, 162] width 80 height 14
type textarea "x"
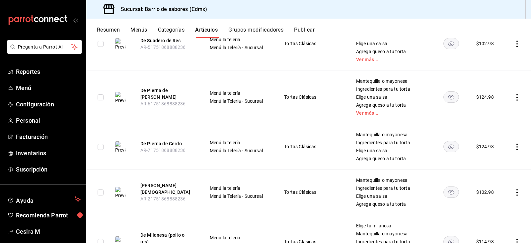
scroll to position [631, 0]
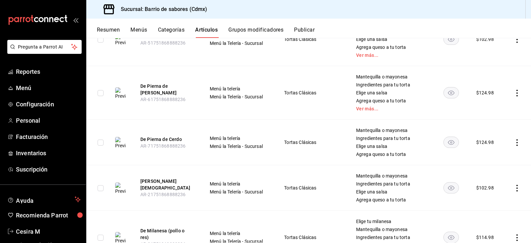
click at [514, 144] on icon "actions" at bounding box center [517, 142] width 7 height 7
click at [498, 161] on span "Editar" at bounding box center [492, 157] width 17 height 7
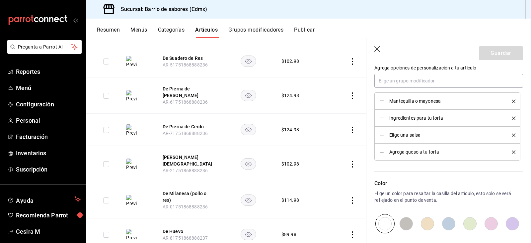
scroll to position [332, 0]
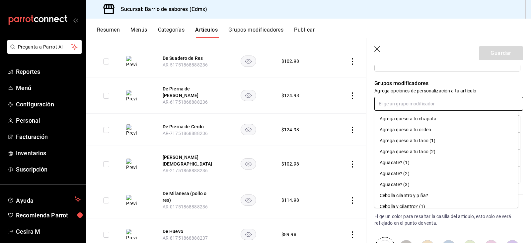
click at [399, 102] on input "text" at bounding box center [449, 104] width 149 height 14
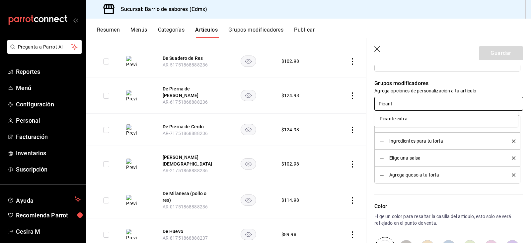
type input "Picante"
click at [404, 115] on div "Picante extra" at bounding box center [394, 118] width 28 height 7
type textarea "x"
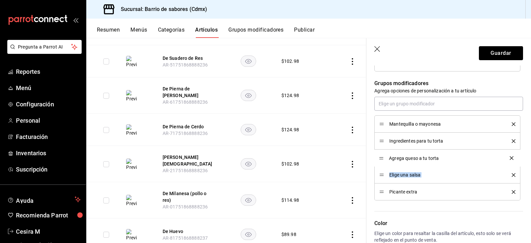
drag, startPoint x: 380, startPoint y: 175, endPoint x: 381, endPoint y: 158, distance: 17.0
click at [496, 49] on button "Guardar" at bounding box center [501, 53] width 44 height 14
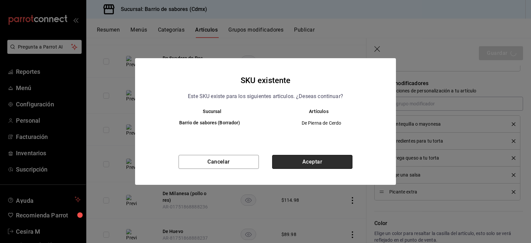
click at [297, 161] on button "Aceptar" at bounding box center [312, 162] width 80 height 14
type textarea "x"
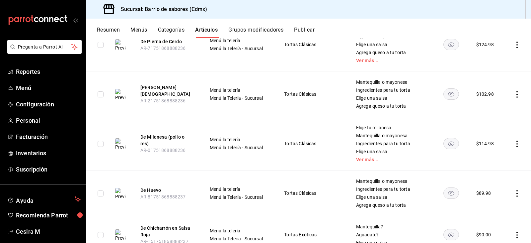
scroll to position [726, 0]
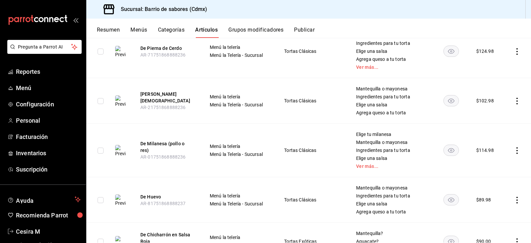
click at [514, 100] on icon "actions" at bounding box center [517, 101] width 7 height 7
click at [497, 116] on span "Editar" at bounding box center [492, 116] width 17 height 7
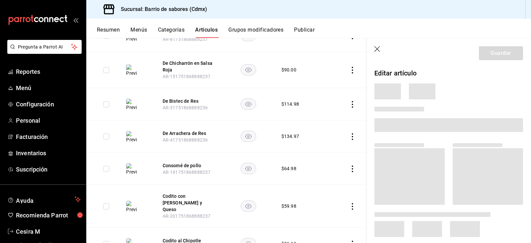
scroll to position [584, 0]
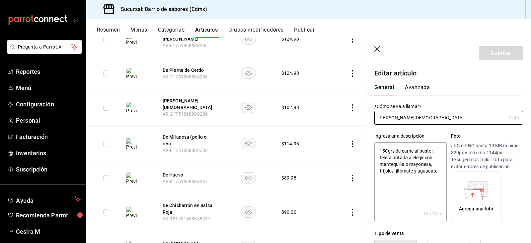
type textarea "x"
type input "$102.98"
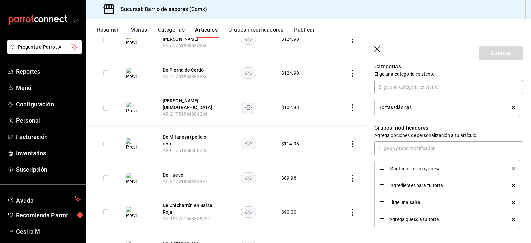
scroll to position [299, 0]
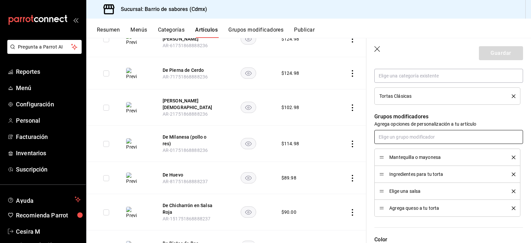
click at [425, 139] on input "text" at bounding box center [449, 137] width 149 height 14
type input "Pican"
click at [411, 156] on li "Picante extra" at bounding box center [447, 151] width 144 height 11
type textarea "x"
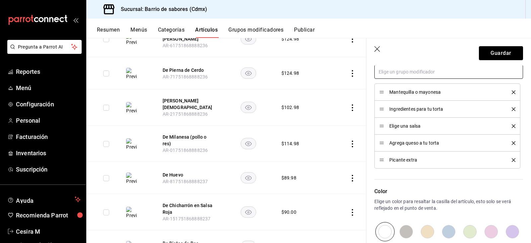
scroll to position [365, 0]
drag, startPoint x: 381, startPoint y: 143, endPoint x: 380, endPoint y: 121, distance: 22.3
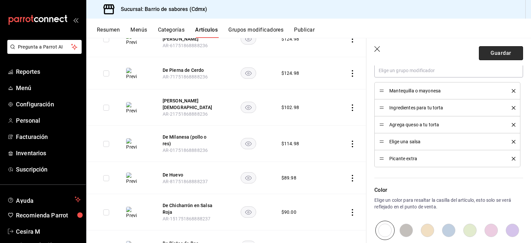
click at [498, 48] on button "Guardar" at bounding box center [501, 53] width 44 height 14
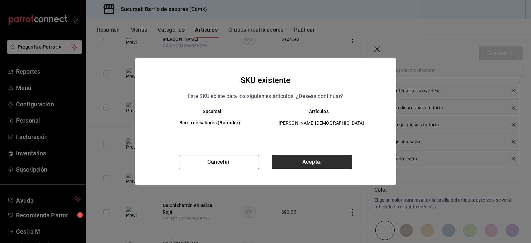
click at [315, 160] on button "Aceptar" at bounding box center [312, 162] width 80 height 14
type textarea "x"
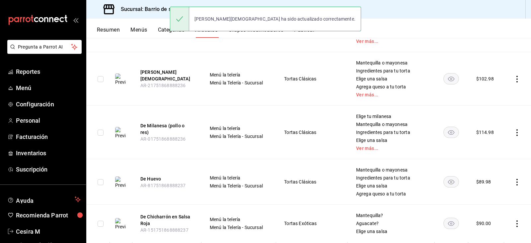
scroll to position [767, 0]
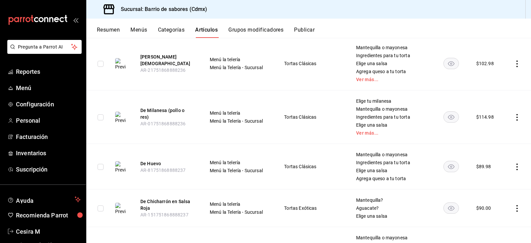
click at [514, 116] on icon "actions" at bounding box center [517, 117] width 7 height 7
click at [496, 132] on span "Editar" at bounding box center [492, 132] width 17 height 7
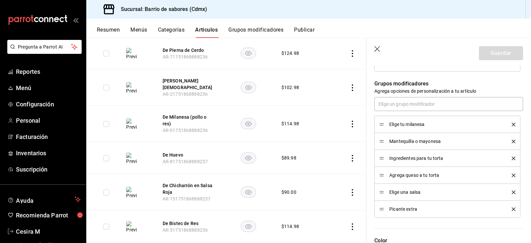
scroll to position [332, 0]
click at [380, 48] on icon "button" at bounding box center [378, 49] width 7 height 7
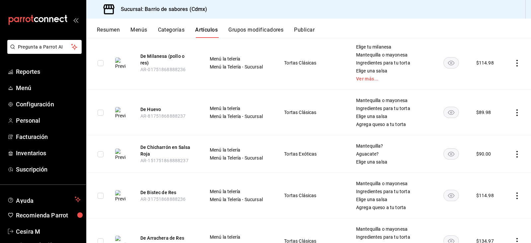
scroll to position [815, 0]
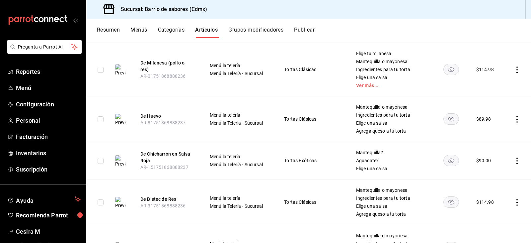
click at [514, 117] on icon "actions" at bounding box center [517, 119] width 7 height 7
click at [491, 134] on span "Editar" at bounding box center [492, 134] width 17 height 7
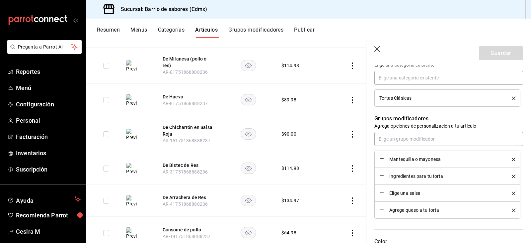
scroll to position [299, 0]
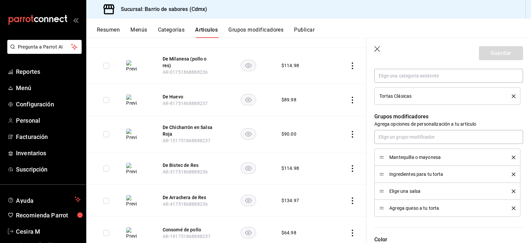
click at [383, 206] on div "Agrega queso a tu torta" at bounding box center [448, 207] width 136 height 7
drag, startPoint x: 382, startPoint y: 209, endPoint x: 379, endPoint y: 192, distance: 17.1
type textarea "x"
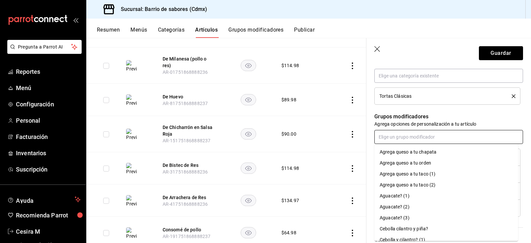
click at [410, 133] on input "text" at bounding box center [449, 137] width 149 height 14
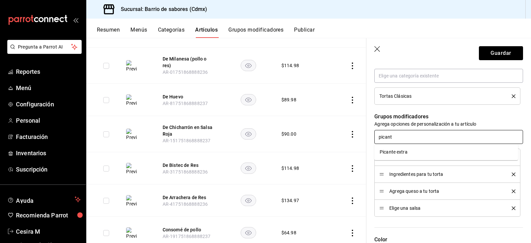
type input "picante"
click at [412, 155] on li "Picante extra" at bounding box center [447, 151] width 144 height 11
type textarea "x"
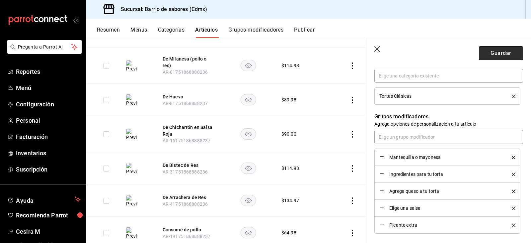
click at [497, 51] on button "Guardar" at bounding box center [501, 53] width 44 height 14
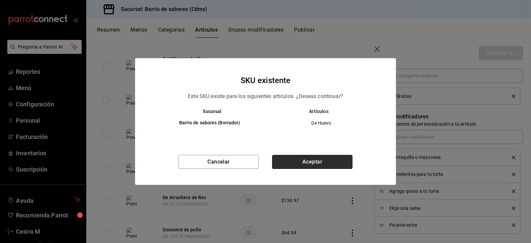
click at [318, 163] on button "Aceptar" at bounding box center [312, 162] width 80 height 14
type textarea "x"
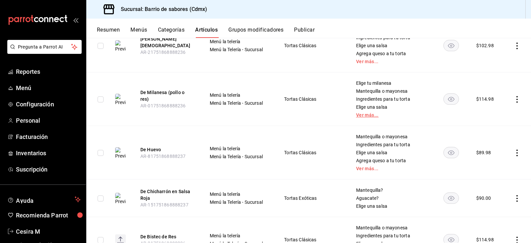
scroll to position [828, 0]
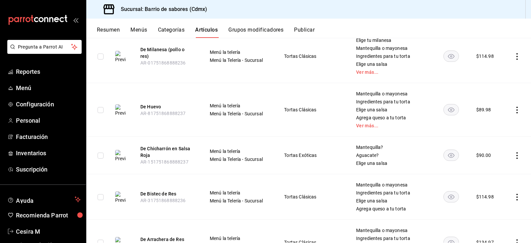
click at [514, 151] on td at bounding box center [518, 156] width 27 height 38
click at [517, 155] on icon "actions" at bounding box center [517, 155] width 1 height 7
click at [494, 170] on span "Editar" at bounding box center [492, 170] width 17 height 7
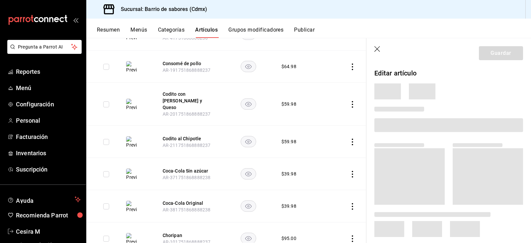
scroll to position [643, 0]
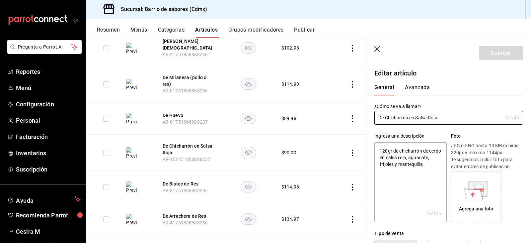
type textarea "x"
type input "$90.00"
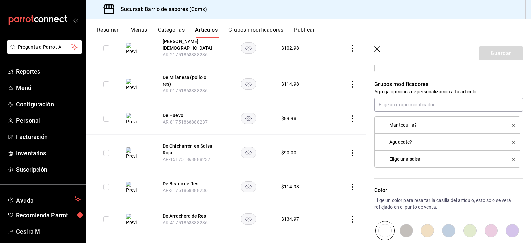
scroll to position [332, 0]
click at [420, 101] on input "text" at bounding box center [449, 104] width 149 height 14
type input "Picante"
click at [427, 119] on li "Picante extra" at bounding box center [447, 118] width 144 height 11
type textarea "x"
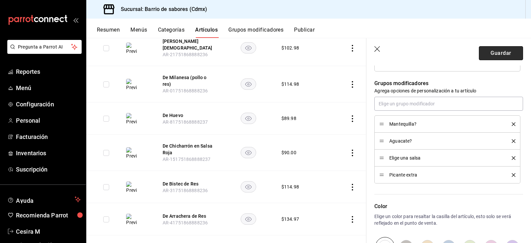
click at [492, 52] on button "Guardar" at bounding box center [501, 53] width 44 height 14
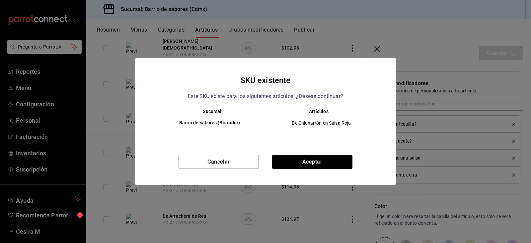
click at [316, 169] on div "Cancelar Aceptar" at bounding box center [265, 170] width 261 height 30
click at [319, 165] on button "Aceptar" at bounding box center [312, 162] width 80 height 14
type textarea "x"
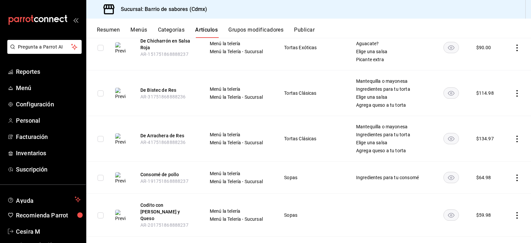
scroll to position [936, 0]
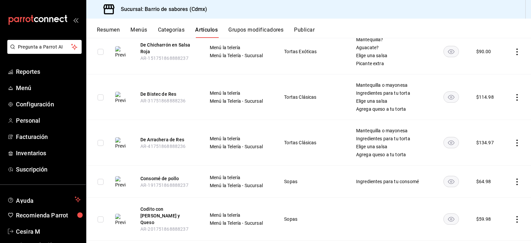
click at [513, 93] on td at bounding box center [518, 97] width 27 height 46
click at [515, 95] on icon "actions" at bounding box center [517, 97] width 7 height 7
click at [502, 107] on li "Editar" at bounding box center [487, 113] width 40 height 14
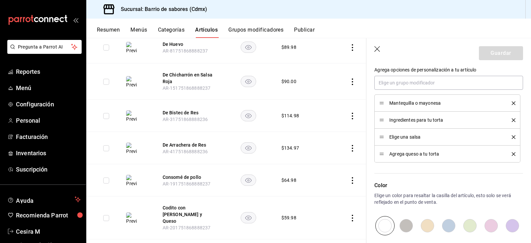
scroll to position [329, 0]
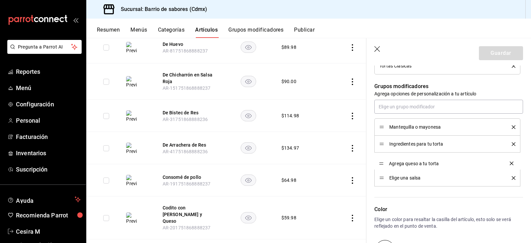
drag, startPoint x: 382, startPoint y: 177, endPoint x: 382, endPoint y: 160, distance: 16.9
type textarea "x"
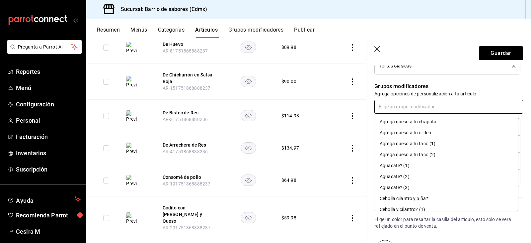
click at [425, 107] on input "text" at bounding box center [449, 107] width 149 height 14
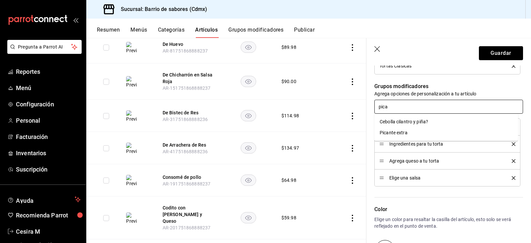
type input "pican"
click at [402, 122] on div "Picante extra" at bounding box center [394, 121] width 28 height 7
type textarea "x"
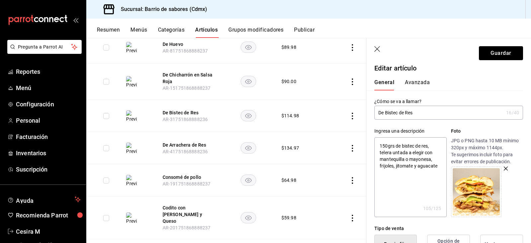
scroll to position [0, 0]
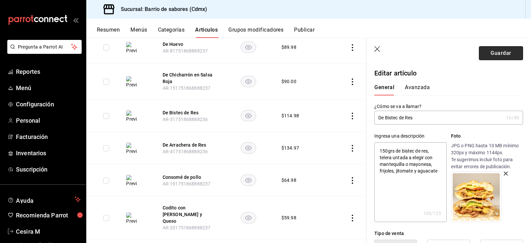
click at [504, 50] on button "Guardar" at bounding box center [501, 53] width 44 height 14
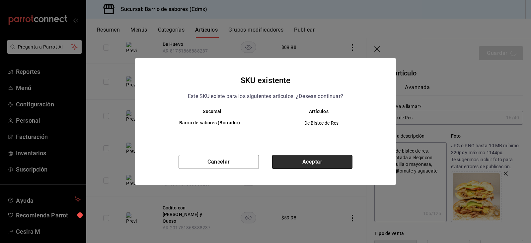
click at [304, 158] on button "Aceptar" at bounding box center [312, 162] width 80 height 14
type textarea "x"
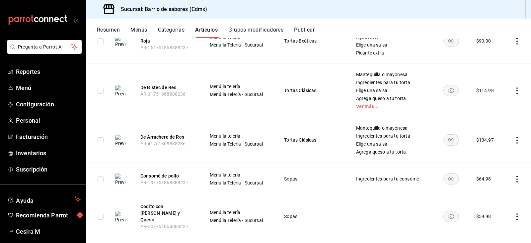
scroll to position [936, 0]
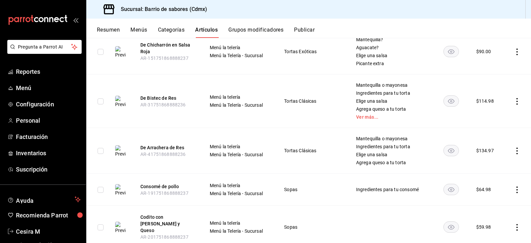
click at [514, 150] on icon "actions" at bounding box center [517, 150] width 7 height 7
click at [495, 166] on span "Editar" at bounding box center [492, 165] width 17 height 7
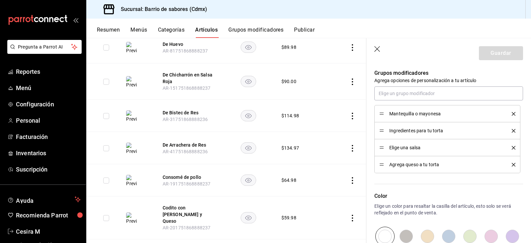
scroll to position [329, 0]
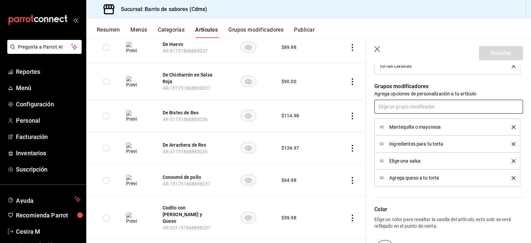
click at [438, 109] on input "text" at bounding box center [449, 107] width 149 height 14
type input "picante"
click at [430, 122] on li "Picante extra" at bounding box center [447, 121] width 144 height 11
type textarea "x"
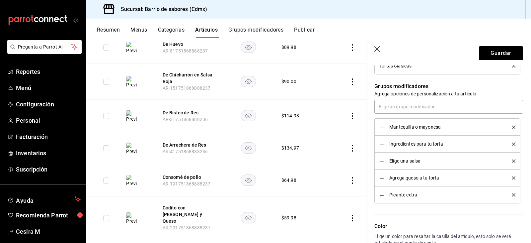
click at [379, 178] on li "Agrega queso a tu torta" at bounding box center [448, 177] width 146 height 17
drag, startPoint x: 383, startPoint y: 179, endPoint x: 386, endPoint y: 162, distance: 16.5
click at [494, 53] on button "Guardar" at bounding box center [501, 53] width 44 height 14
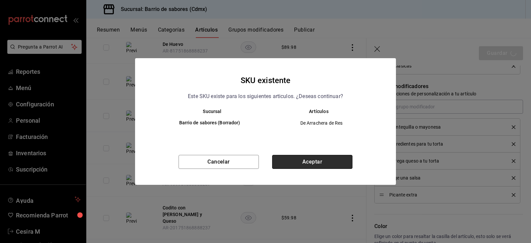
click at [301, 163] on button "Aceptar" at bounding box center [312, 162] width 80 height 14
type textarea "x"
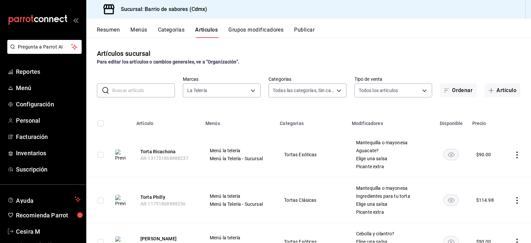
click at [319, 30] on div "Resumen Menús Categorías Artículos Grupos modificadores Publicar" at bounding box center [314, 32] width 434 height 11
click at [312, 32] on button "Publicar" at bounding box center [304, 32] width 21 height 11
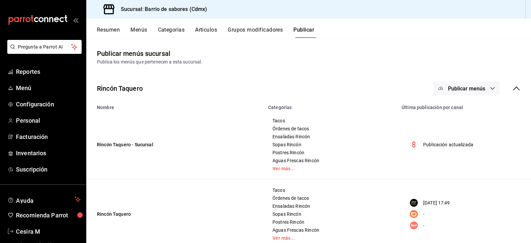
click at [491, 91] on button "Publicar menús" at bounding box center [467, 88] width 66 height 14
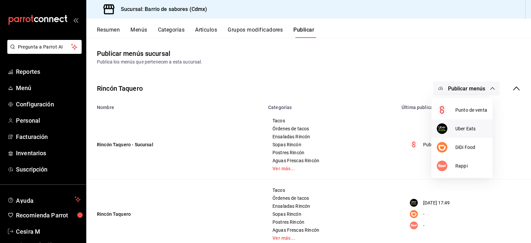
click at [473, 128] on span "Uber Eats" at bounding box center [472, 128] width 32 height 7
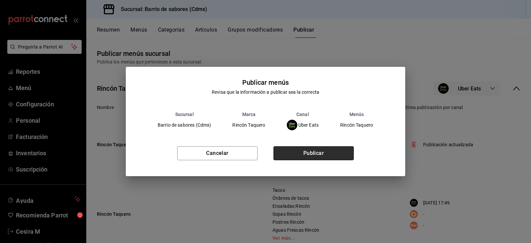
click at [317, 151] on button "Publicar" at bounding box center [314, 153] width 80 height 14
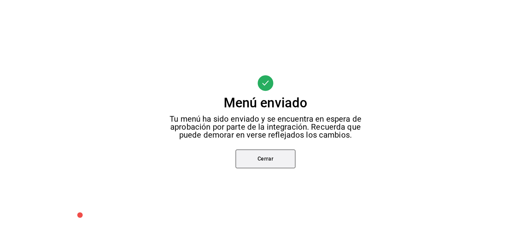
click at [284, 159] on button "Cerrar" at bounding box center [266, 158] width 60 height 19
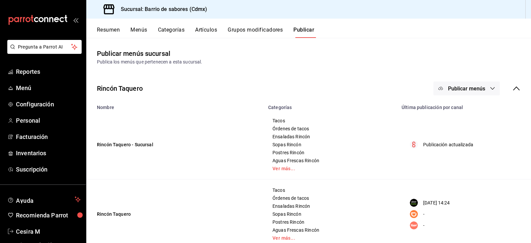
click at [488, 85] on button "Publicar menús" at bounding box center [467, 88] width 66 height 14
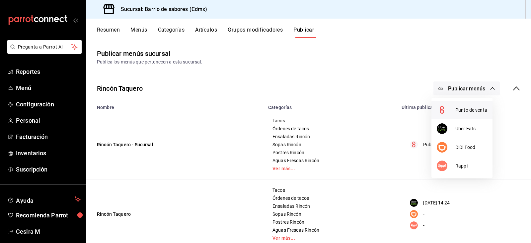
click at [466, 114] on li "Punto de venta" at bounding box center [462, 110] width 61 height 19
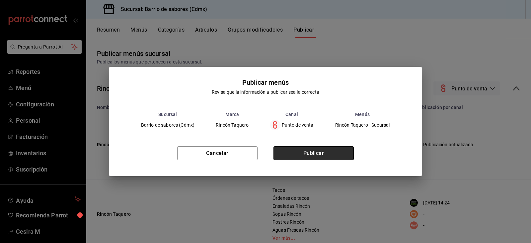
click at [346, 157] on button "Publicar" at bounding box center [314, 153] width 80 height 14
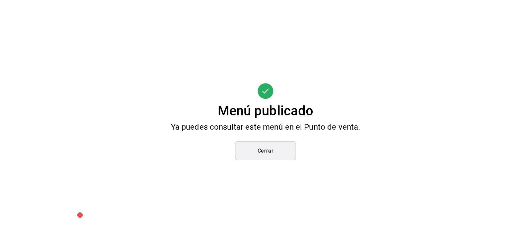
click at [267, 147] on button "Cerrar" at bounding box center [266, 151] width 60 height 19
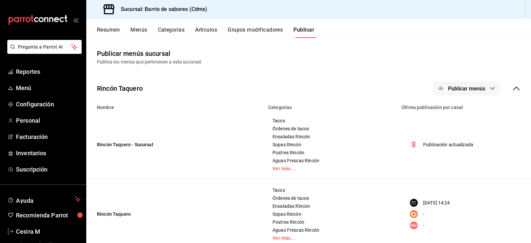
click at [513, 89] on icon at bounding box center [517, 88] width 8 height 8
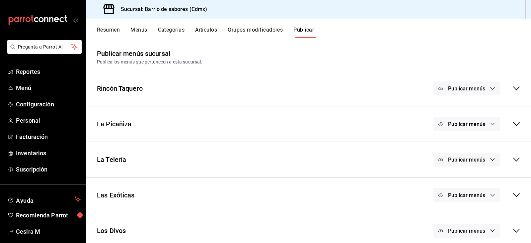
click at [480, 124] on span "Publicar menús" at bounding box center [466, 124] width 37 height 6
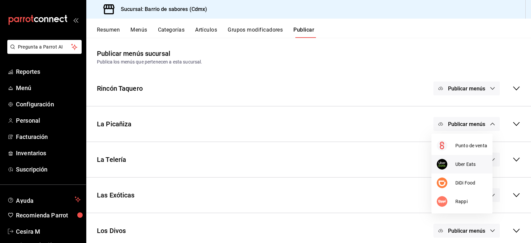
click at [465, 158] on li "Uber Eats" at bounding box center [462, 164] width 61 height 19
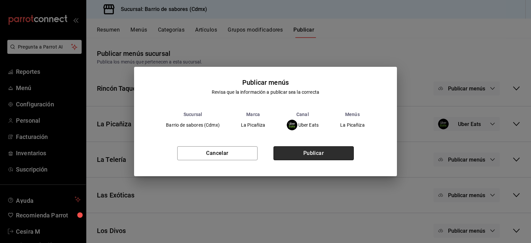
click at [329, 157] on button "Publicar" at bounding box center [314, 153] width 80 height 14
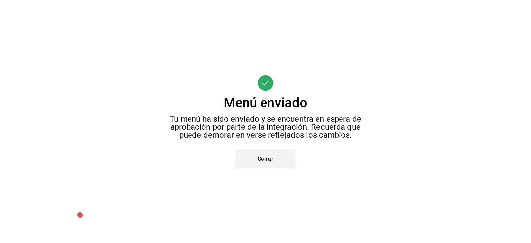
click at [273, 153] on button "Cerrar" at bounding box center [266, 158] width 60 height 19
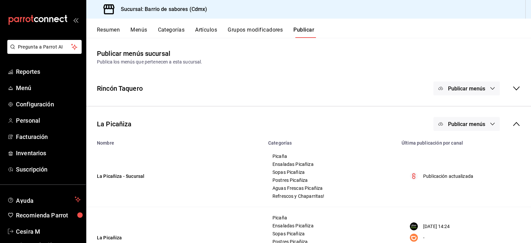
click at [480, 122] on span "Publicar menús" at bounding box center [466, 124] width 37 height 6
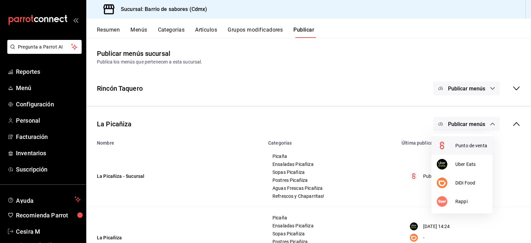
click at [455, 140] on li "Punto de venta" at bounding box center [462, 145] width 61 height 19
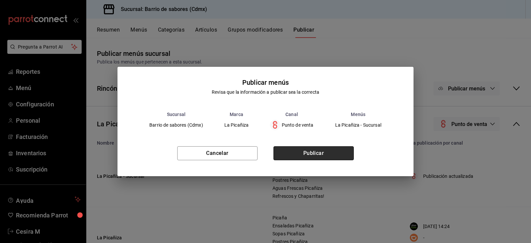
click at [333, 150] on button "Publicar" at bounding box center [314, 153] width 80 height 14
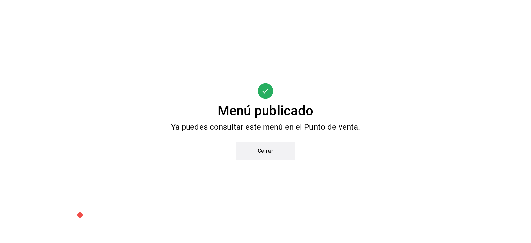
drag, startPoint x: 253, startPoint y: 152, endPoint x: 262, endPoint y: 151, distance: 9.0
click at [253, 152] on button "Cerrar" at bounding box center [266, 151] width 60 height 19
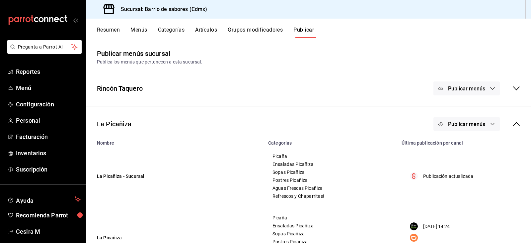
click at [514, 126] on icon at bounding box center [517, 124] width 8 height 8
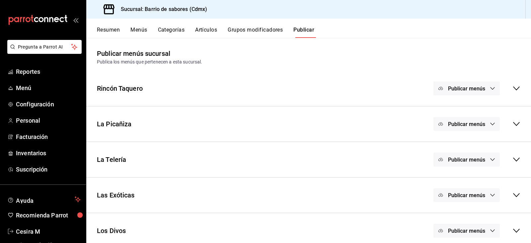
click at [474, 155] on button "Publicar menús" at bounding box center [467, 159] width 66 height 14
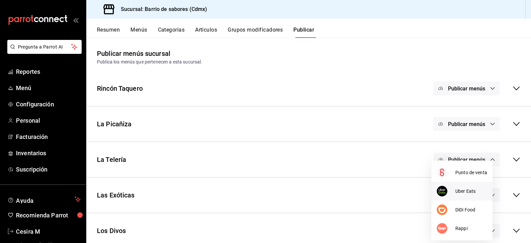
click at [478, 190] on span "Uber Eats" at bounding box center [472, 191] width 32 height 7
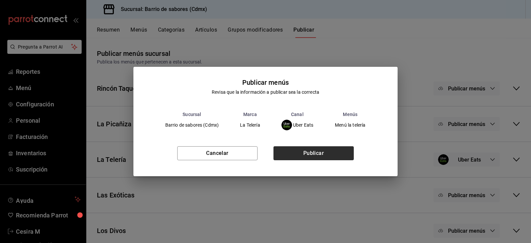
click at [323, 160] on div "Cancelar Publicar" at bounding box center [266, 156] width 265 height 41
click at [323, 152] on button "Publicar" at bounding box center [314, 153] width 80 height 14
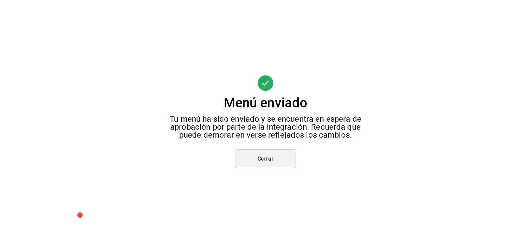
click at [277, 153] on button "Cerrar" at bounding box center [266, 158] width 60 height 19
